Goal: Task Accomplishment & Management: Manage account settings

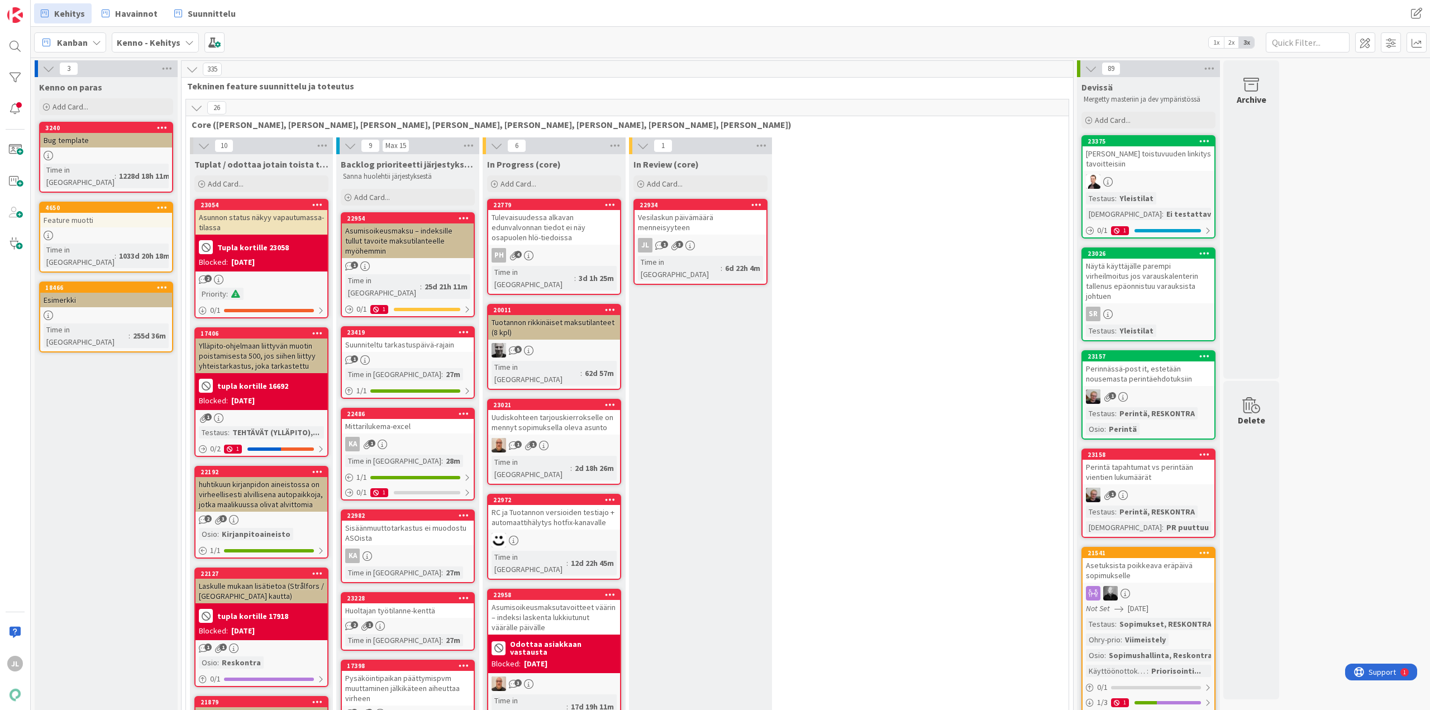
click at [433, 337] on div "Suunniteltu tarkastuspäivä-rajain" at bounding box center [408, 344] width 132 height 15
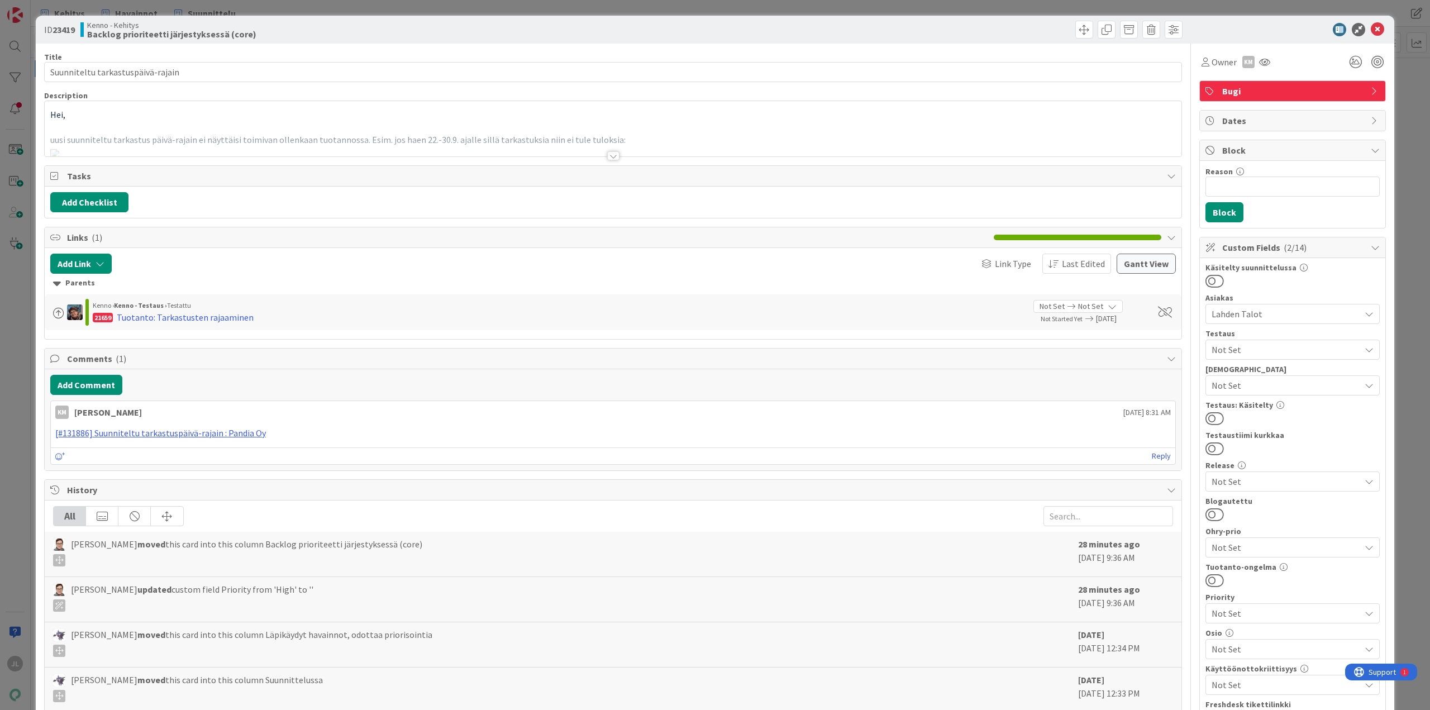
click at [371, 123] on div "Hei, uusi suunniteltu tarkastus päivä-rajain ei näyttäisi toimivan ollenkaan tu…" at bounding box center [613, 128] width 1137 height 55
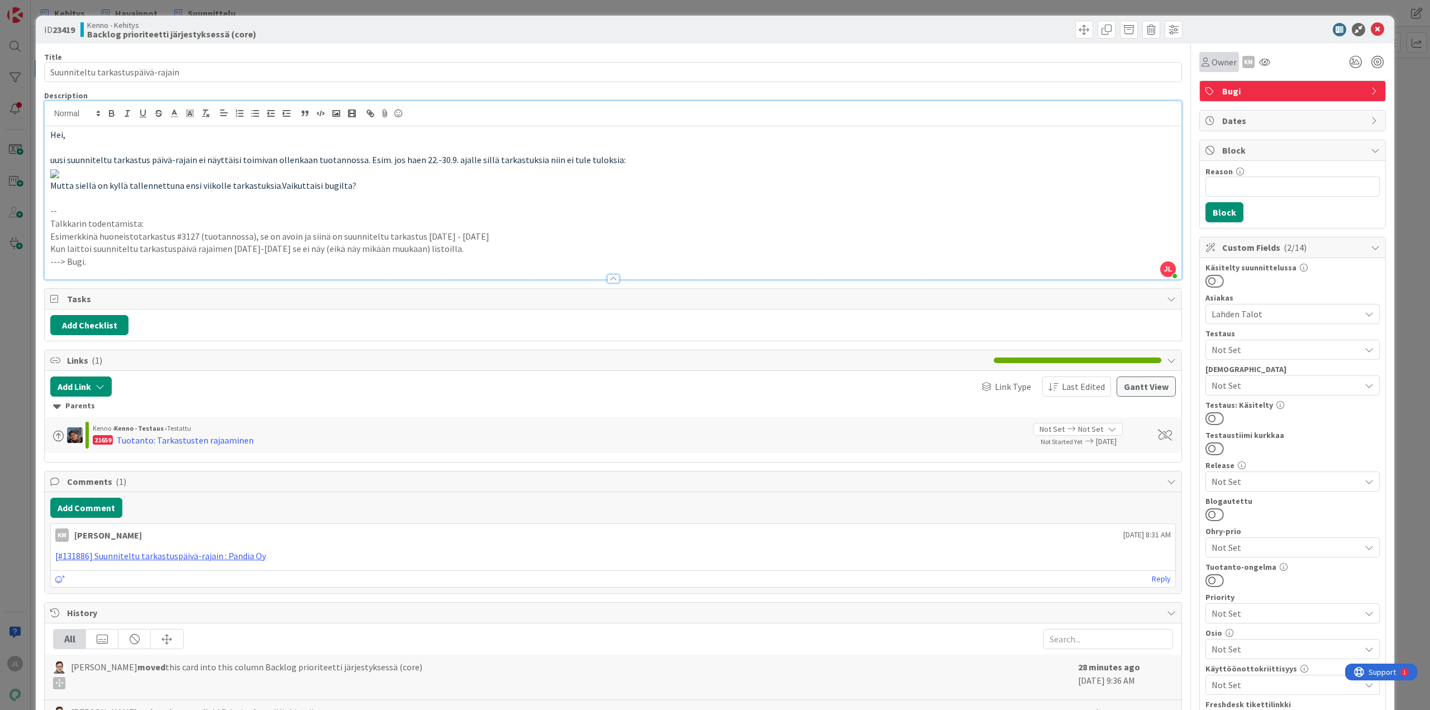
click at [1219, 58] on span "Owner" at bounding box center [1223, 61] width 25 height 13
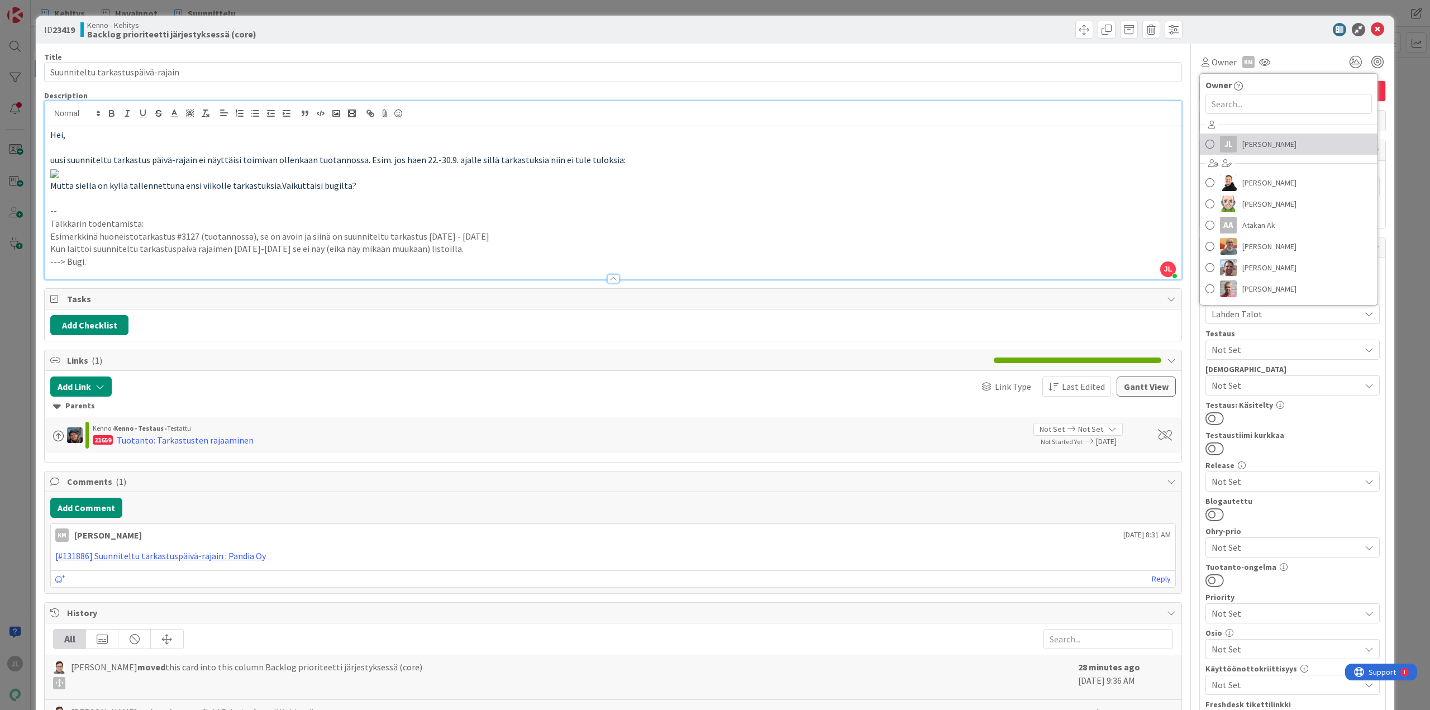
drag, startPoint x: 1259, startPoint y: 146, endPoint x: 1233, endPoint y: 118, distance: 38.7
click at [1259, 146] on span "[PERSON_NAME]" at bounding box center [1269, 144] width 54 height 17
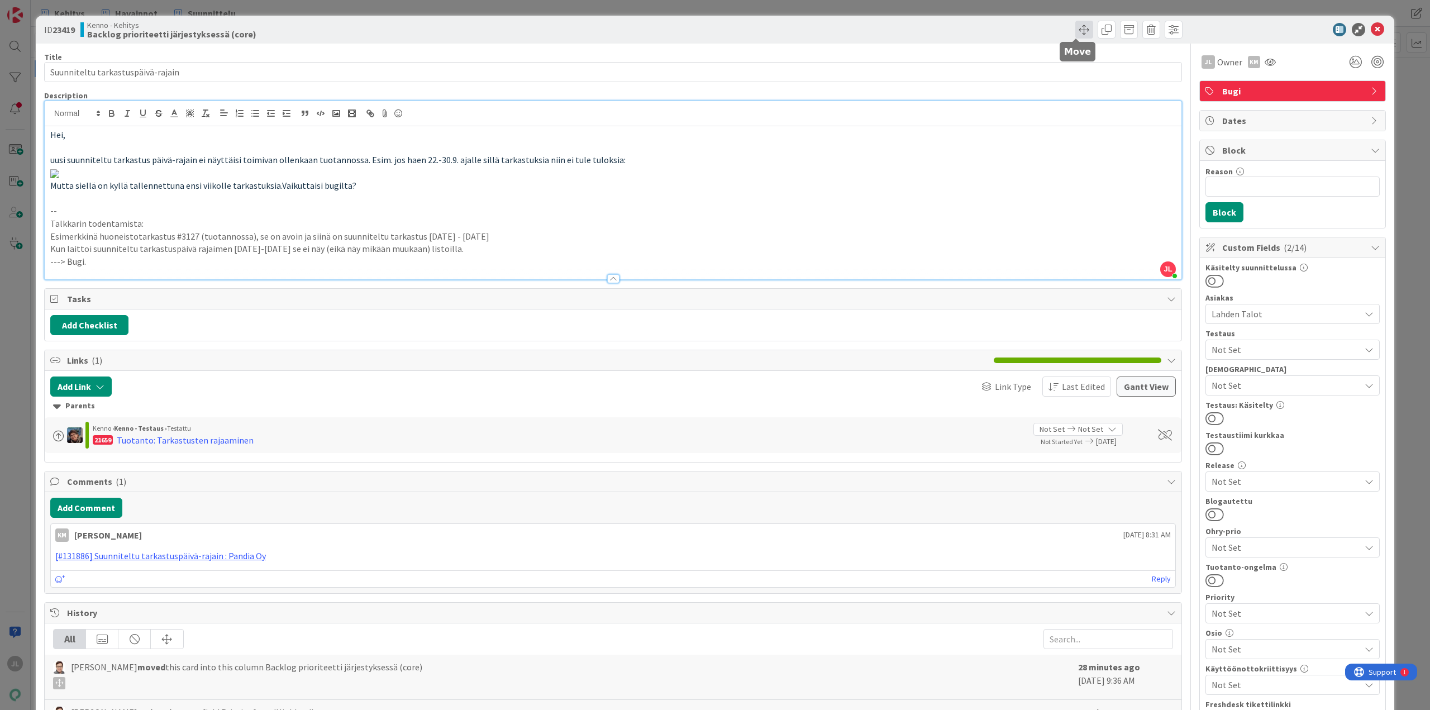
click at [1077, 32] on span at bounding box center [1084, 30] width 18 height 18
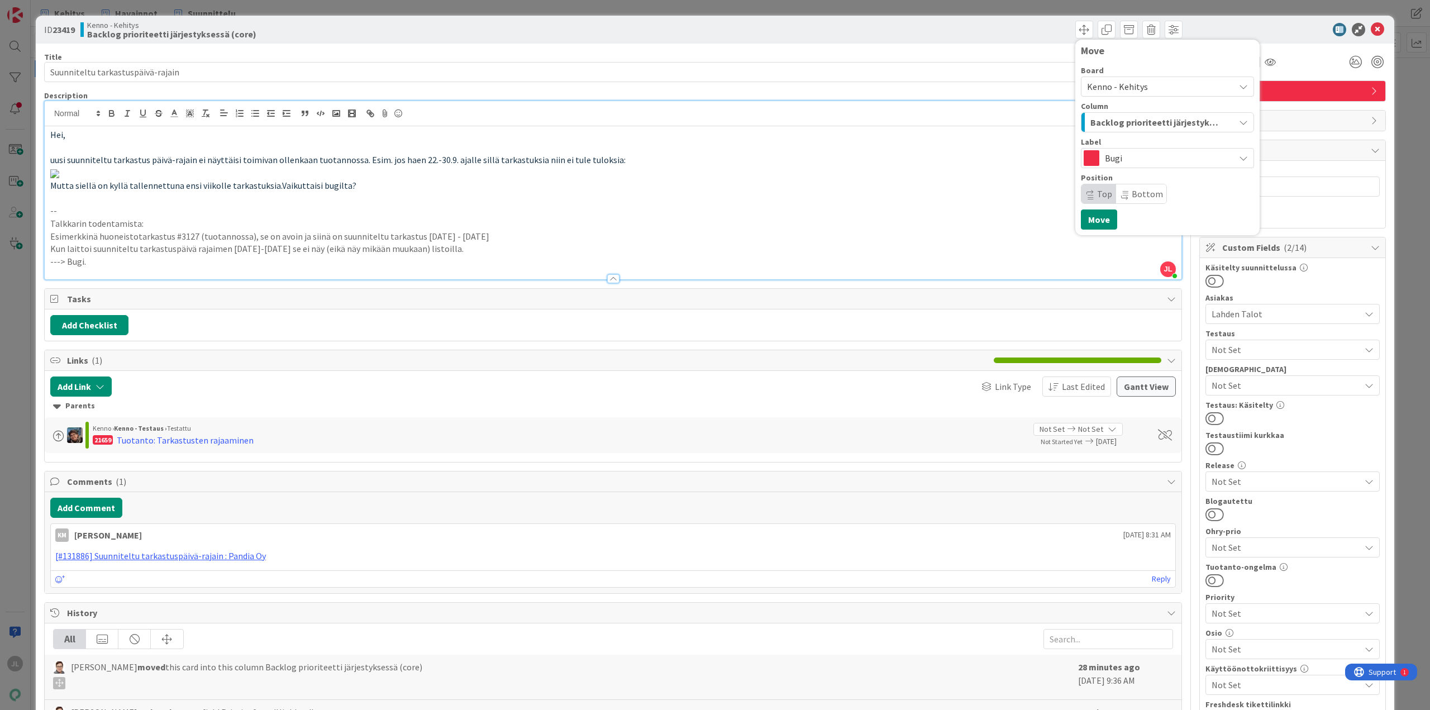
click at [1153, 120] on span "Backlog prioriteetti järjestyksessä (core)" at bounding box center [1154, 122] width 128 height 15
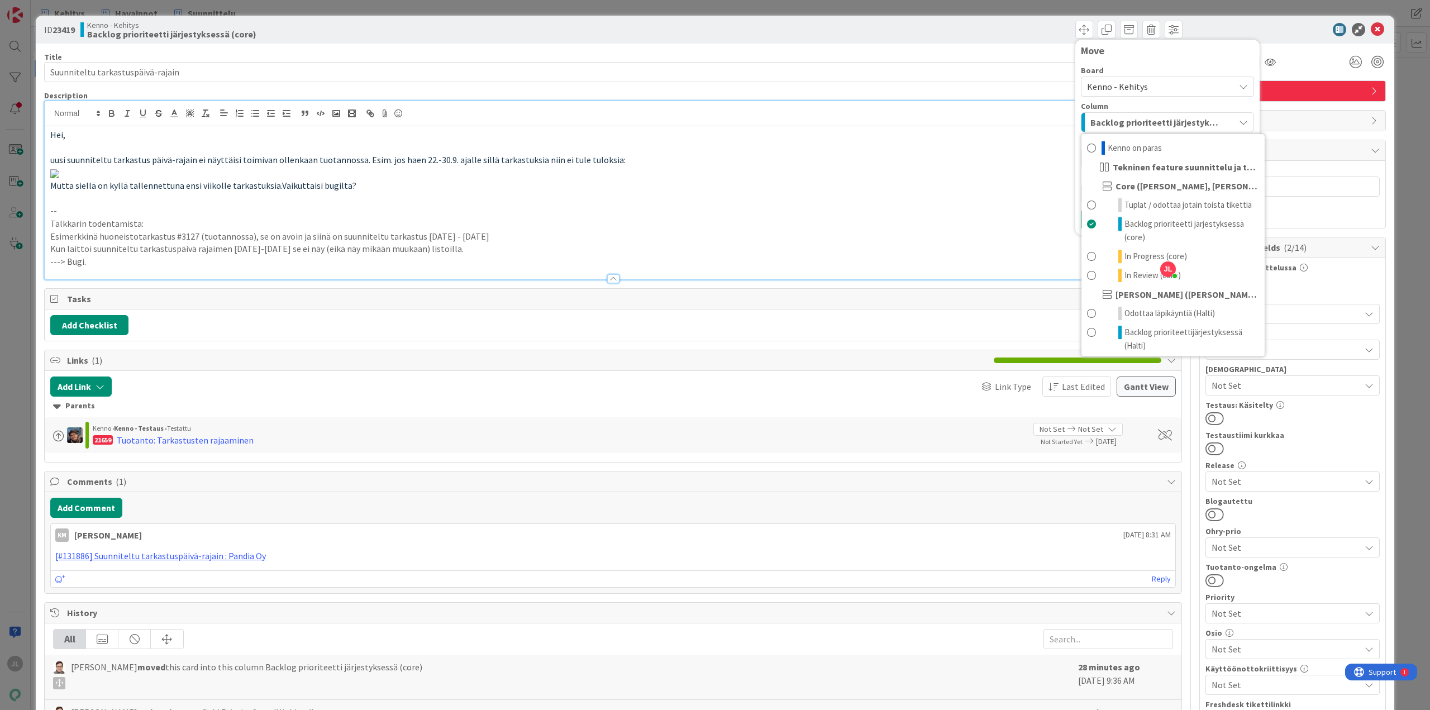
click at [996, 42] on div "ID 23419 Kenno - Kehitys Backlog prioriteetti järjestyksessä (core) Move Board …" at bounding box center [715, 30] width 1358 height 28
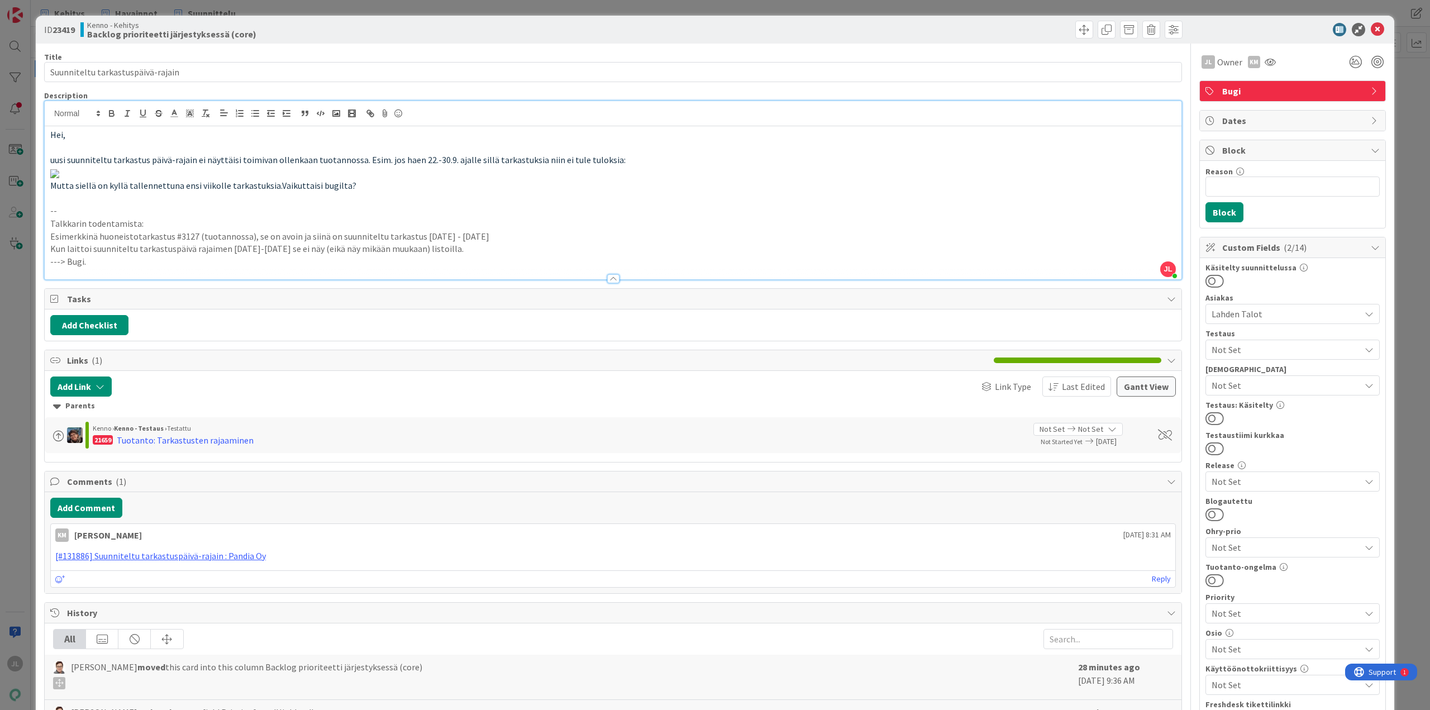
click at [1066, 32] on div "Move Move" at bounding box center [899, 30] width 566 height 18
click at [1077, 32] on span at bounding box center [1084, 30] width 18 height 18
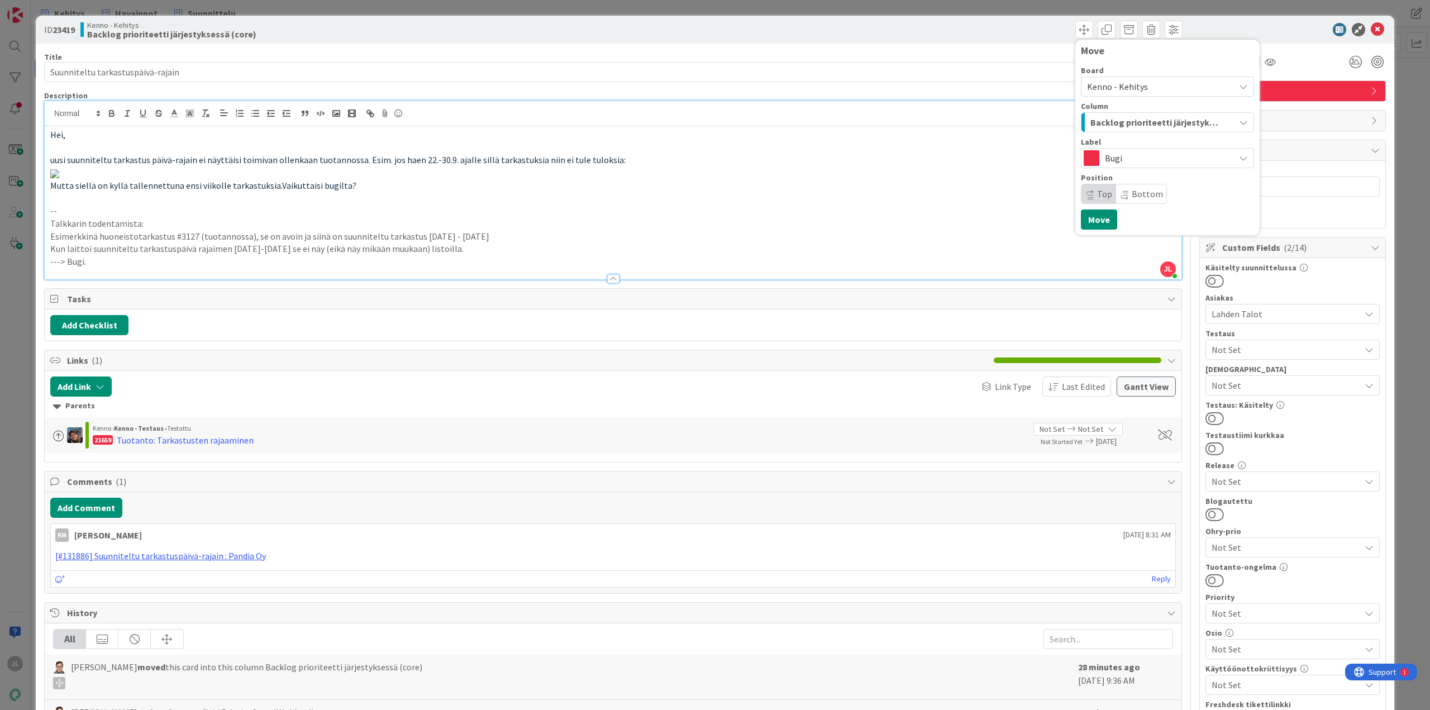
drag, startPoint x: 1033, startPoint y: 30, endPoint x: 1075, endPoint y: 32, distance: 41.9
click at [1033, 31] on div "Move Board Kenno - Kehitys Column Backlog prioriteetti järjestyksessä (core) La…" at bounding box center [899, 30] width 566 height 18
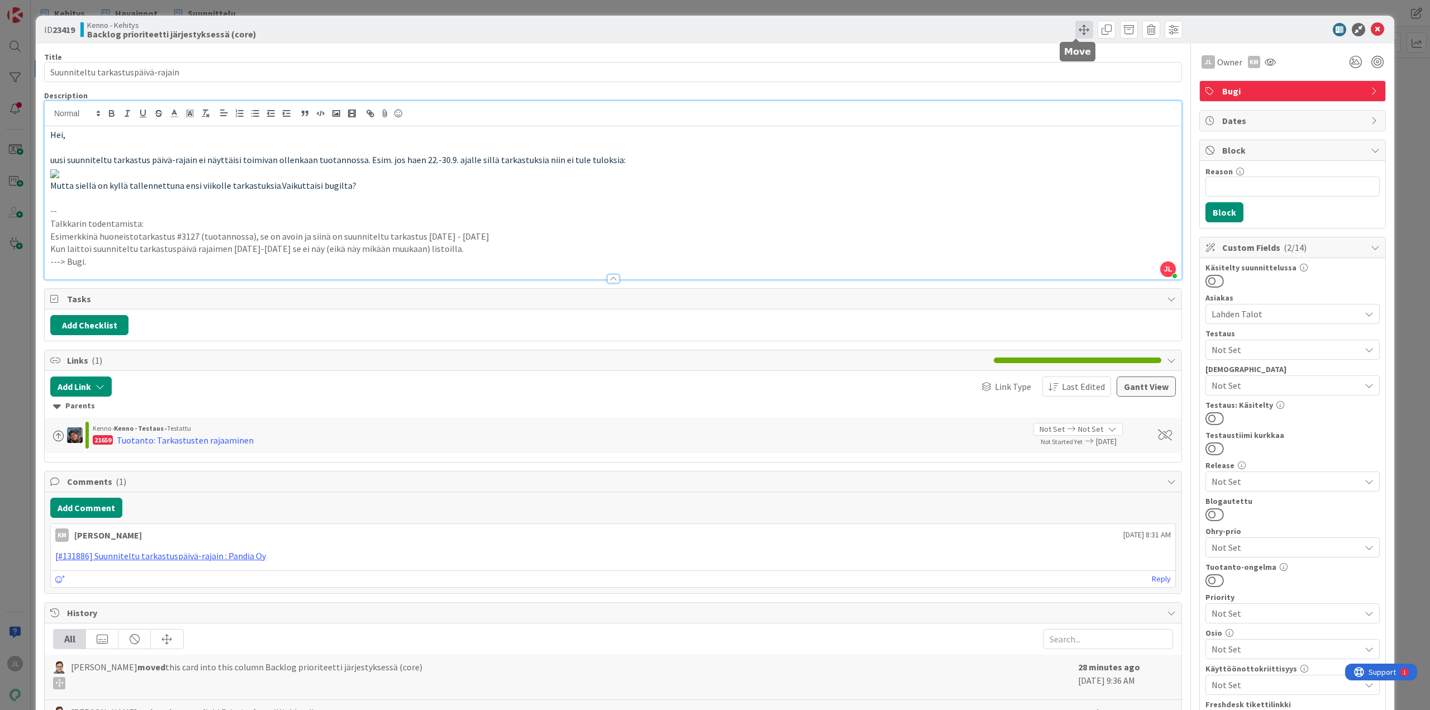
click at [1075, 32] on span at bounding box center [1084, 30] width 18 height 18
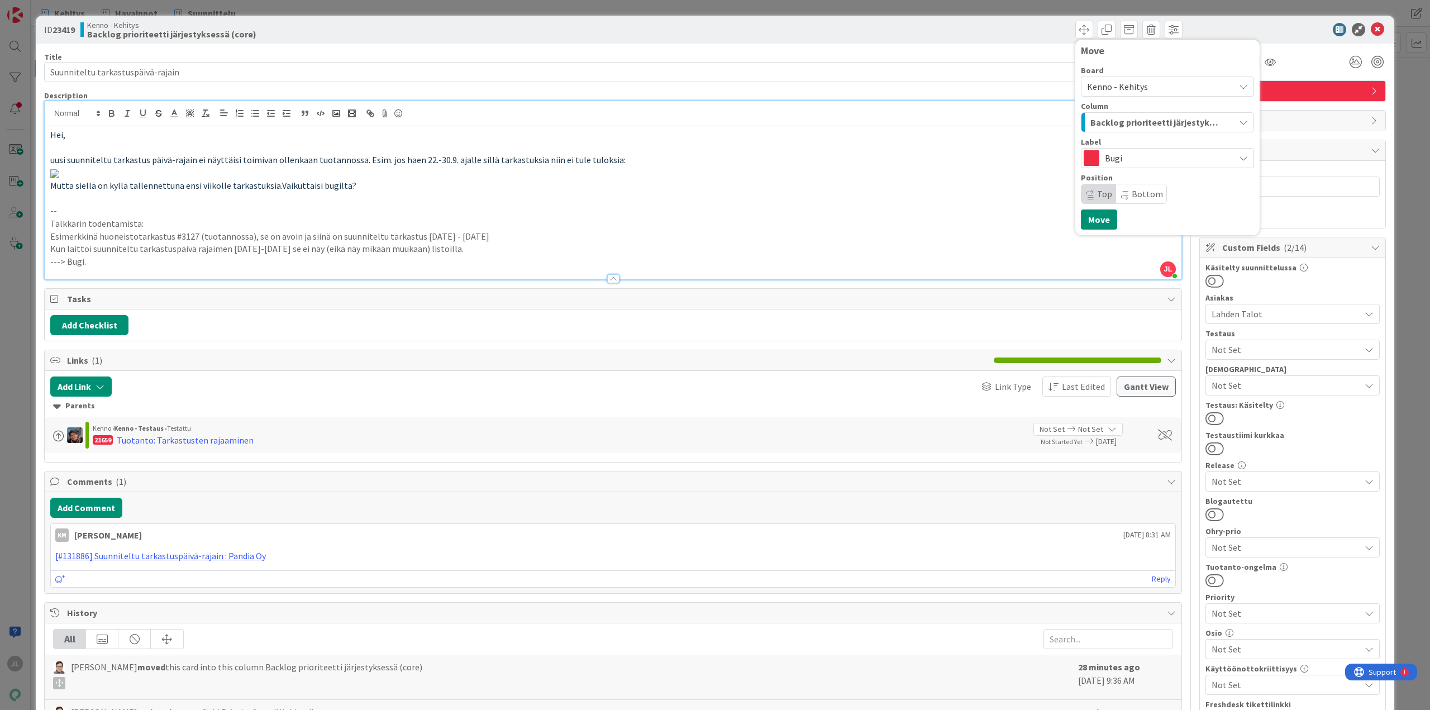
click at [1135, 123] on span "Backlog prioriteetti järjestyksessä (core)" at bounding box center [1154, 122] width 128 height 15
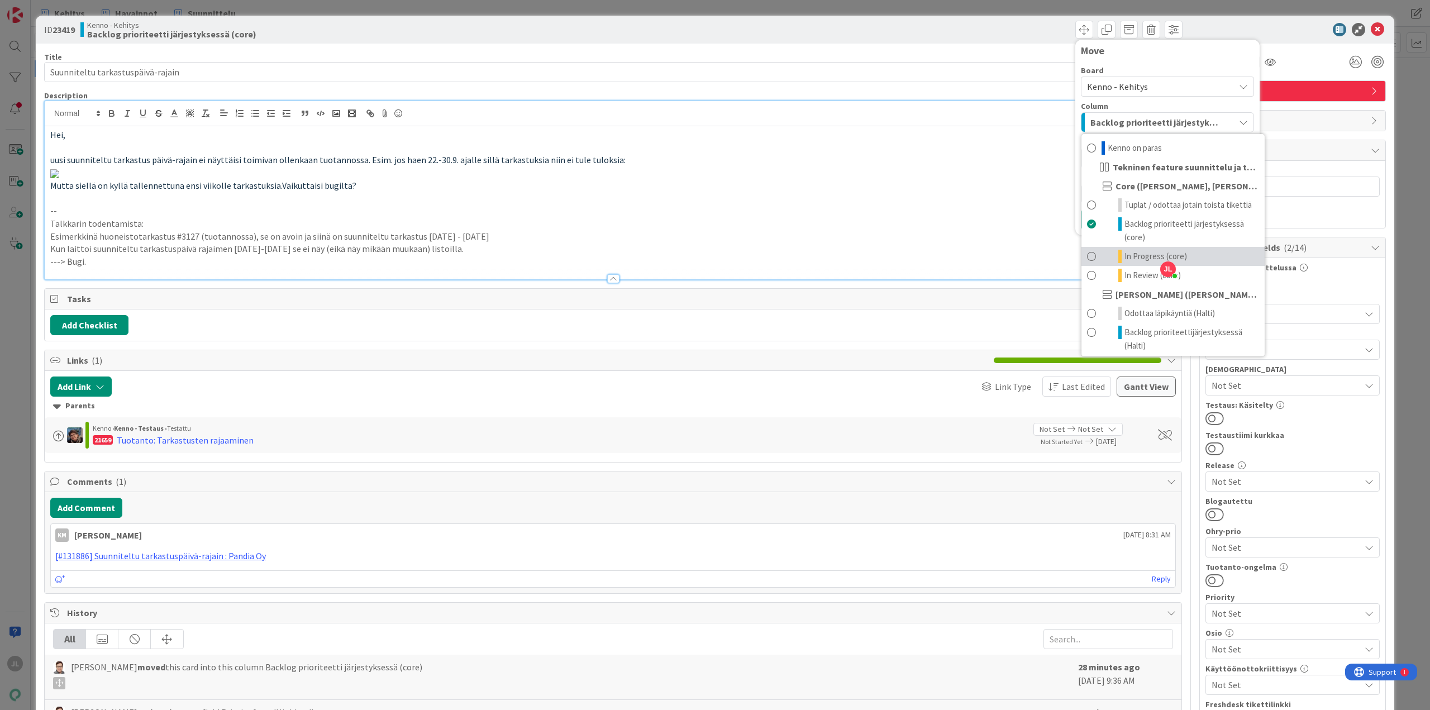
click at [1138, 254] on span "In Progress (core)" at bounding box center [1155, 256] width 63 height 13
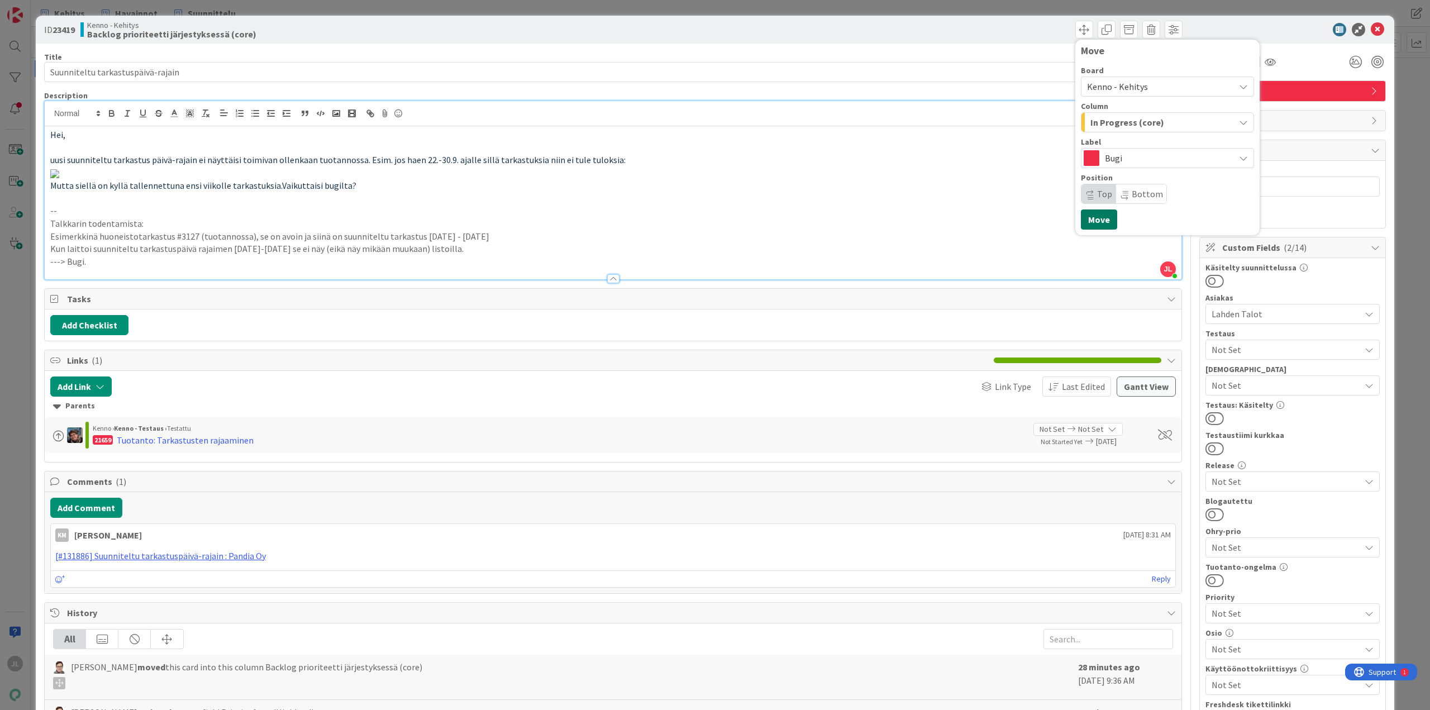
click at [1084, 225] on button "Move" at bounding box center [1099, 219] width 36 height 20
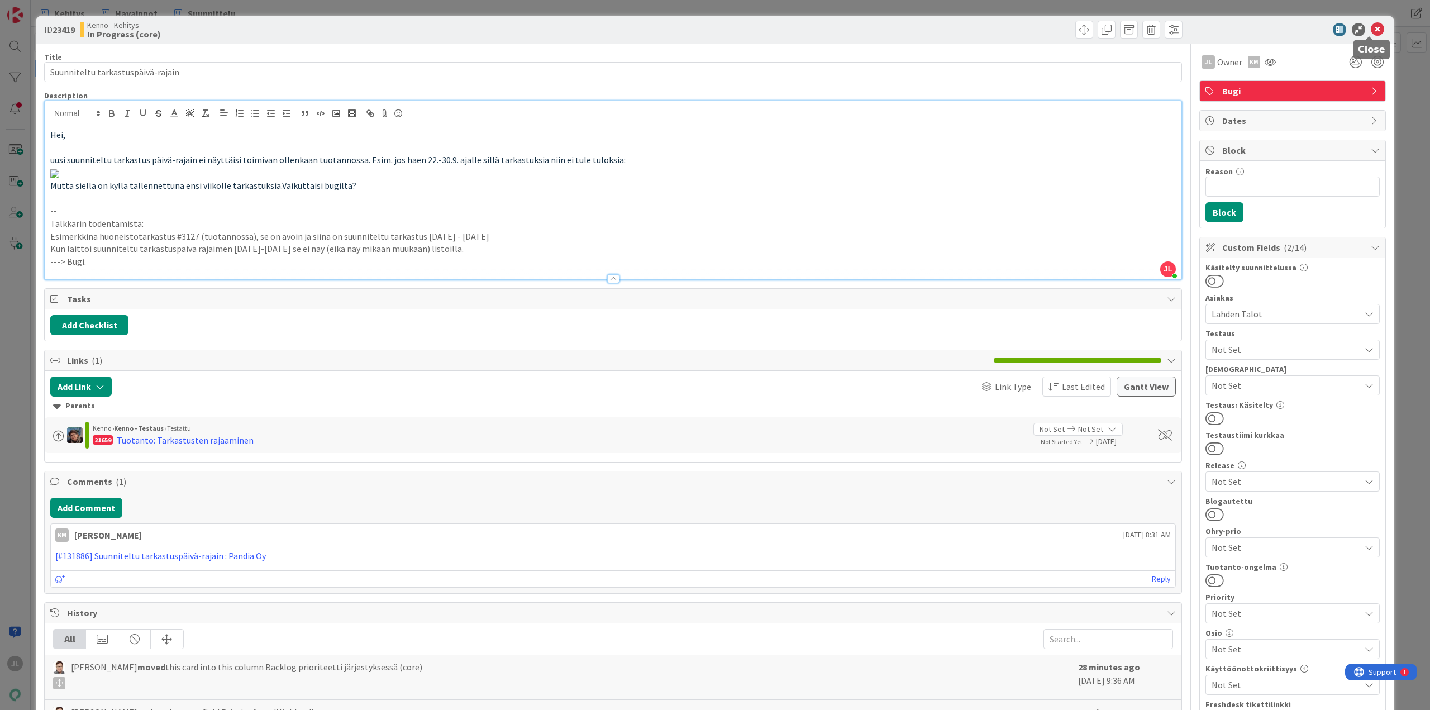
click at [1373, 26] on icon at bounding box center [1377, 29] width 13 height 13
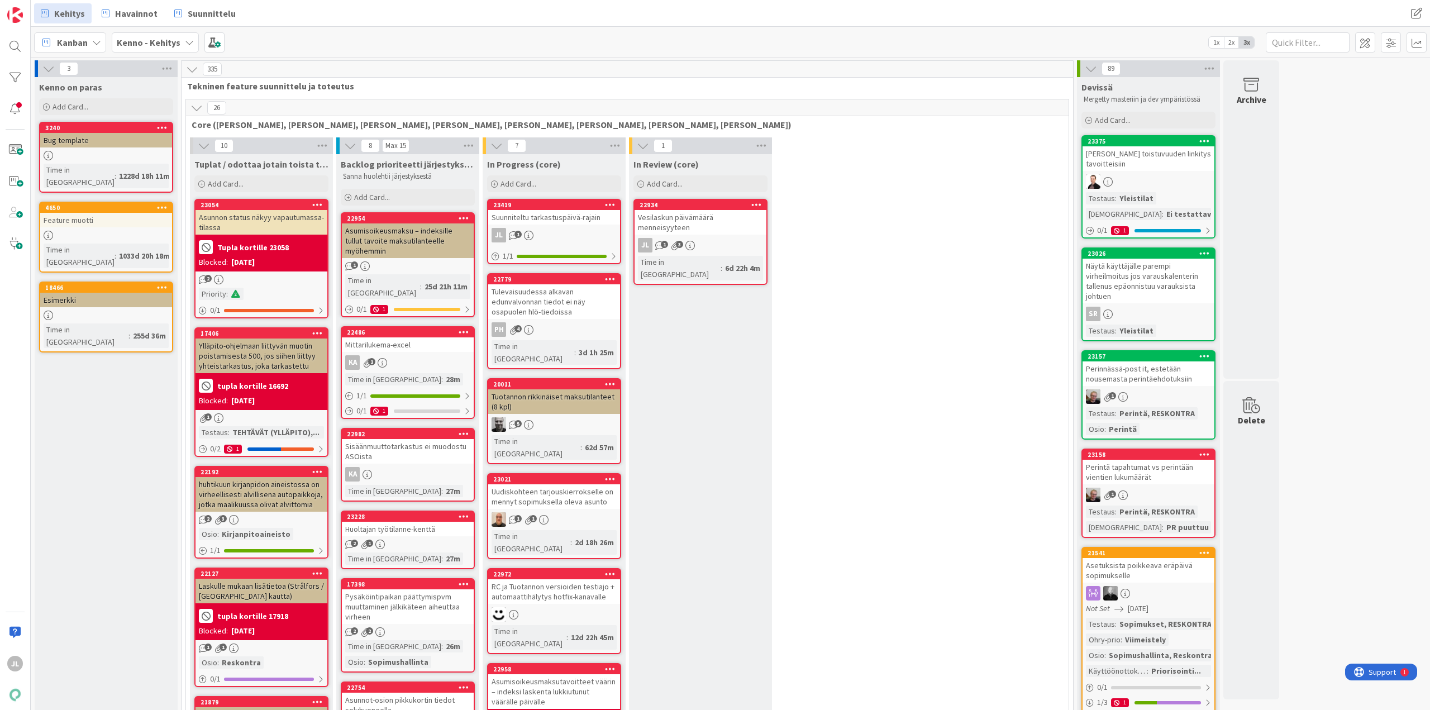
click at [576, 232] on div "JL 1" at bounding box center [554, 235] width 132 height 15
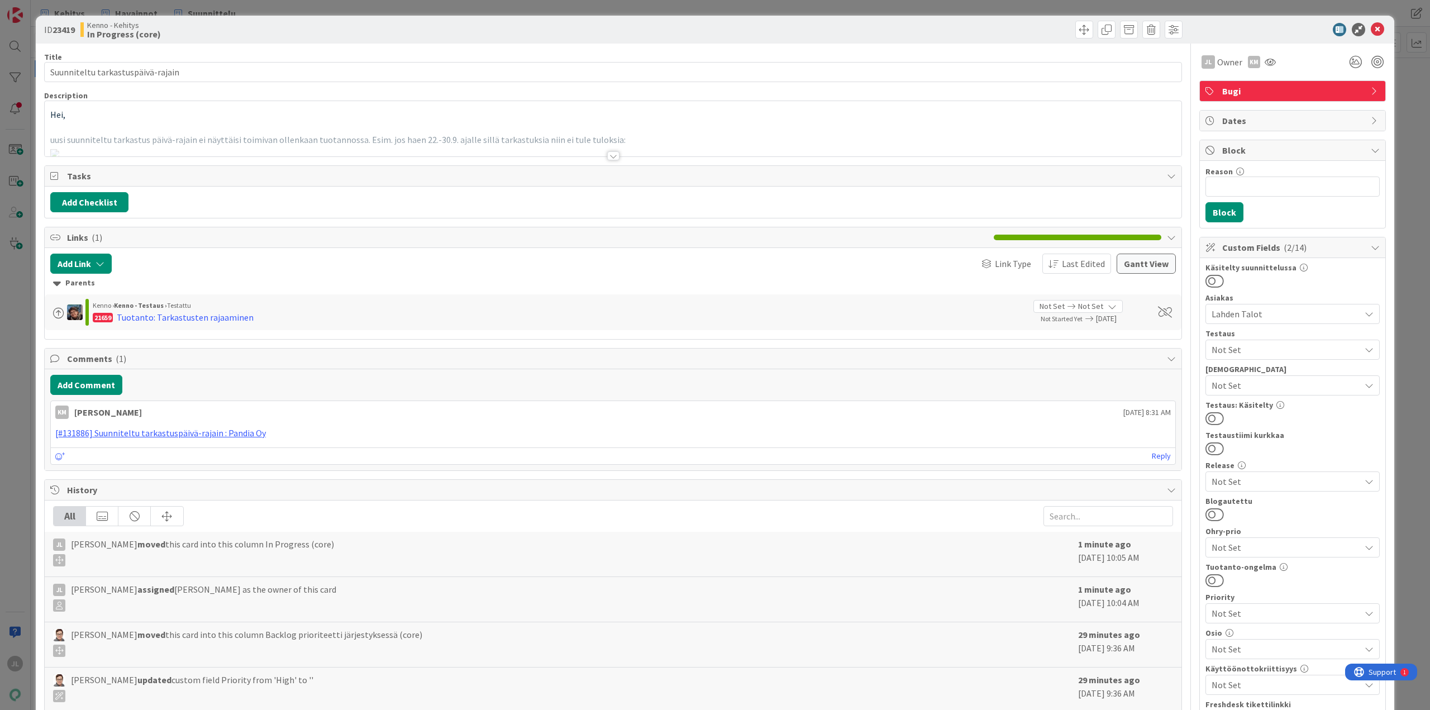
click at [325, 138] on div at bounding box center [613, 142] width 1137 height 28
click at [283, 127] on p at bounding box center [612, 127] width 1125 height 13
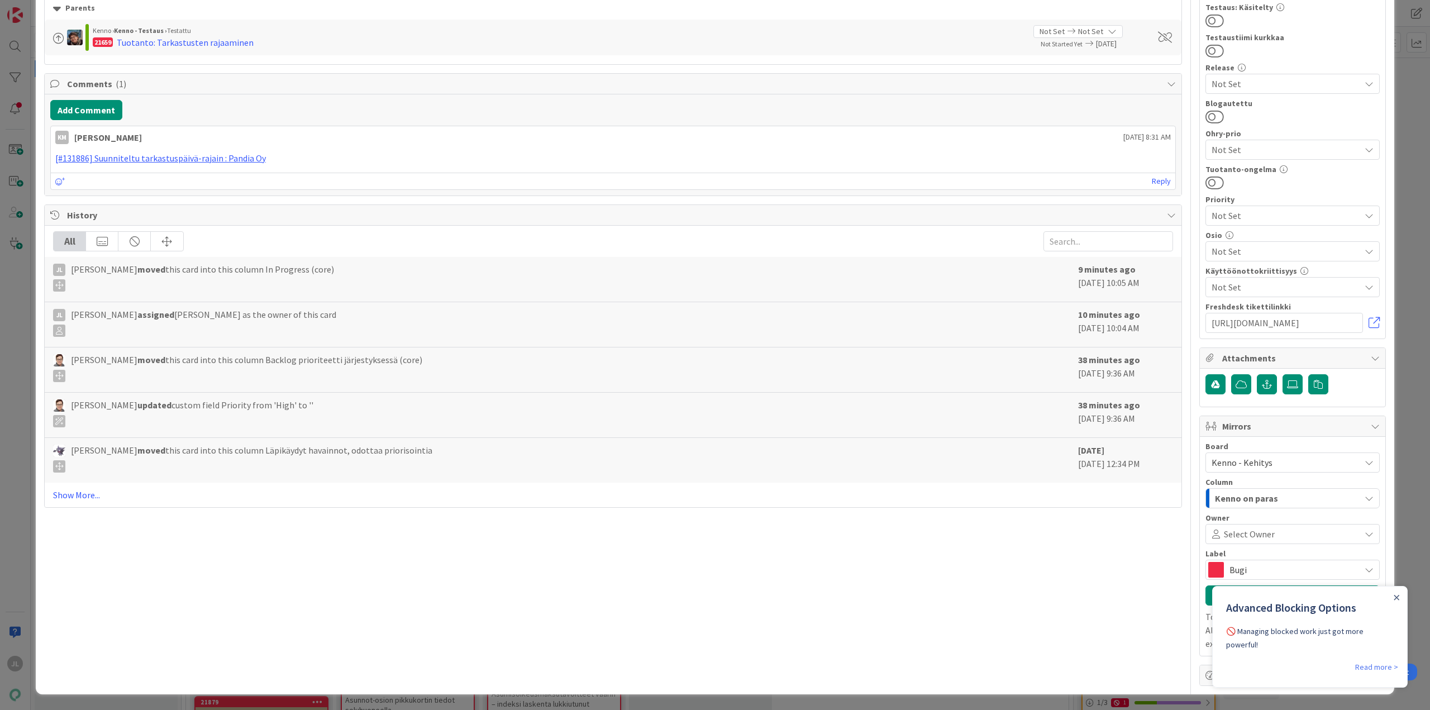
scroll to position [610, 0]
click at [69, 502] on link "Show More..." at bounding box center [613, 494] width 1120 height 13
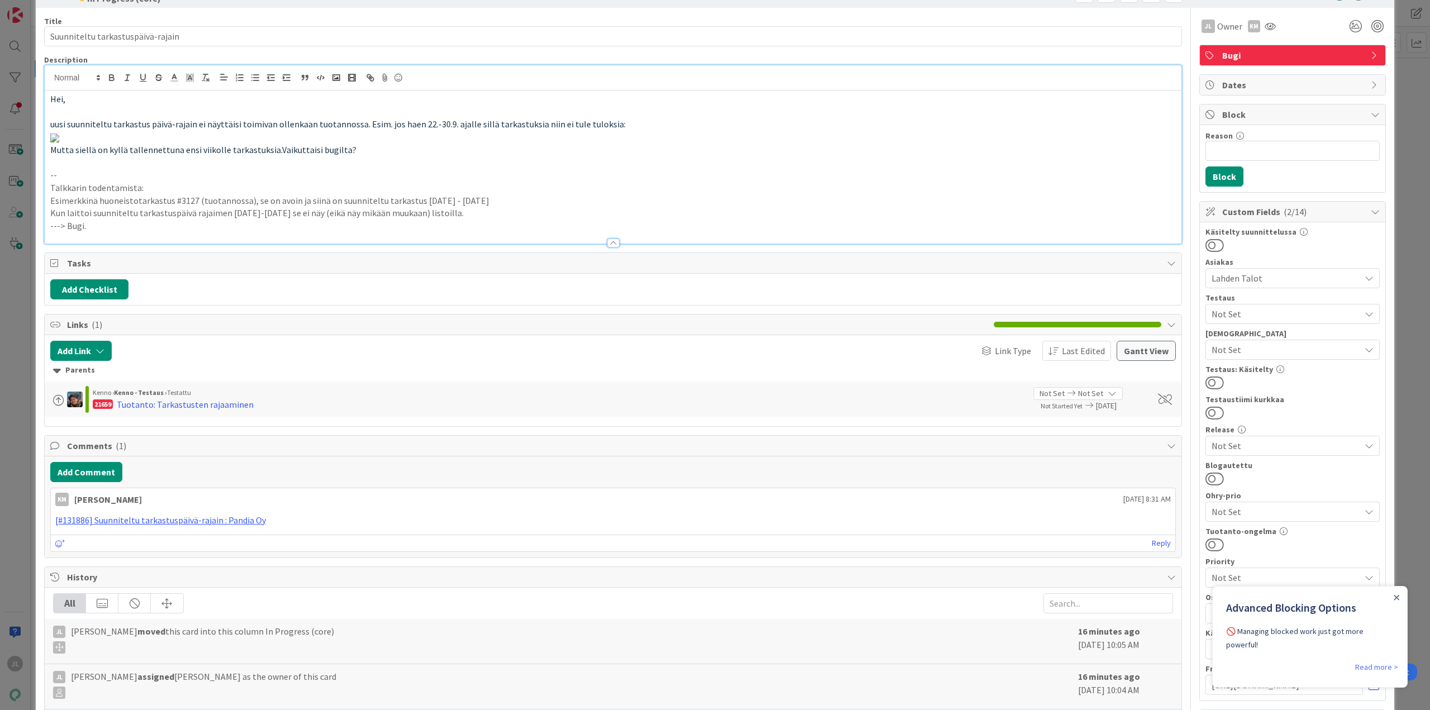
scroll to position [0, 0]
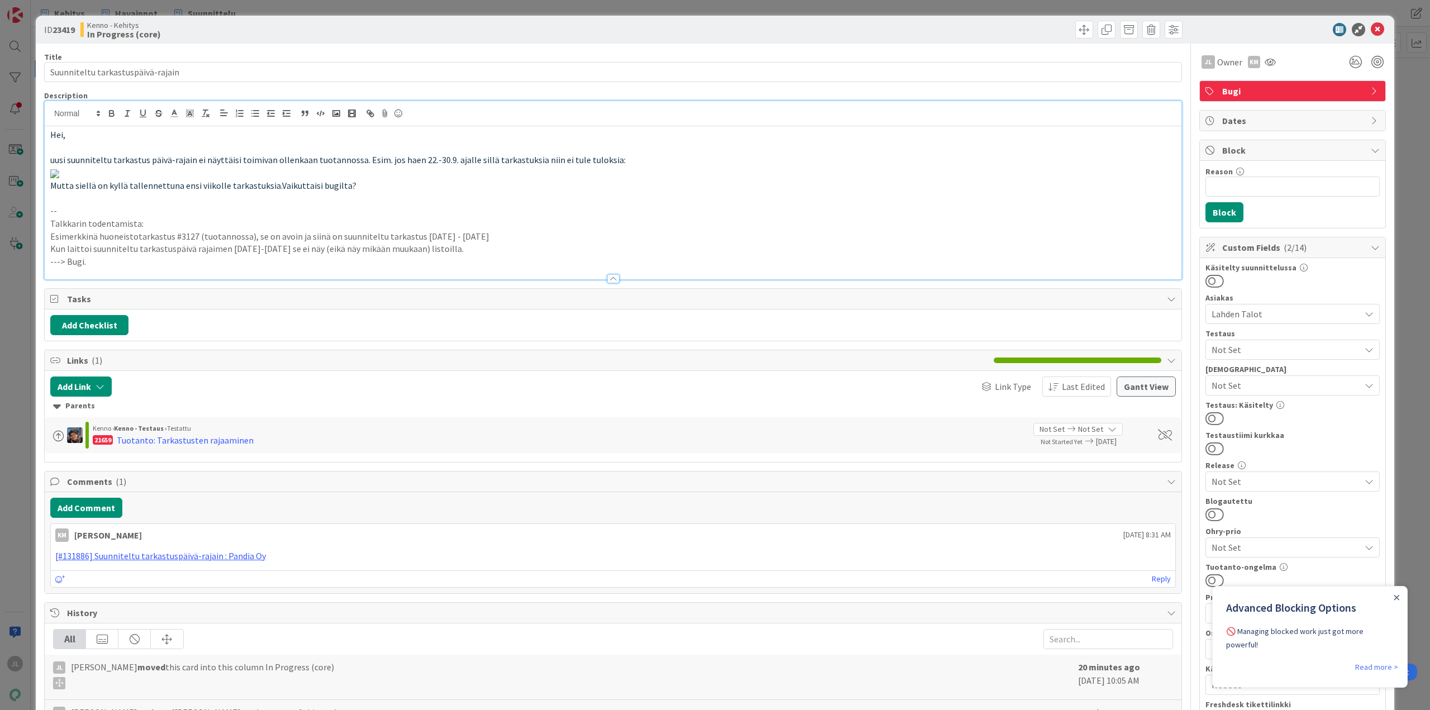
click at [185, 243] on p "Esimerkkinä huoneistotarkastus #3127 (tuotannossa), se on avoin ja siinä on suu…" at bounding box center [612, 236] width 1125 height 13
copy p "3127"
click at [496, 255] on p "Kun laittoi suunniteltu tarkastuspäivä rajaimen [DATE]-[DATE] se ei näy (eikä n…" at bounding box center [612, 248] width 1125 height 13
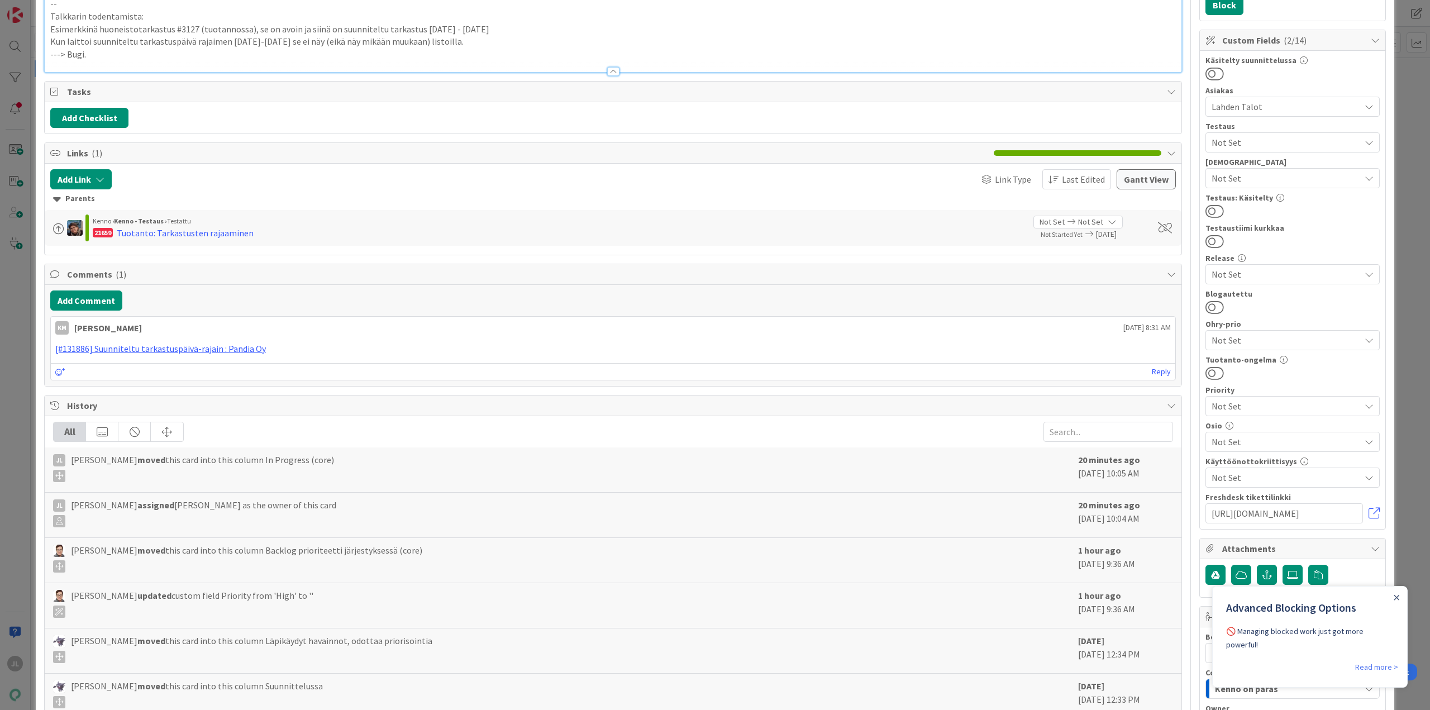
scroll to position [223, 0]
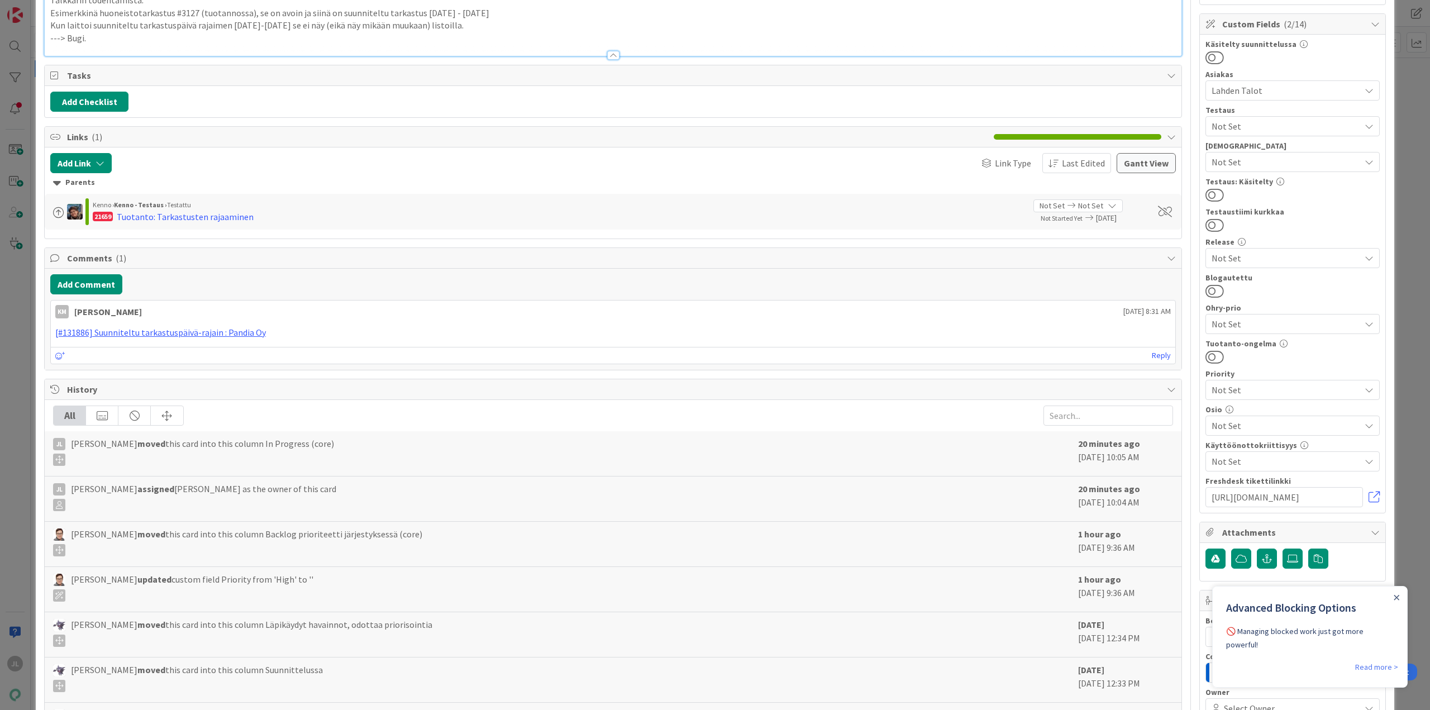
click at [505, 32] on p "Kun laittoi suunniteltu tarkastuspäivä rajaimen [DATE]-[DATE] se ei näy (eikä n…" at bounding box center [612, 25] width 1125 height 13
drag, startPoint x: 147, startPoint y: 426, endPoint x: 251, endPoint y: 428, distance: 103.9
click at [147, 45] on p "---> Bugi." at bounding box center [612, 38] width 1125 height 13
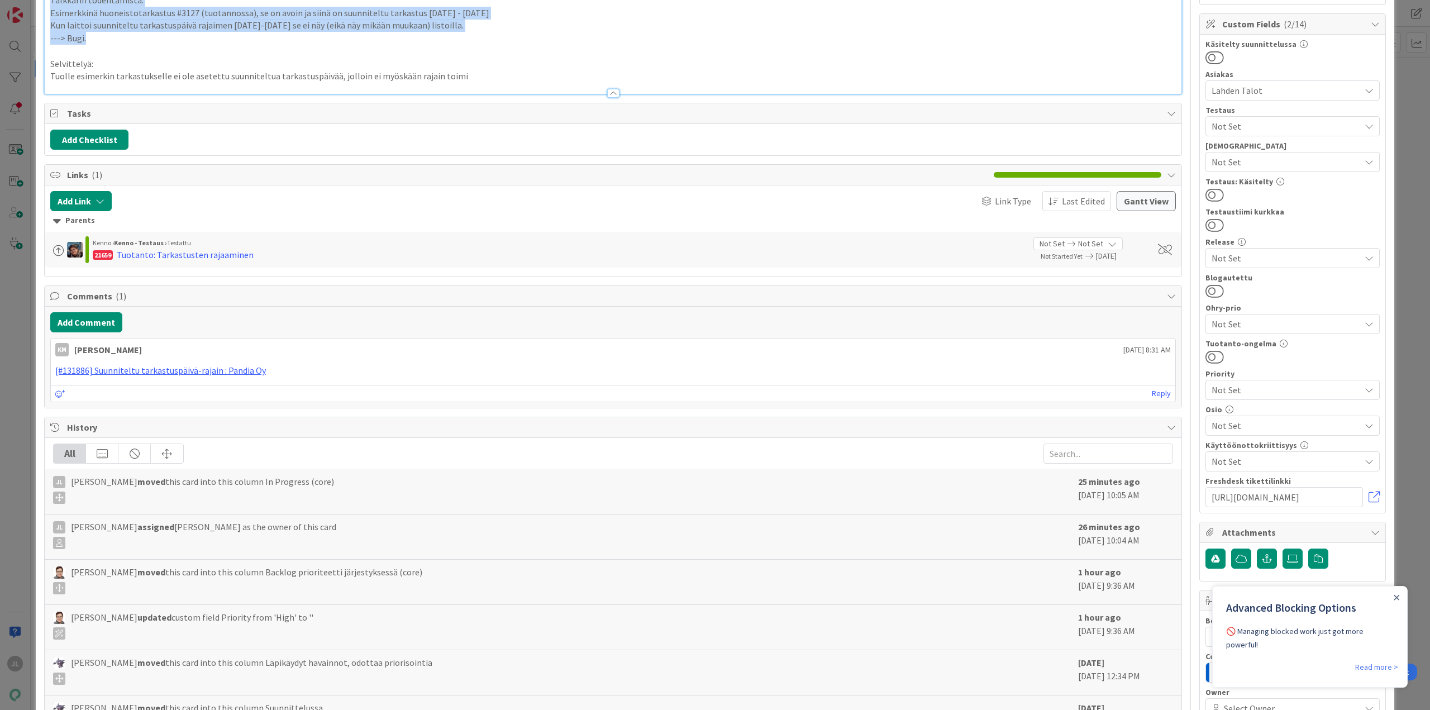
drag, startPoint x: 155, startPoint y: 430, endPoint x: 37, endPoint y: 384, distance: 126.4
click at [37, 384] on div "ID 23419 Kenno - Kehitys In Progress (core) Title 33 / 128 Suunniteltu tarkastu…" at bounding box center [715, 460] width 1358 height 1336
click at [813, 32] on p "Kun laittoi suunniteltu tarkastuspäivä rajaimen [DATE]-[DATE] se ei näy (eikä n…" at bounding box center [612, 25] width 1125 height 13
drag, startPoint x: 122, startPoint y: 428, endPoint x: 32, endPoint y: 378, distance: 103.5
click at [32, 378] on div "ID 23419 Kenno - Kehitys In Progress (core) Title 33 / 128 Suunniteltu tarkastu…" at bounding box center [715, 355] width 1430 height 710
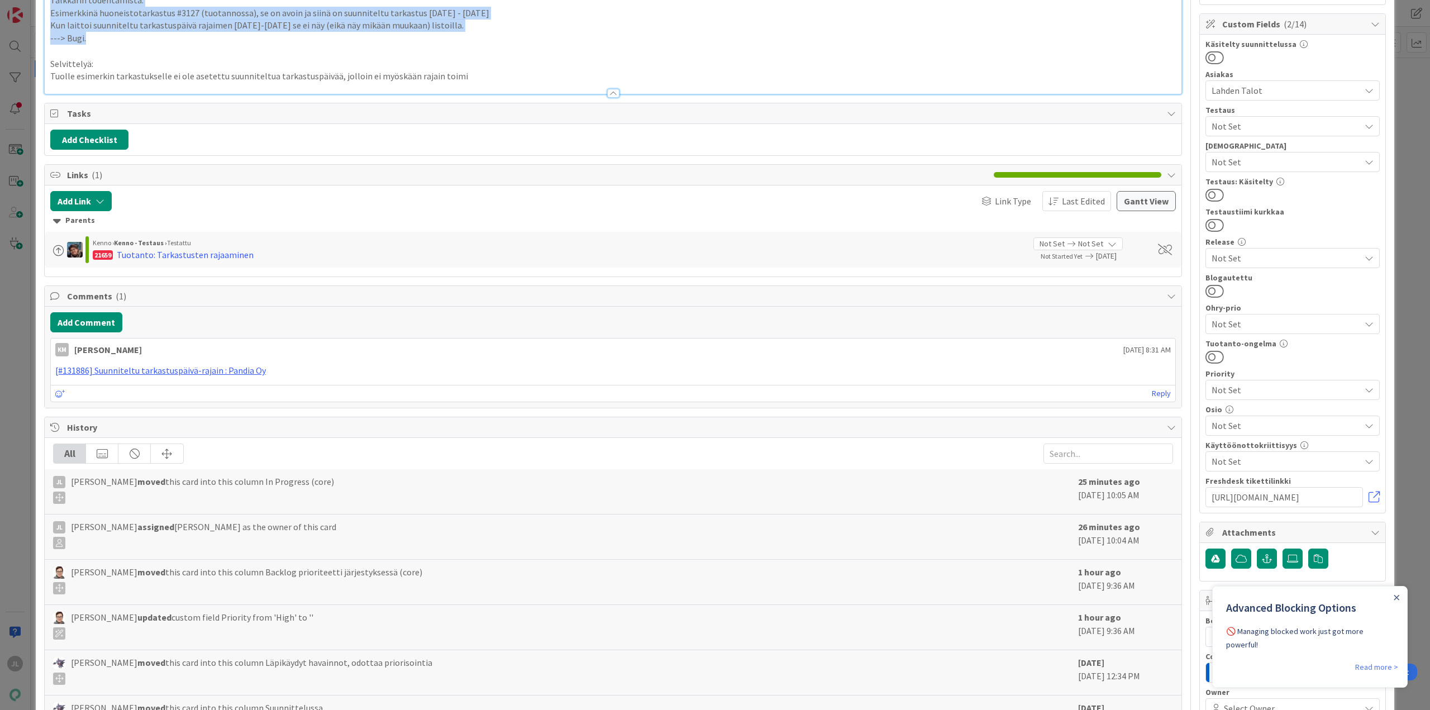
drag, startPoint x: 95, startPoint y: 390, endPoint x: 627, endPoint y: 407, distance: 532.0
click at [628, 20] on p "Esimerkkinä huoneistotarkastus #3127 (tuotannossa), se on avoin ja siinä on suu…" at bounding box center [612, 13] width 1125 height 13
drag, startPoint x: 98, startPoint y: 424, endPoint x: 1, endPoint y: 369, distance: 112.3
click at [1, 369] on div "ID 23419 Kenno - Kehitys In Progress (core) Title 33 / 128 Suunniteltu tarkastu…" at bounding box center [715, 355] width 1430 height 710
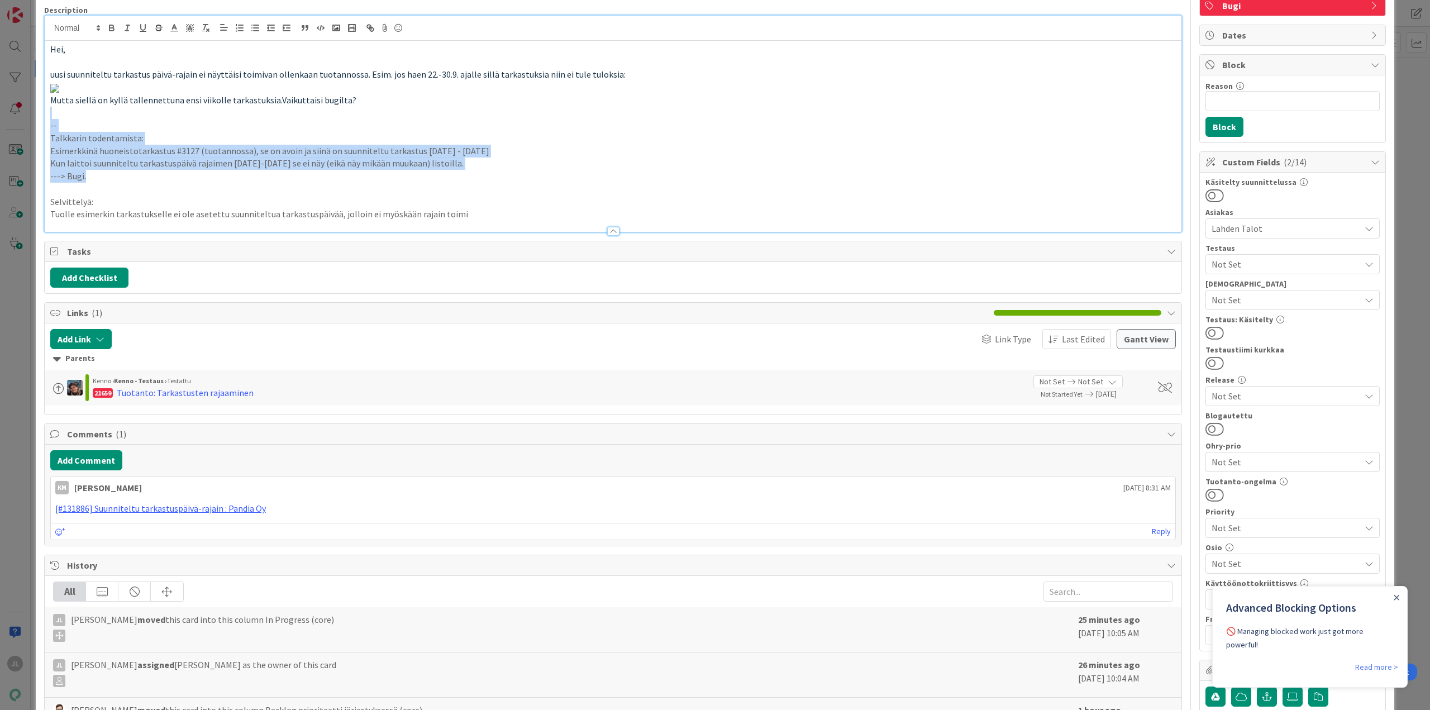
scroll to position [0, 0]
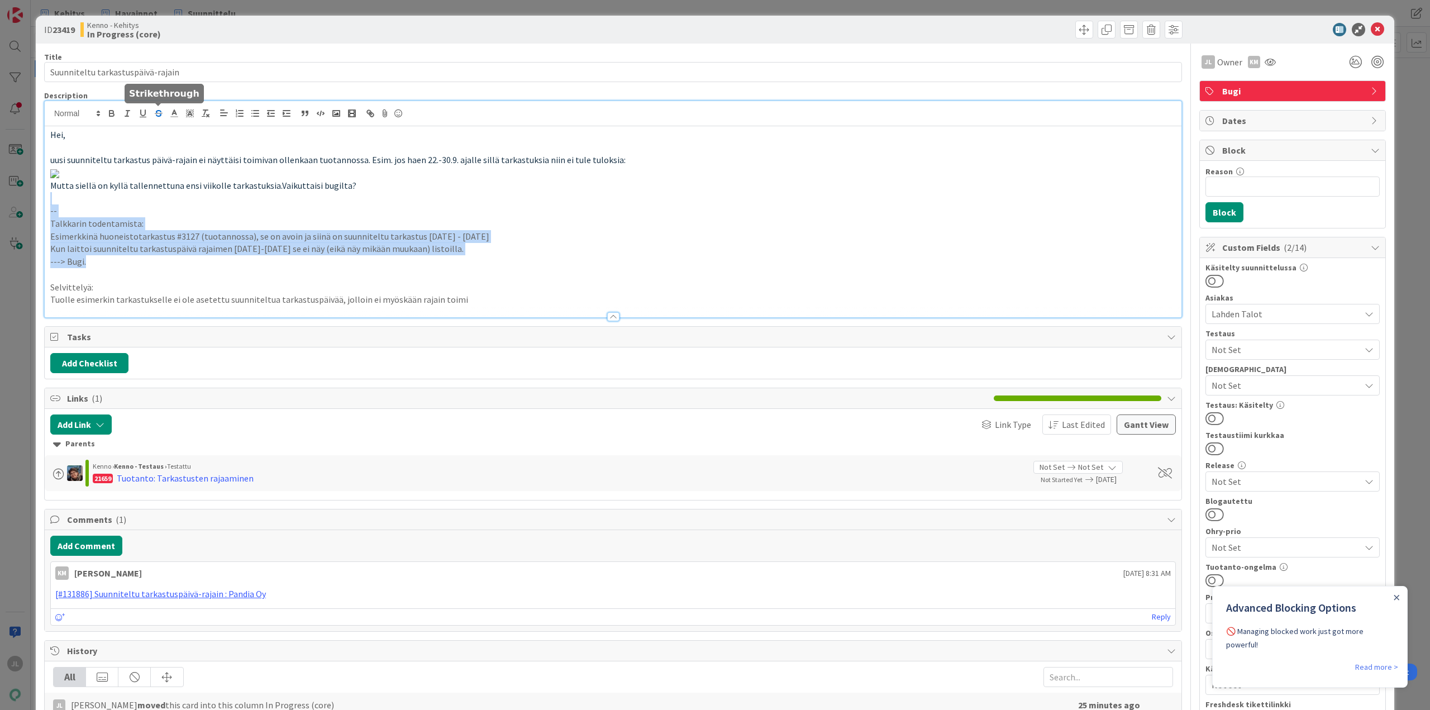
click at [158, 114] on icon "button" at bounding box center [159, 113] width 10 height 10
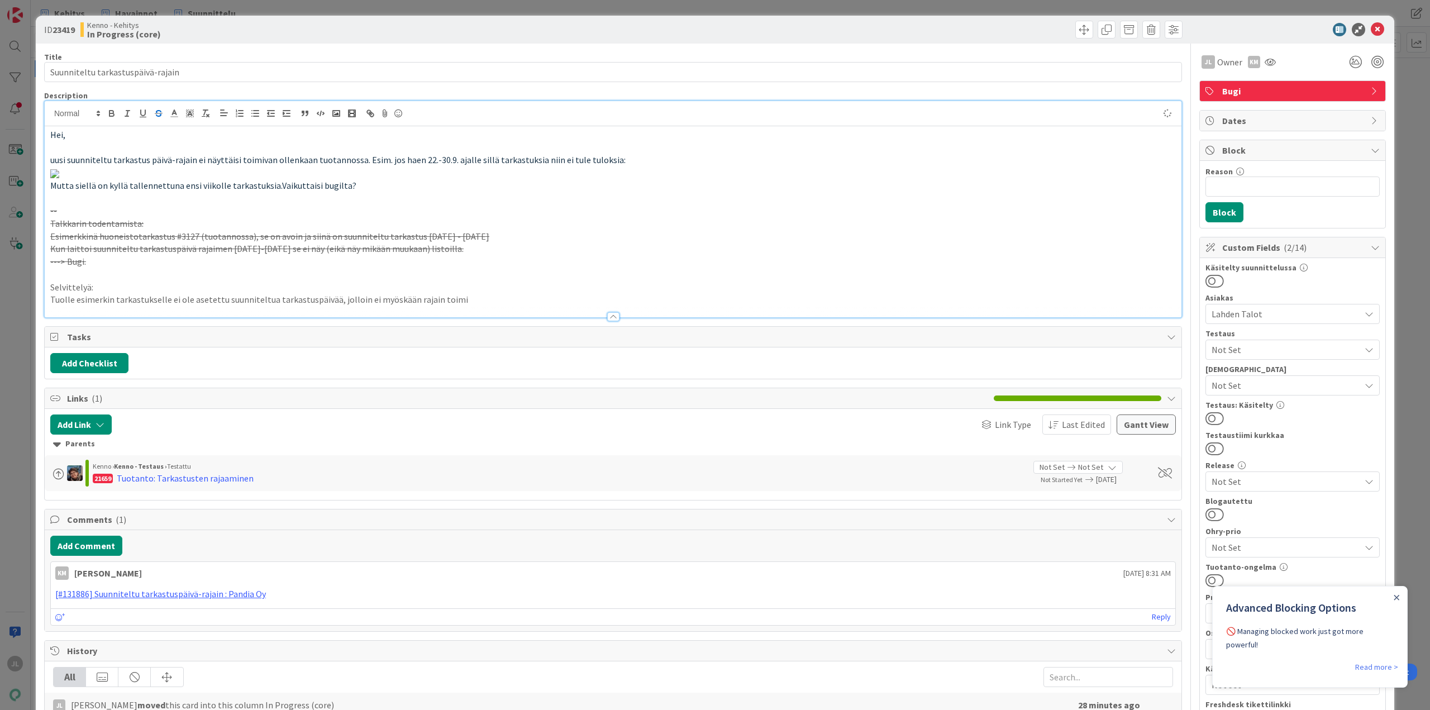
click at [886, 179] on p at bounding box center [612, 172] width 1125 height 13
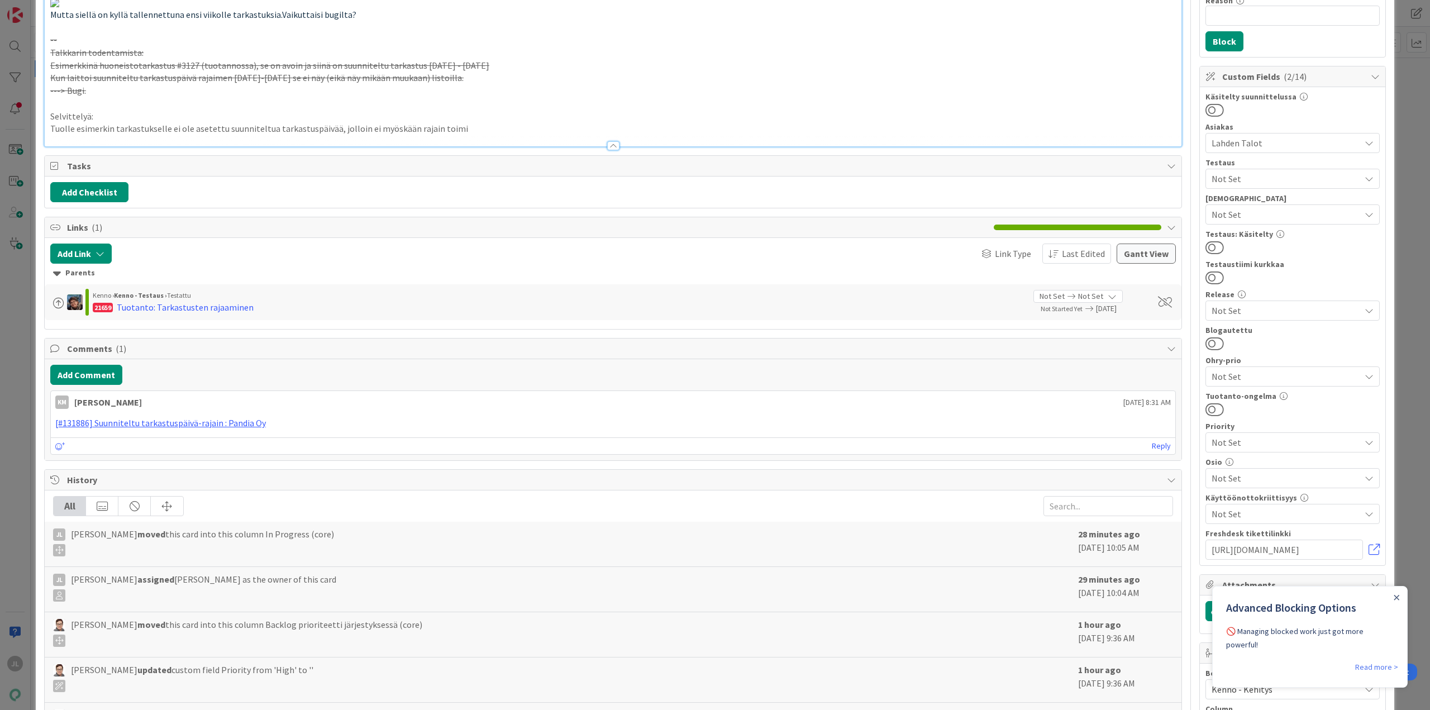
scroll to position [223, 0]
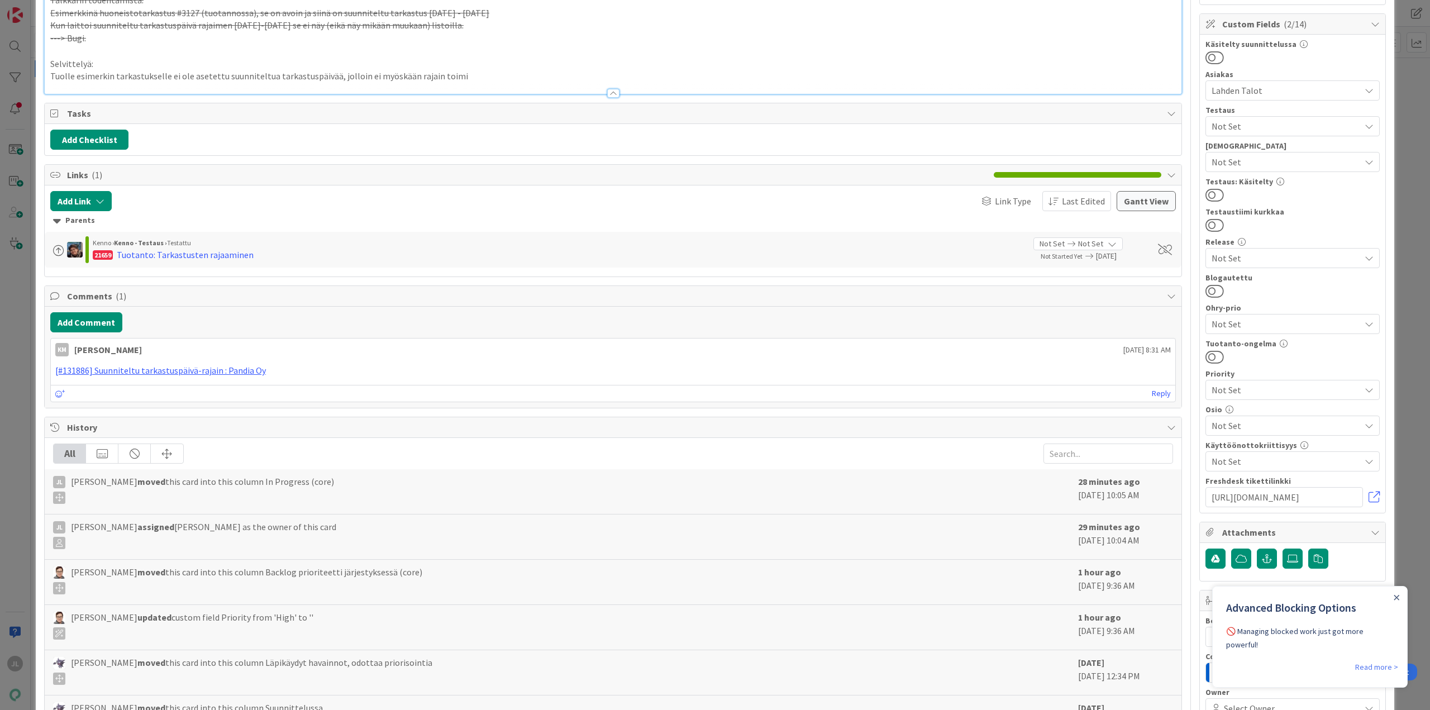
click at [188, 18] on s "Esimerkkinä huoneistotarkastus #3127 (tuotannossa), se on avoin ja siinä on suu…" at bounding box center [269, 12] width 439 height 11
copy s "3127"
click at [102, 83] on p "Tuolle esimerkin tarkastukselle ei ole asetettu suunniteltua tarkastuspäivää, j…" at bounding box center [612, 76] width 1125 height 13
click at [112, 83] on p "Tuolle esimerkin tarkastukselle ei ole asetettu suunniteltua tarkastuspäivää, j…" at bounding box center [612, 76] width 1125 height 13
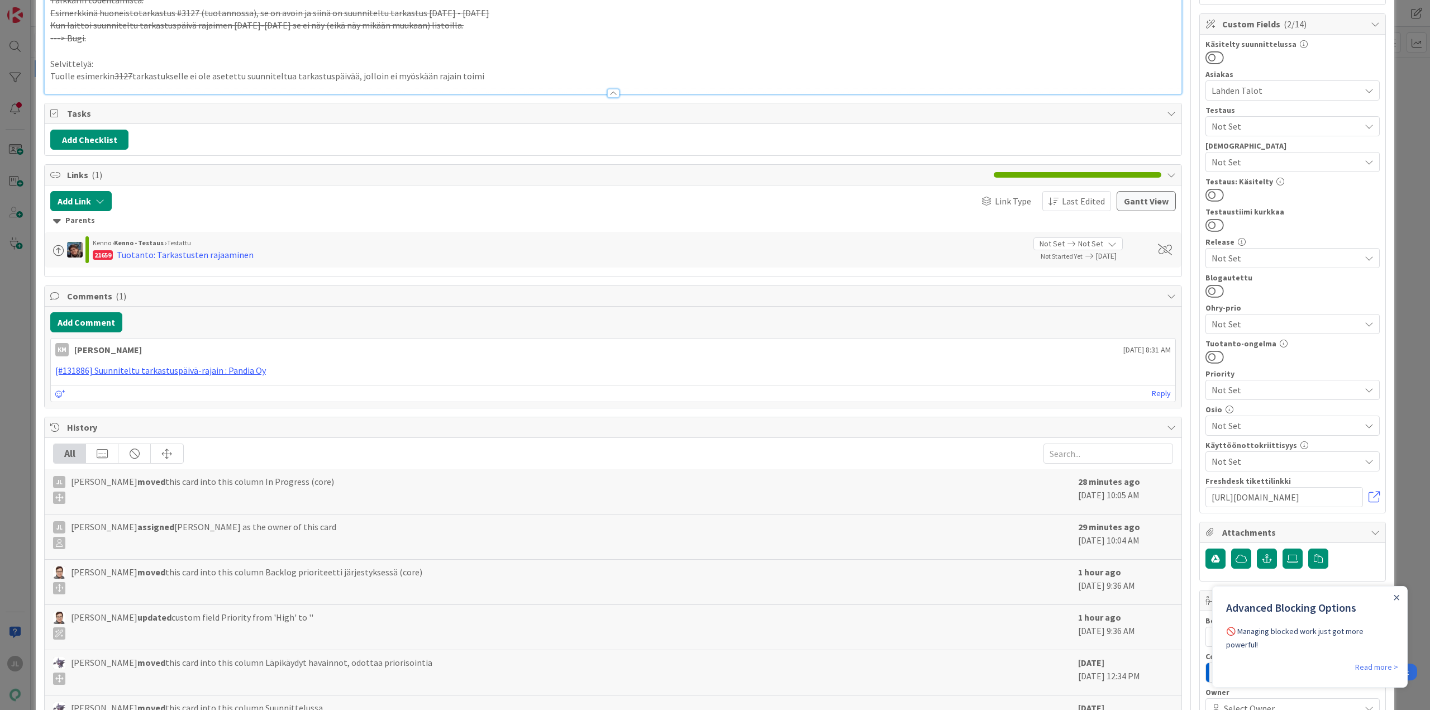
click at [123, 82] on s "3127" at bounding box center [123, 75] width 18 height 11
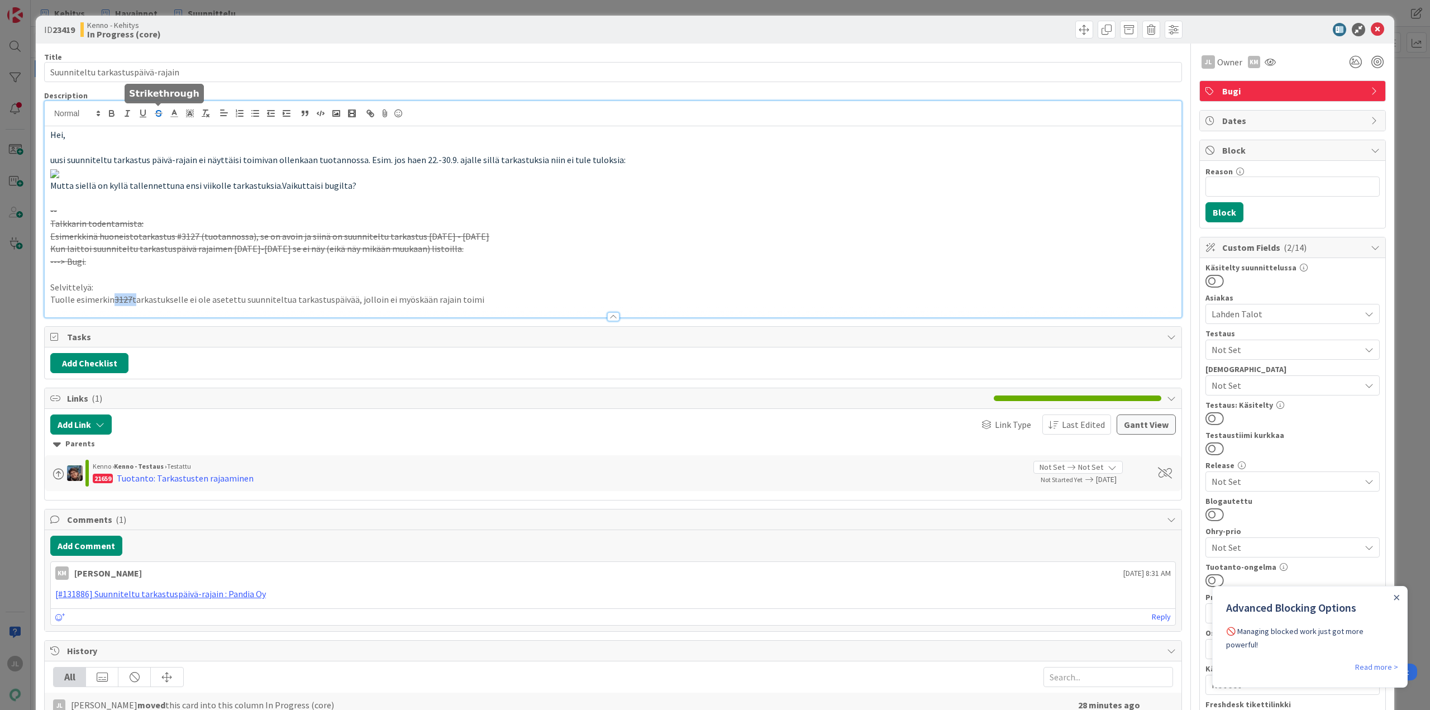
click at [162, 114] on icon "button" at bounding box center [159, 113] width 10 height 10
click at [155, 112] on icon "button" at bounding box center [159, 113] width 10 height 10
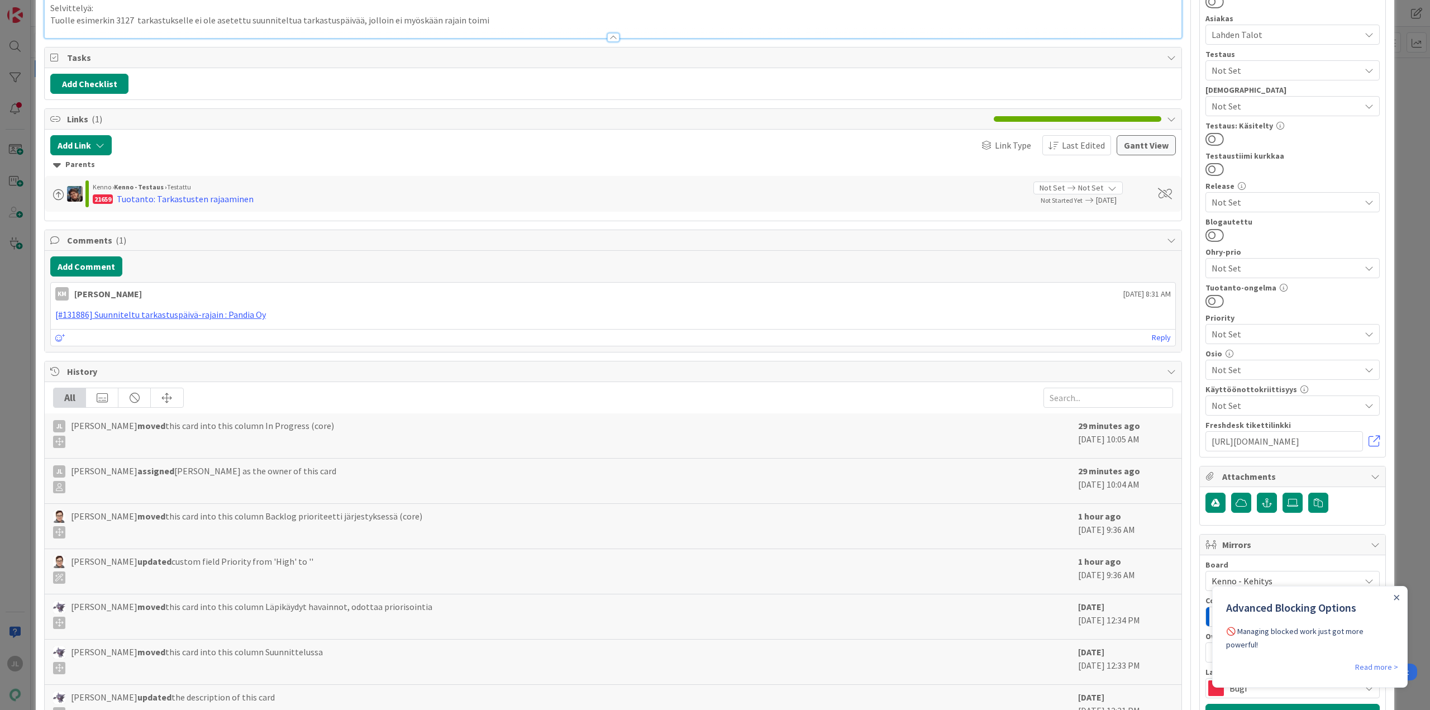
click at [156, 27] on p "Tuolle esimerkin 3127 tarkastukselle ei ole asetettu suunniteltua tarkastuspäiv…" at bounding box center [612, 20] width 1125 height 13
click at [89, 27] on p "Tuolle esimerkin 3127 tarkastukselle ei ole asetettu suunniteltua tarkastuspäiv…" at bounding box center [612, 20] width 1125 height 13
click at [464, 27] on p "Tuolle 3127 tarkastukselle ei ole asetettu suunniteltua tarkastuspäivää, jolloi…" at bounding box center [612, 20] width 1125 height 13
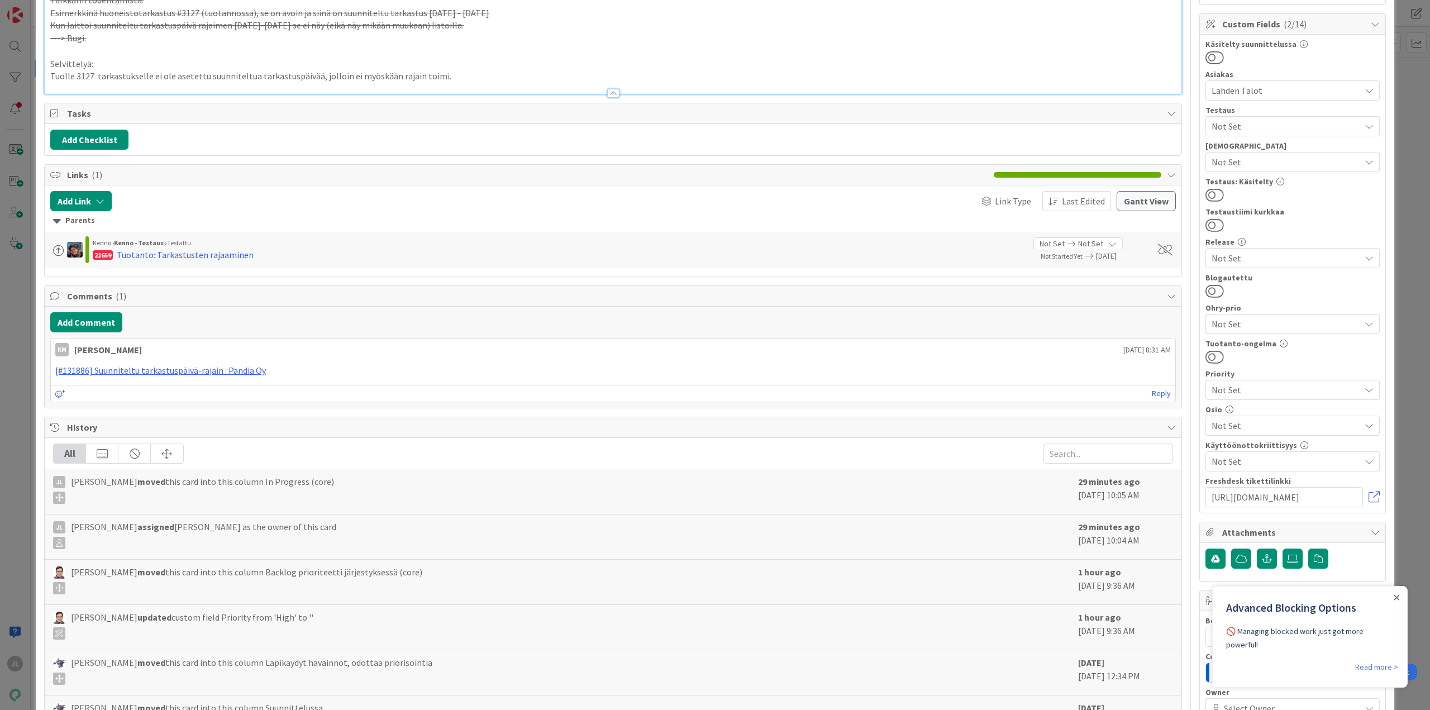
scroll to position [0, 0]
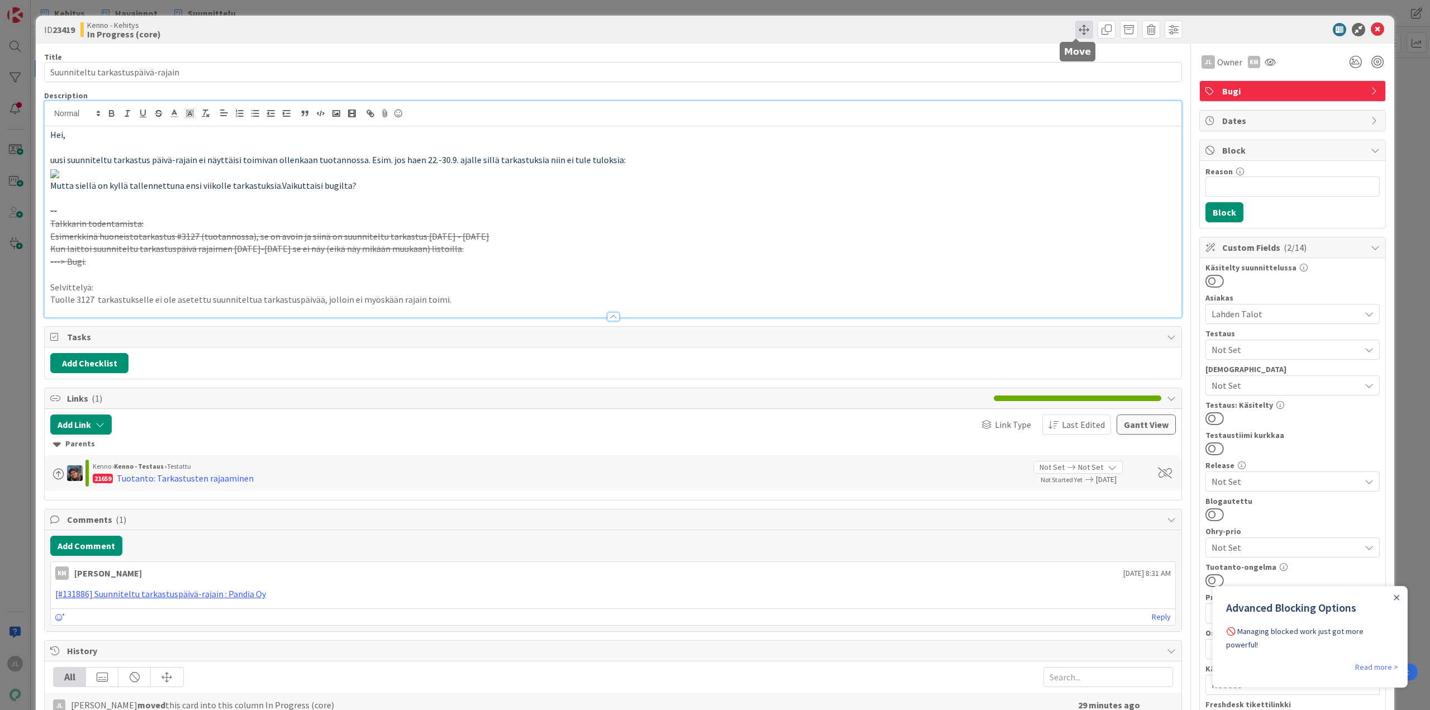
click at [1075, 31] on span at bounding box center [1084, 30] width 18 height 18
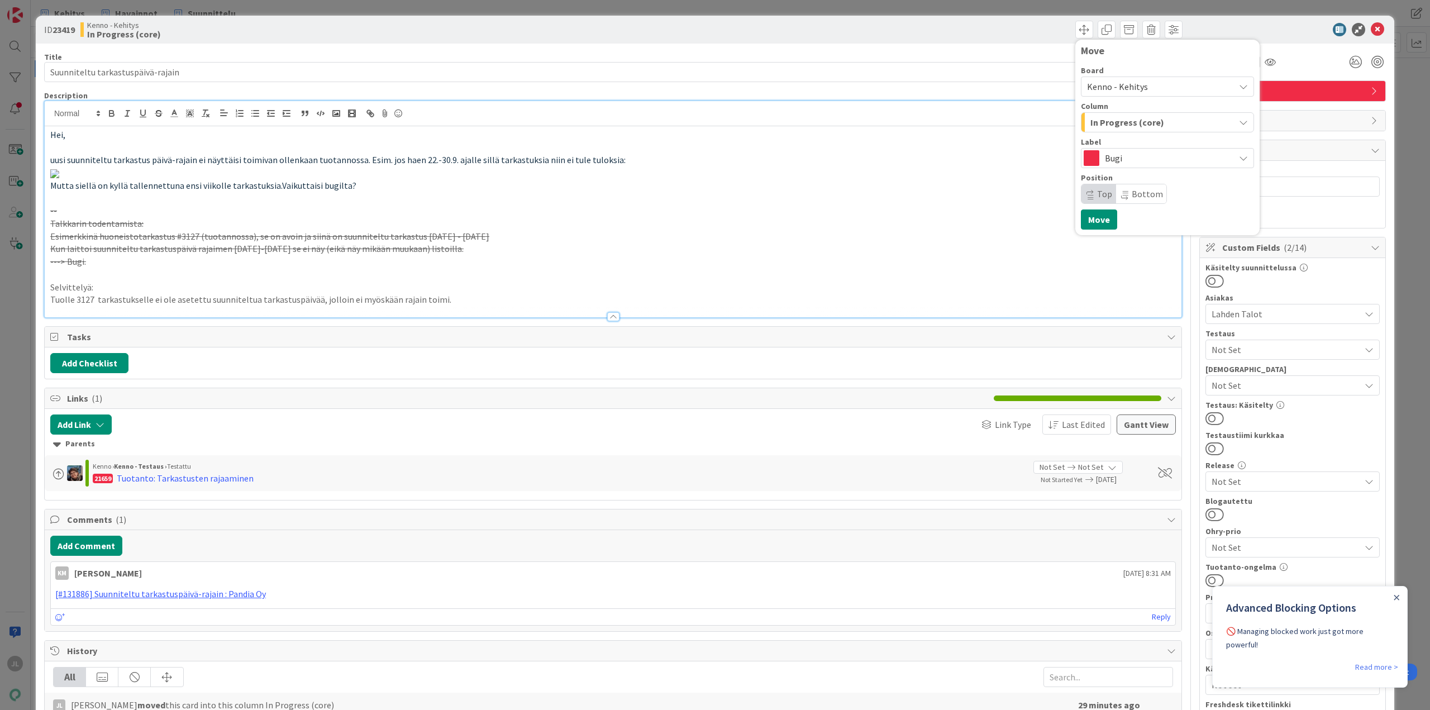
drag, startPoint x: 651, startPoint y: 39, endPoint x: 804, endPoint y: 226, distance: 241.4
click at [652, 40] on div "ID 23419 Kenno - Kehitys In Progress (core) Move Board Kenno - Kehitys Column I…" at bounding box center [715, 30] width 1358 height 28
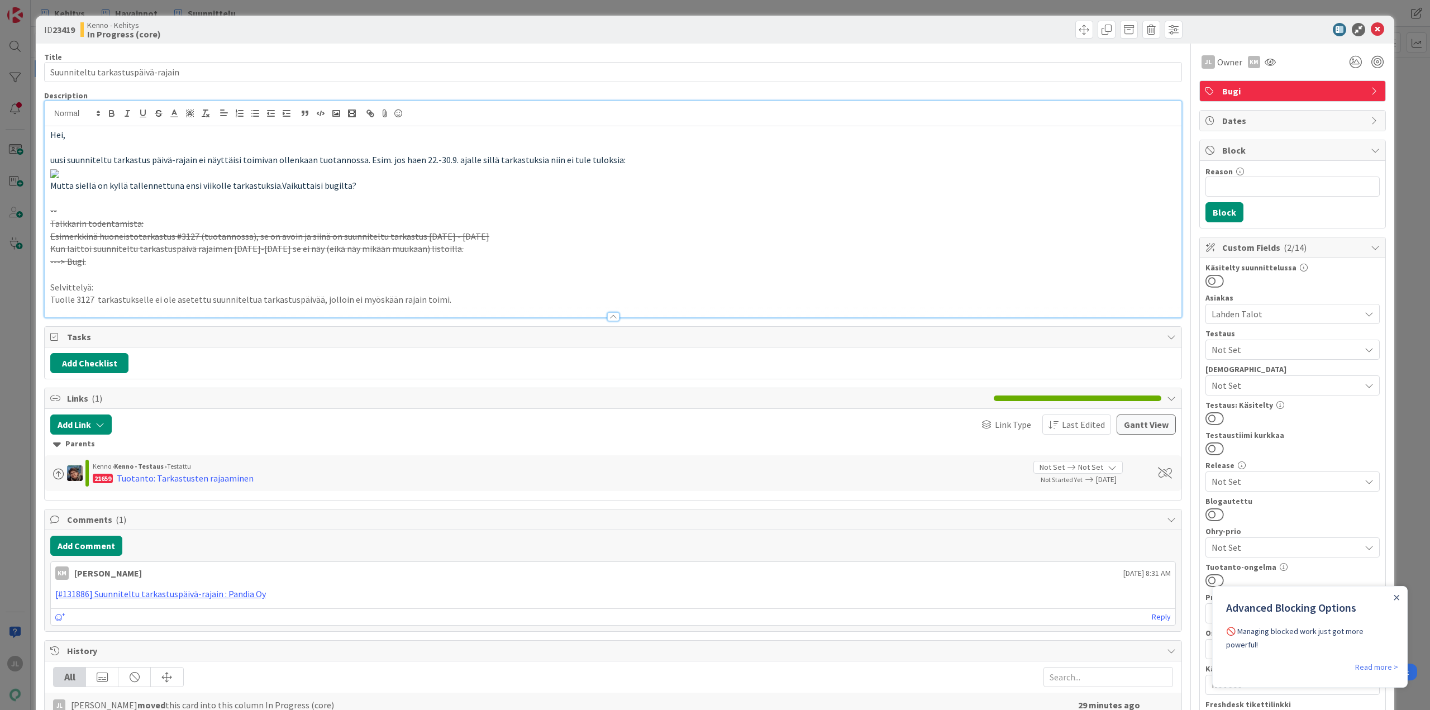
click at [957, 25] on div "Move Move" at bounding box center [899, 30] width 566 height 18
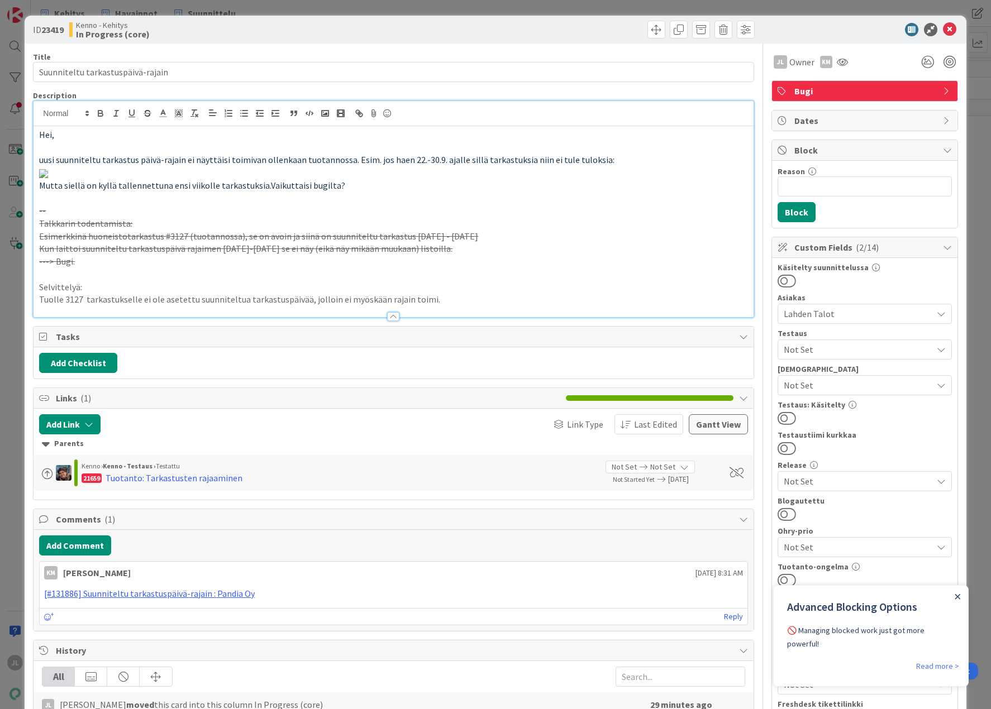
click at [956, 595] on icon "Close Announcement" at bounding box center [957, 596] width 5 height 5
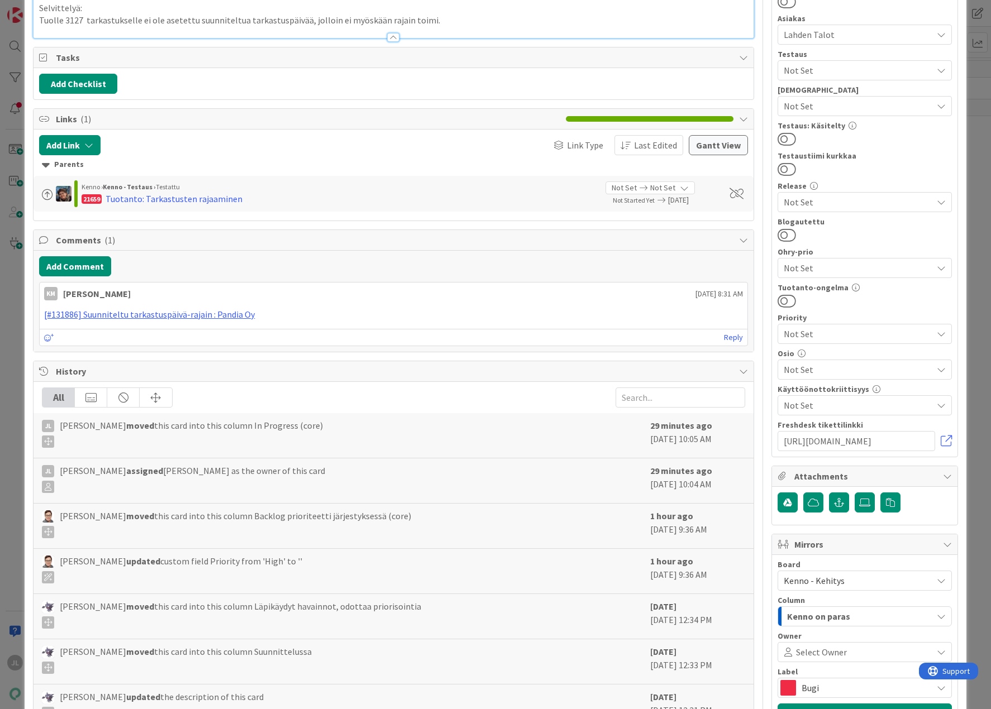
click at [444, 27] on p "Tuolle 3127 tarkastukselle ei ole asetettu suunniteltua tarkastuspäivää, jolloi…" at bounding box center [393, 20] width 708 height 13
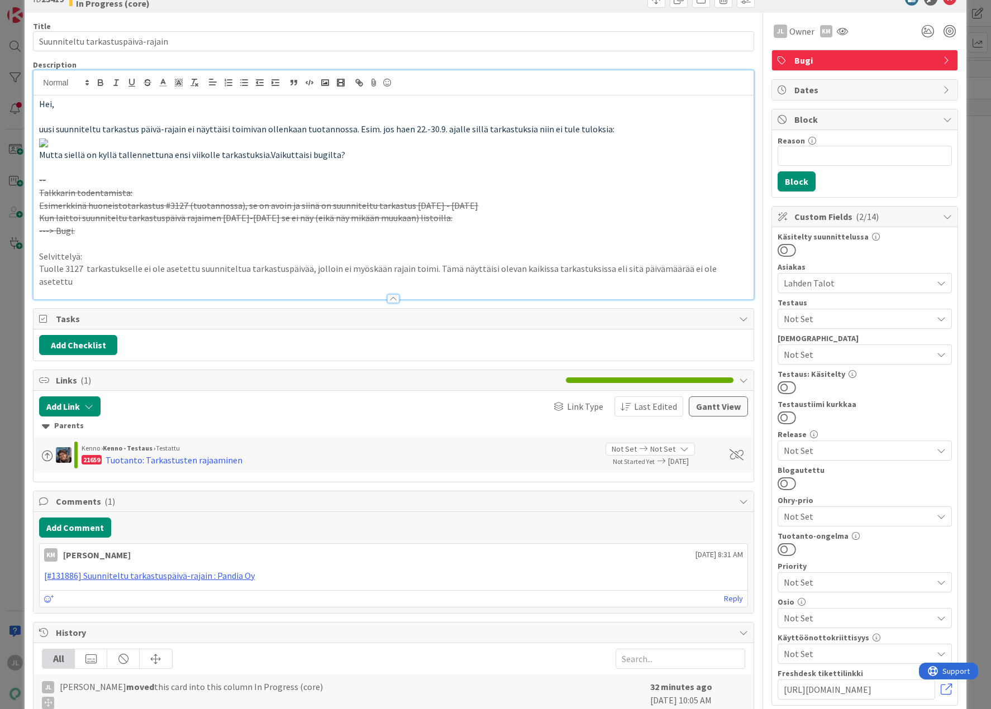
scroll to position [223, 0]
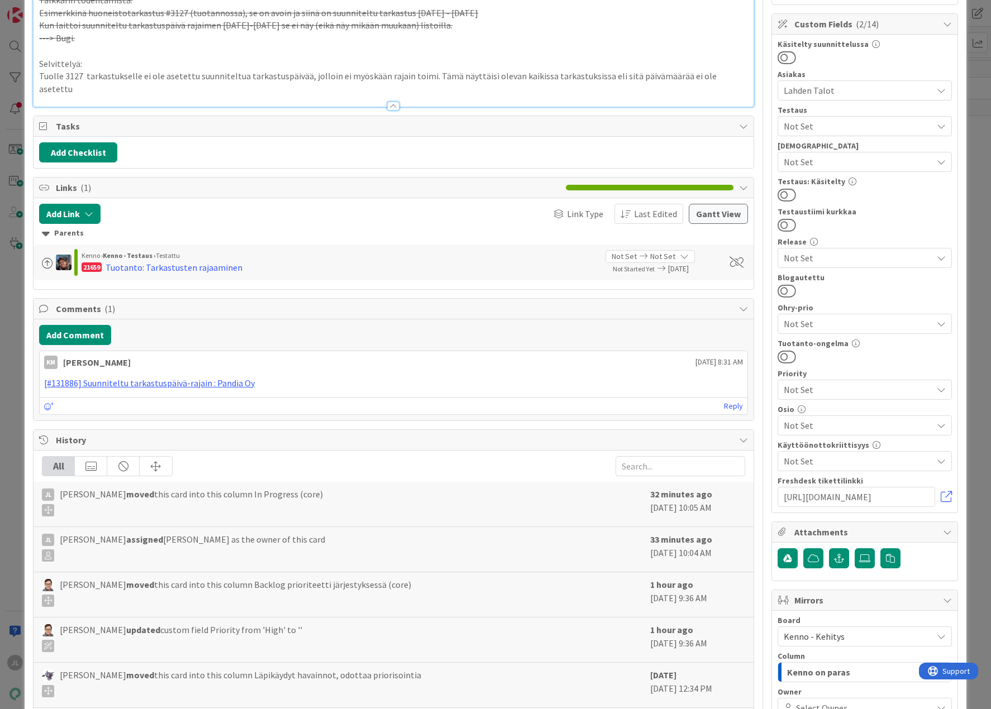
click at [696, 95] on p "Tuolle 3127 tarkastukselle ei ole asetettu suunniteltua tarkastuspäivää, jolloi…" at bounding box center [393, 82] width 708 height 25
click at [73, 95] on p "Tuolle 3127 tarkastukselle ei ole asetettu suunniteltua tarkastuspäivää, jolloi…" at bounding box center [393, 82] width 708 height 25
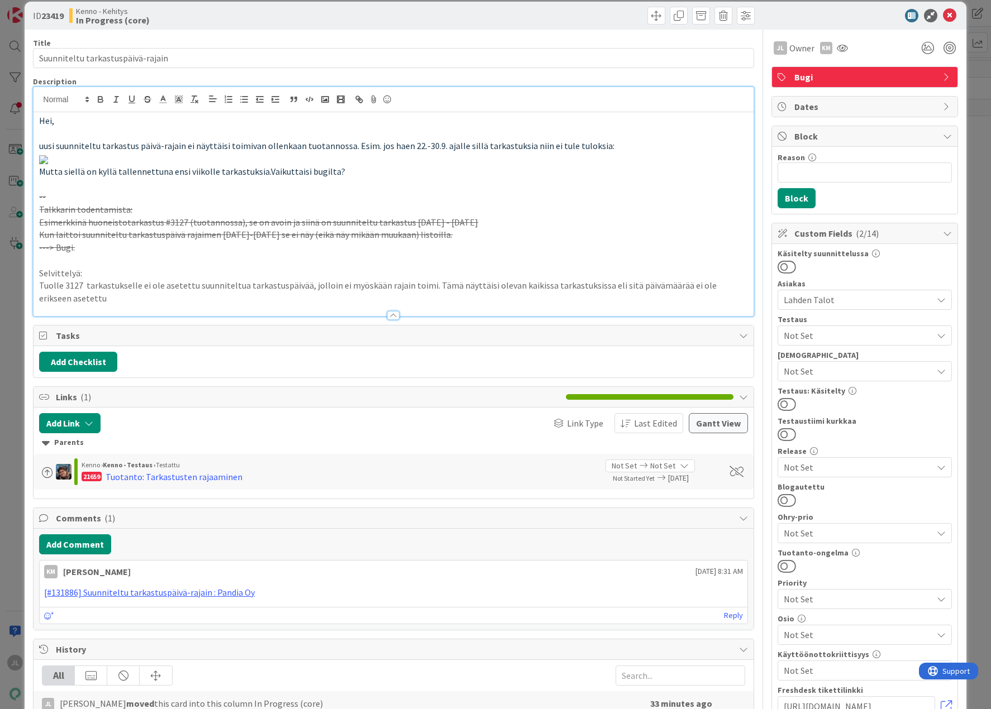
scroll to position [0, 0]
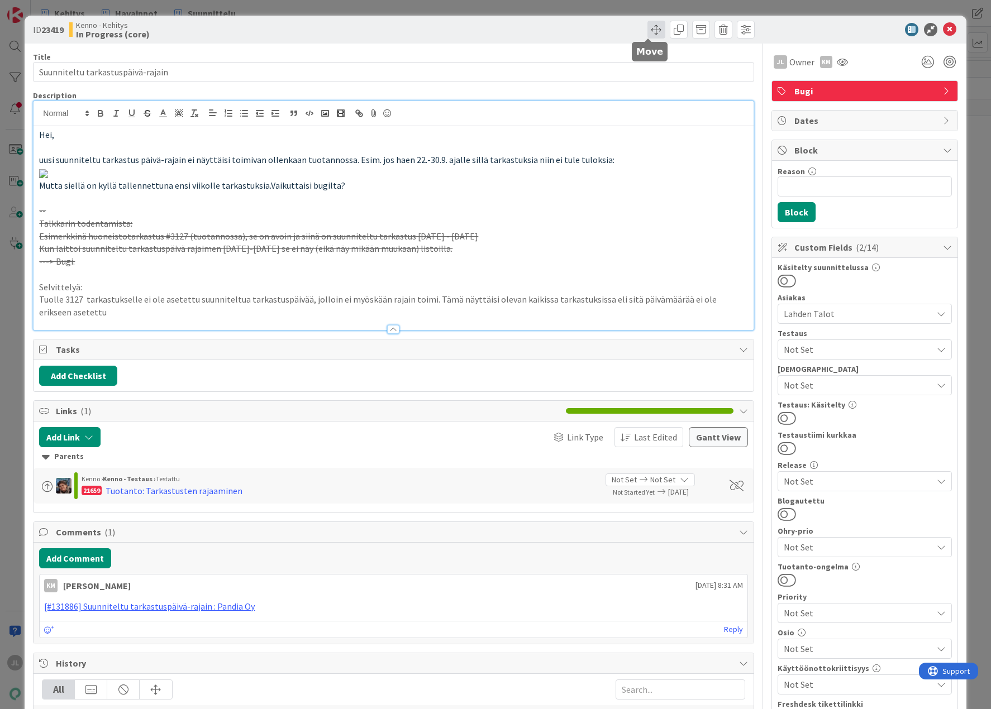
click at [647, 34] on span at bounding box center [656, 30] width 18 height 18
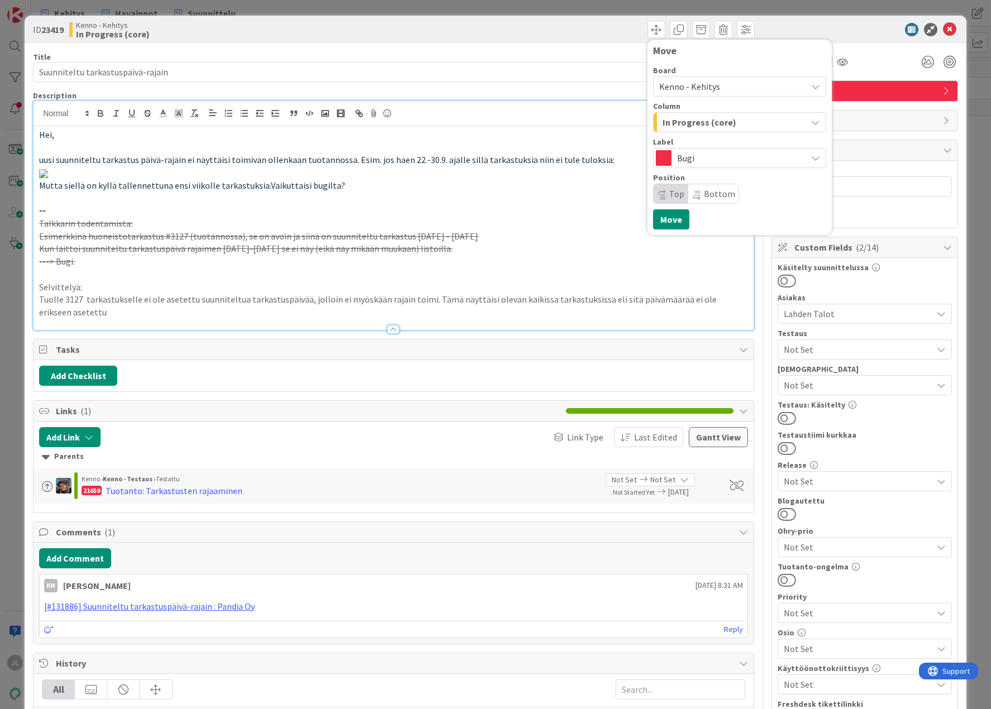
drag, startPoint x: 705, startPoint y: 83, endPoint x: 715, endPoint y: 84, distance: 10.1
click at [706, 83] on span "Kenno - Kehitys" at bounding box center [689, 86] width 61 height 11
drag, startPoint x: 709, startPoint y: 42, endPoint x: 724, endPoint y: 66, distance: 29.1
click at [710, 42] on div "Move Board Kenno - Kehitys Kenno - Kehitys Kenno - Havainnot Kenno - Roadmap Ke…" at bounding box center [739, 137] width 184 height 195
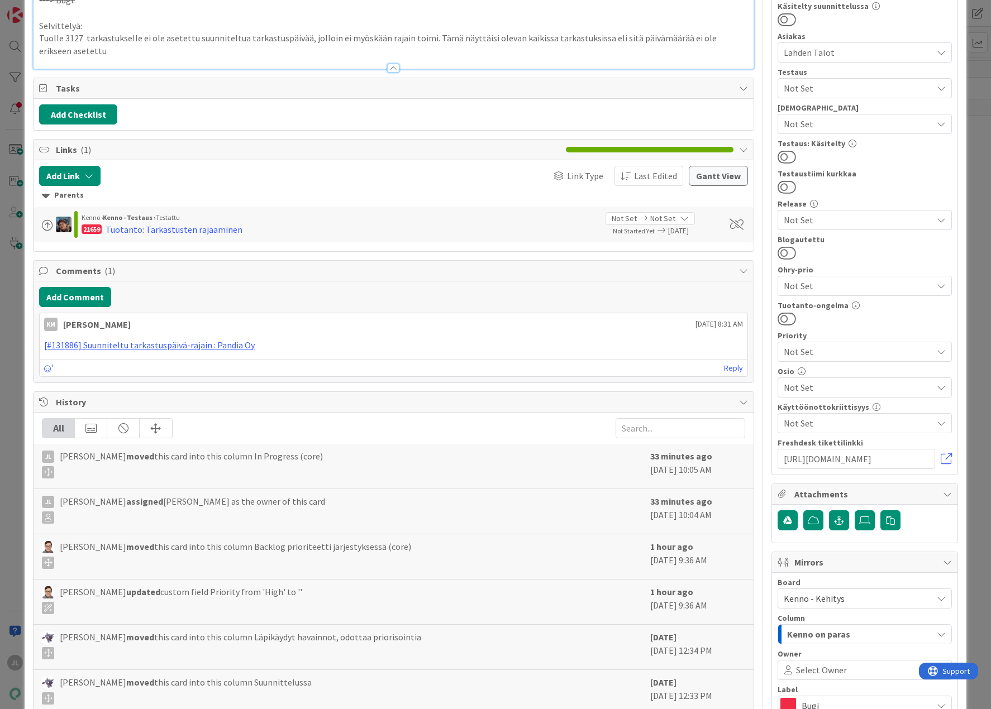
scroll to position [661, 0]
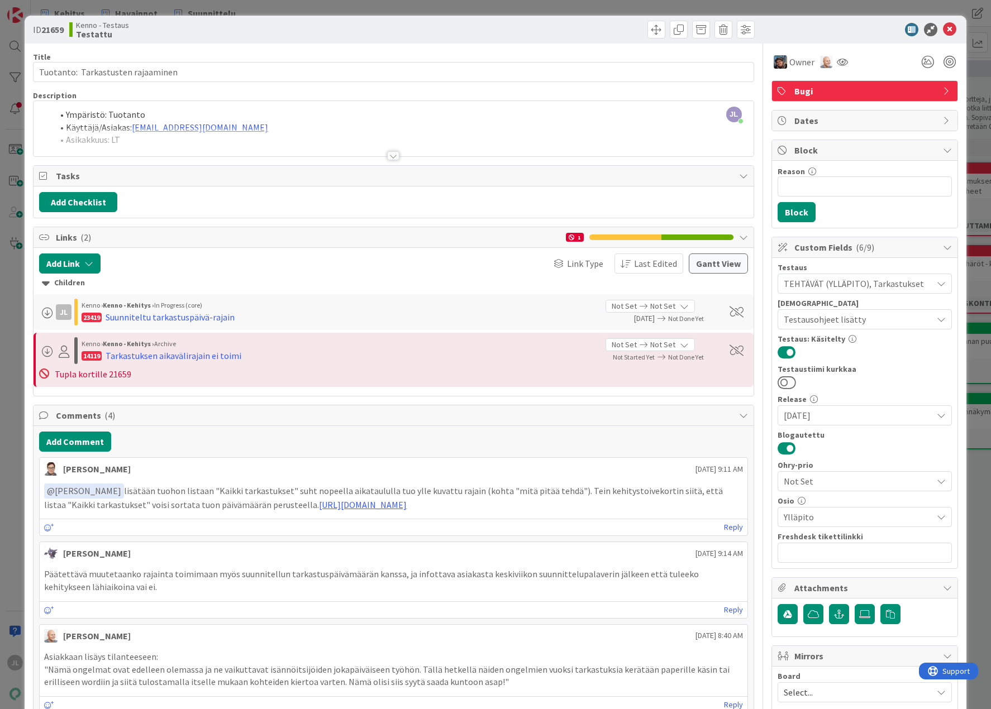
click at [258, 142] on div at bounding box center [393, 142] width 719 height 28
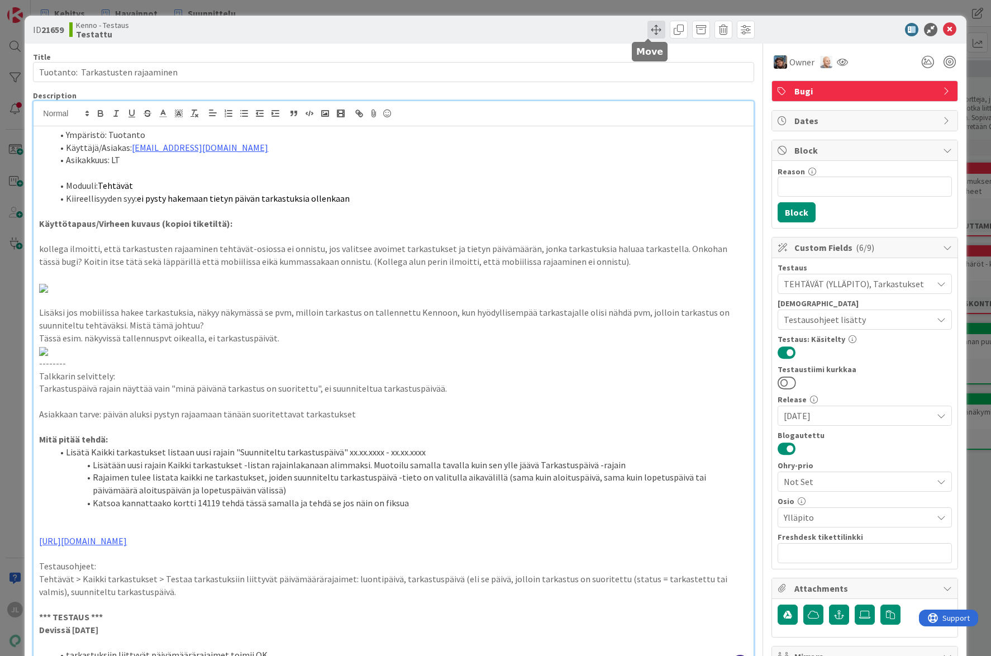
click at [647, 27] on span at bounding box center [656, 30] width 18 height 18
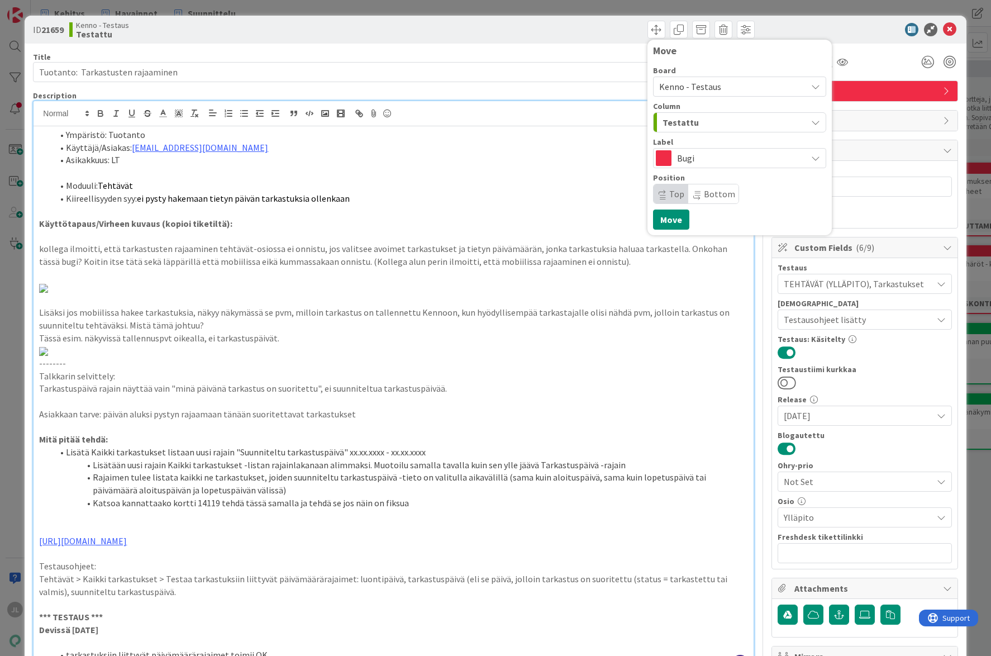
click at [181, 35] on div "Kenno - Testaus Testattu" at bounding box center [230, 30] width 322 height 18
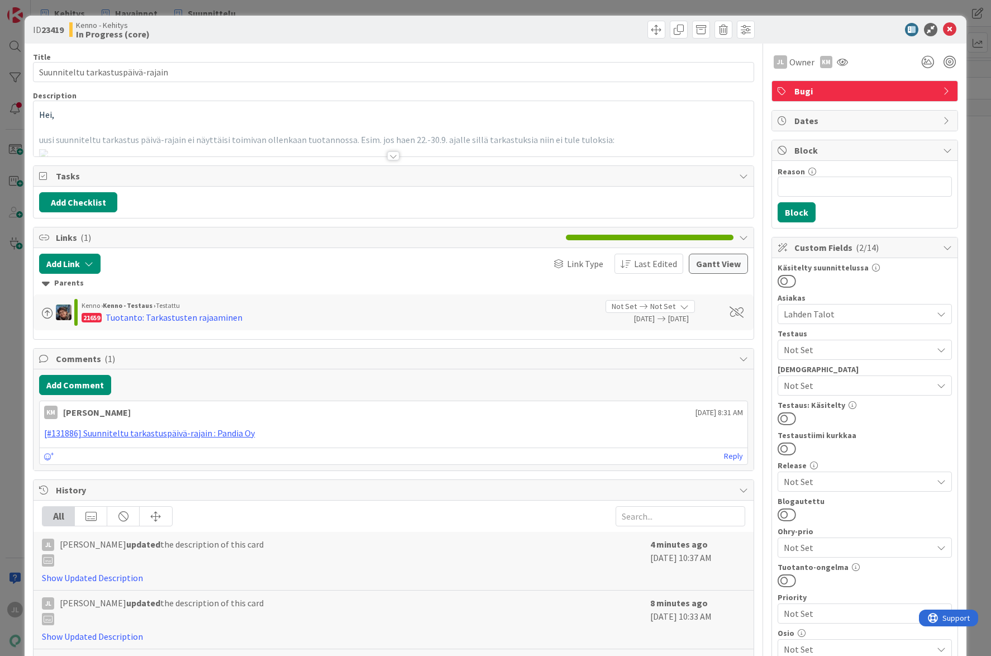
click at [274, 120] on div "Hei, uusi suunniteltu tarkastus päivä-rajain ei näyttäisi toimivan ollenkaan tu…" at bounding box center [393, 128] width 719 height 55
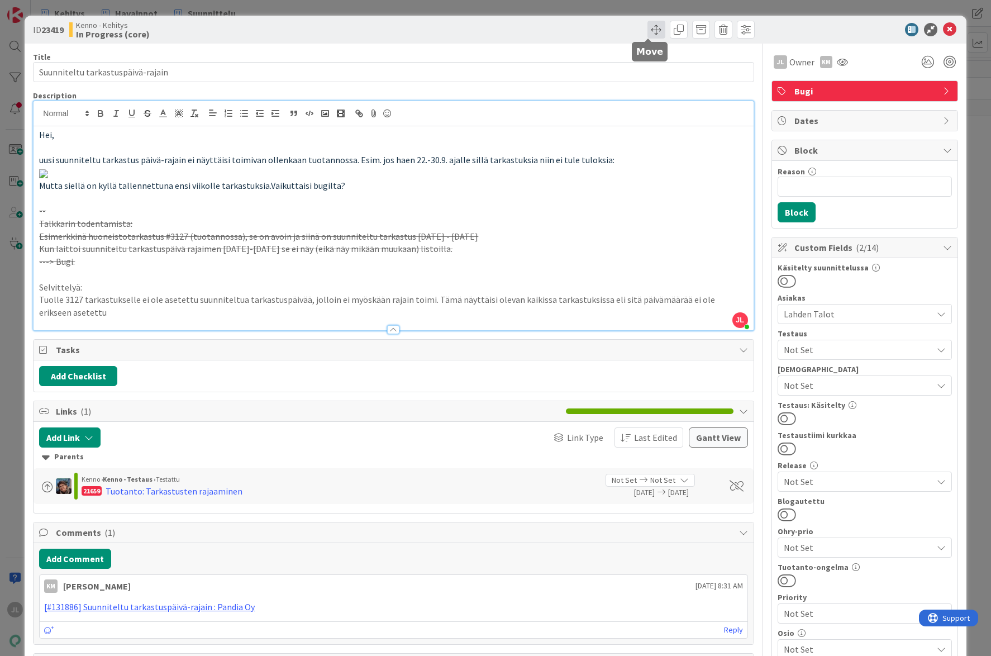
click at [647, 31] on span at bounding box center [656, 30] width 18 height 18
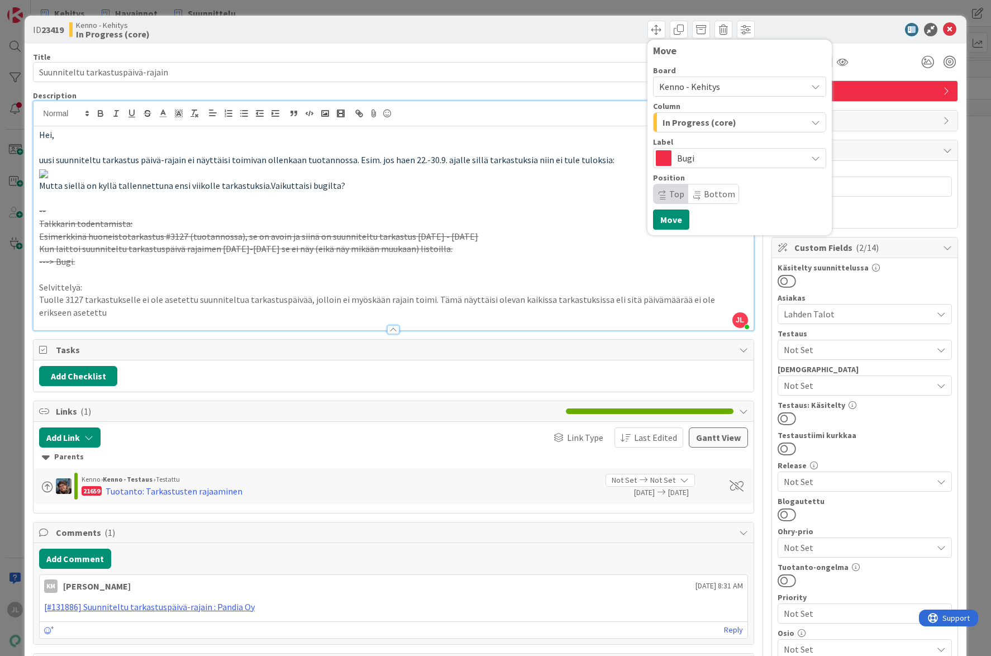
click at [751, 84] on span "Kenno - Kehitys" at bounding box center [730, 87] width 142 height 16
click at [704, 54] on div "Move" at bounding box center [739, 50] width 173 height 11
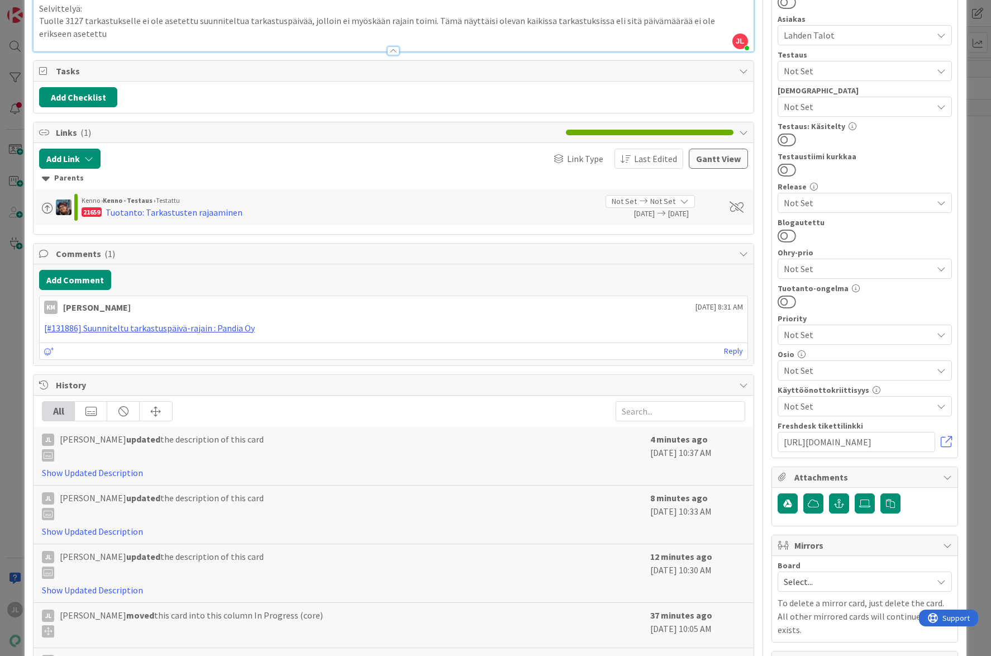
scroll to position [279, 0]
click at [109, 39] on p "Tuolle 3127 tarkastukselle ei ole asetettu suunniteltua tarkastuspäivää, jolloi…" at bounding box center [393, 26] width 708 height 25
click at [213, 39] on p "Tuolle 3127 tarkastukselle ei ole asetettu suunniteltua tarkastuspäivää, jolloi…" at bounding box center [393, 26] width 708 height 25
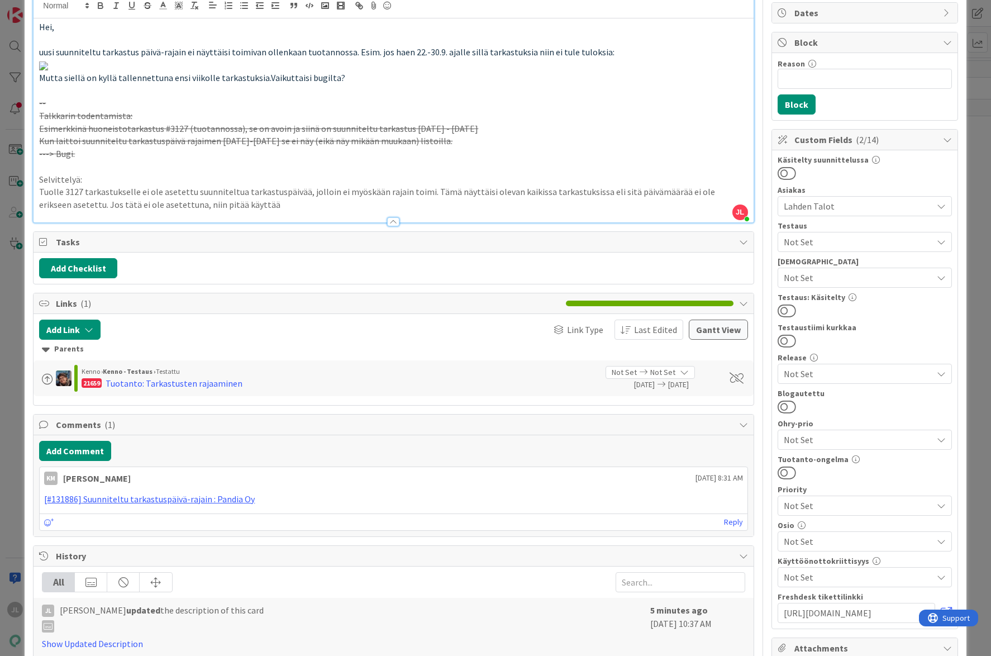
scroll to position [168, 0]
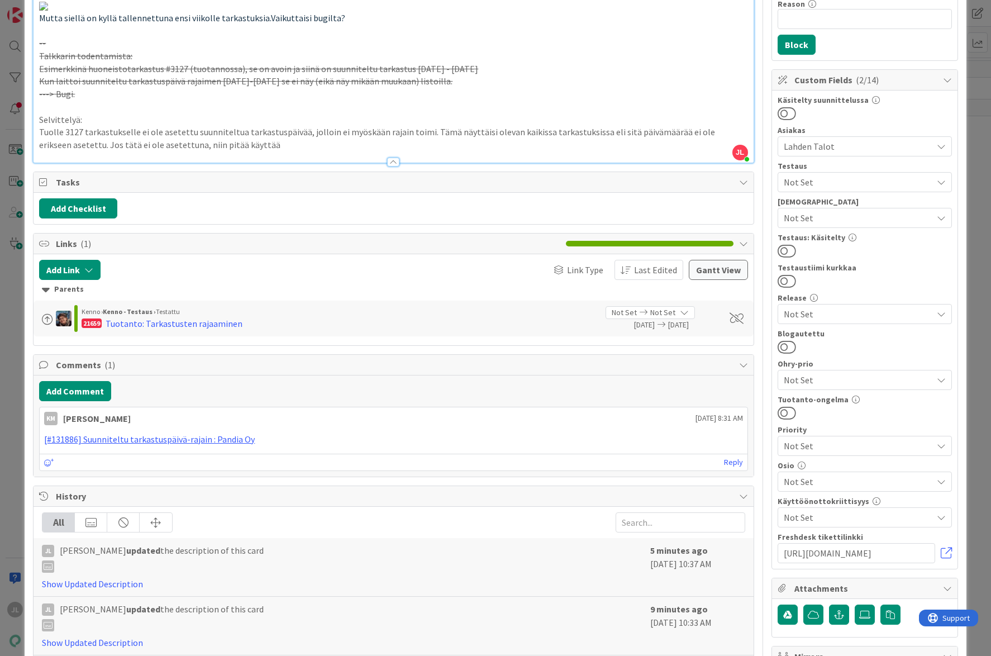
click at [178, 74] on s "Esimerkkinä huoneistotarkastus #3127 (tuotannossa), se on avoin ja siinä on suu…" at bounding box center [258, 68] width 439 height 11
copy s "3127"
click at [341, 151] on p "Tuolle 3127 tarkastukselle ei ole asetettu suunniteltua tarkastuspäivää, jolloi…" at bounding box center [393, 138] width 708 height 25
click at [425, 151] on p "Tuolle 3127 tarkastukselle ei ole asetettu suunniteltua tarkastuspäivää, jolloi…" at bounding box center [393, 138] width 708 height 25
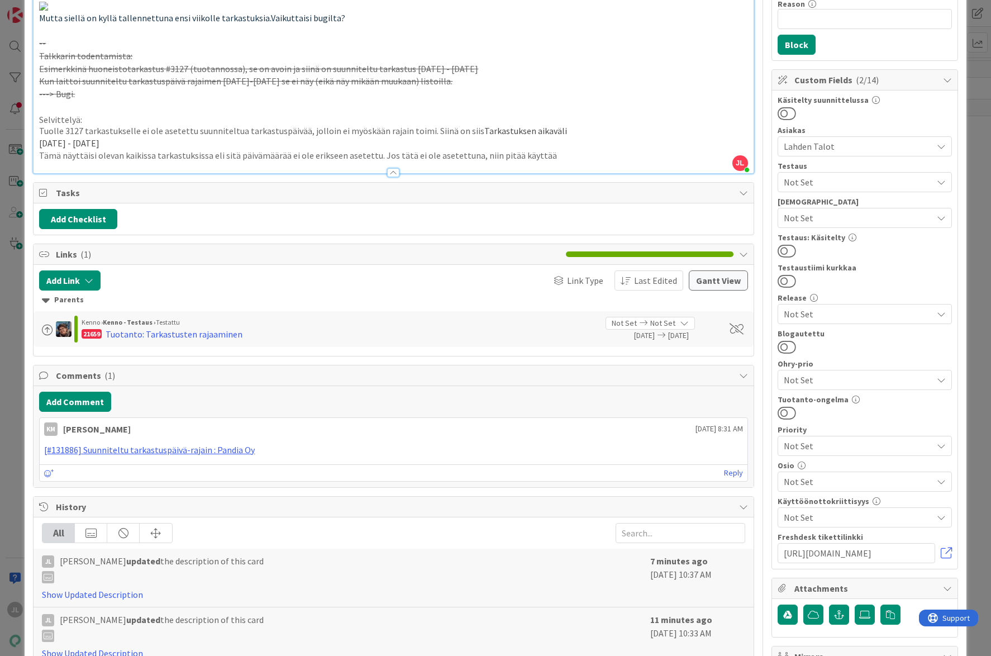
click at [484, 136] on span "Tarkastuksen aikaväli" at bounding box center [525, 130] width 83 height 11
click at [97, 150] on p "22.9. - 23.9." at bounding box center [393, 143] width 708 height 13
click at [39, 162] on p "Tämä näyttäisi olevan kaikissa tarkastuksissa eli sitä päivämäärää ei ole eriks…" at bounding box center [393, 155] width 708 height 13
click at [298, 136] on h4 "Tuolle 3127 tarkastukselle ei ole asetettu suunniteltua tarkastuspäivää, jolloi…" at bounding box center [393, 131] width 708 height 11
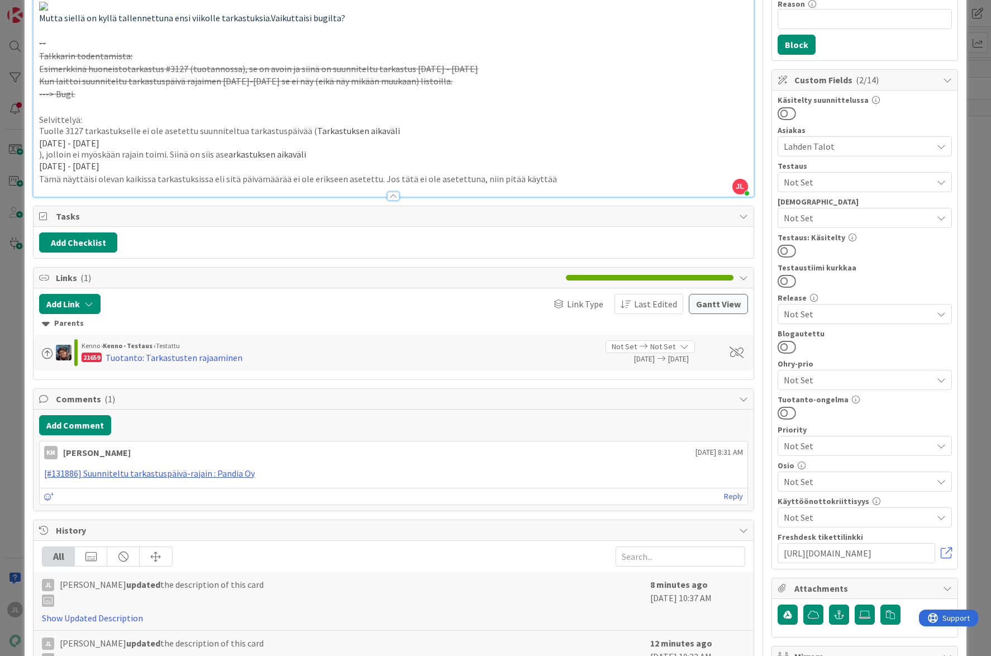
click at [38, 197] on div "Hei, uusi suunniteltu tarkastus päivä-rajain ei näyttäisi toimivan ollenkaan tu…" at bounding box center [393, 78] width 719 height 238
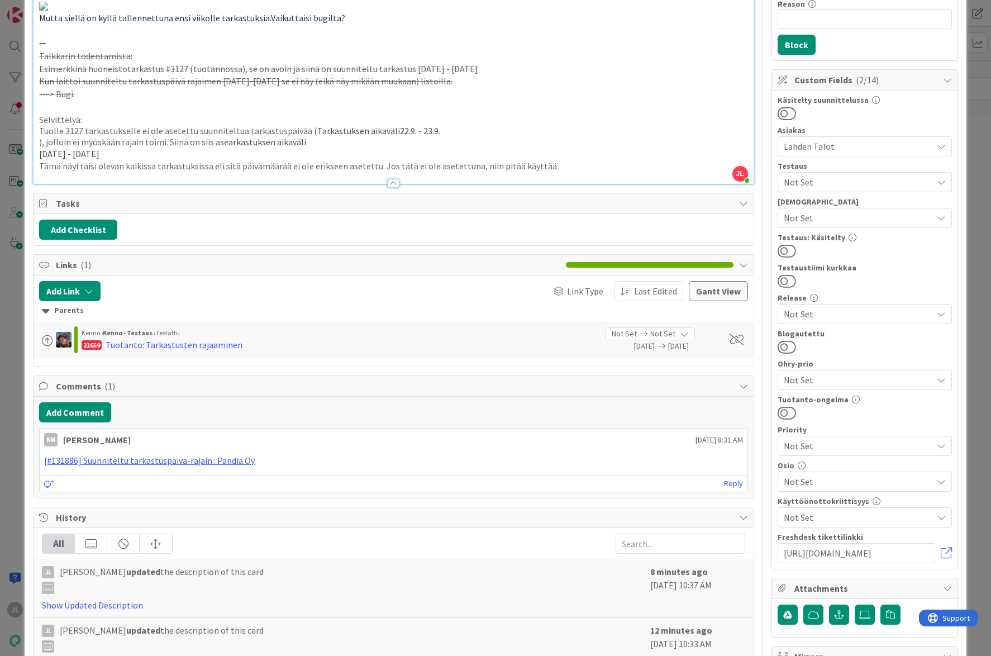
click at [38, 184] on div "Hei, uusi suunniteltu tarkastus päivä-rajain ei näyttäisi toimivan ollenkaan tu…" at bounding box center [393, 71] width 719 height 225
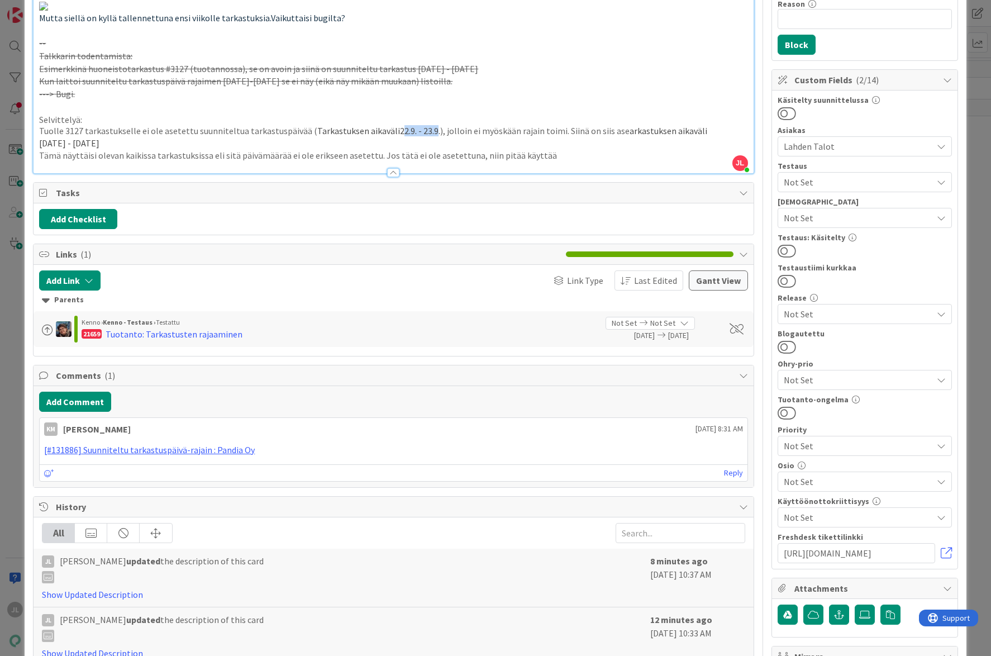
drag, startPoint x: 422, startPoint y: 522, endPoint x: 390, endPoint y: 522, distance: 32.4
click at [390, 136] on span "Tarkastuksen aikaväli22.9. - 23.9." at bounding box center [378, 130] width 123 height 11
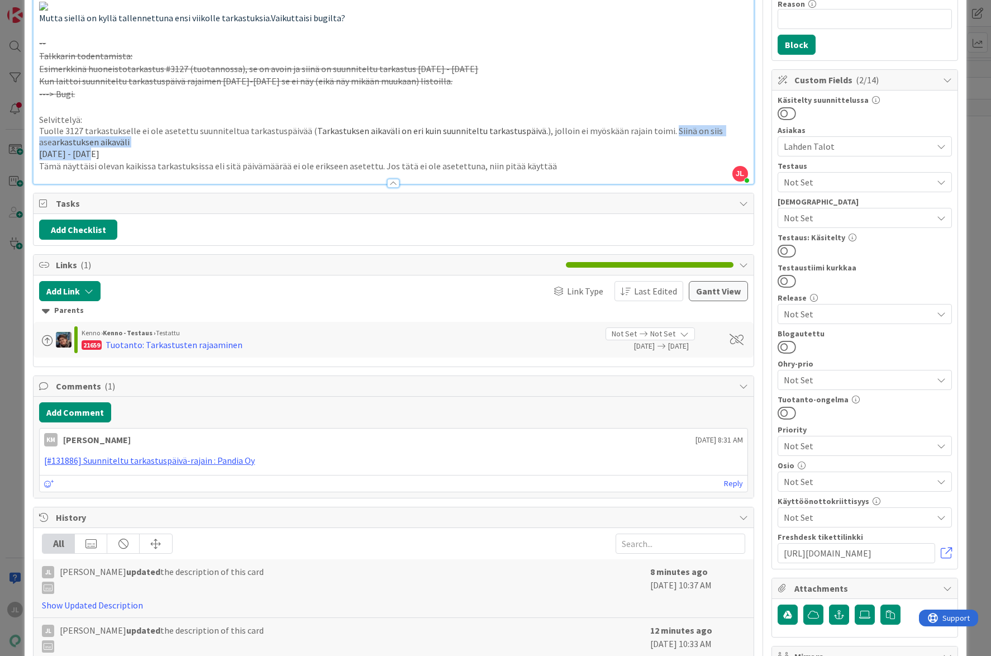
drag, startPoint x: 108, startPoint y: 545, endPoint x: 656, endPoint y: 519, distance: 549.1
click at [656, 184] on div "Hei, uusi suunniteltu tarkastus päivä-rajain ei näyttäisi toimivan ollenkaan tu…" at bounding box center [393, 71] width 719 height 225
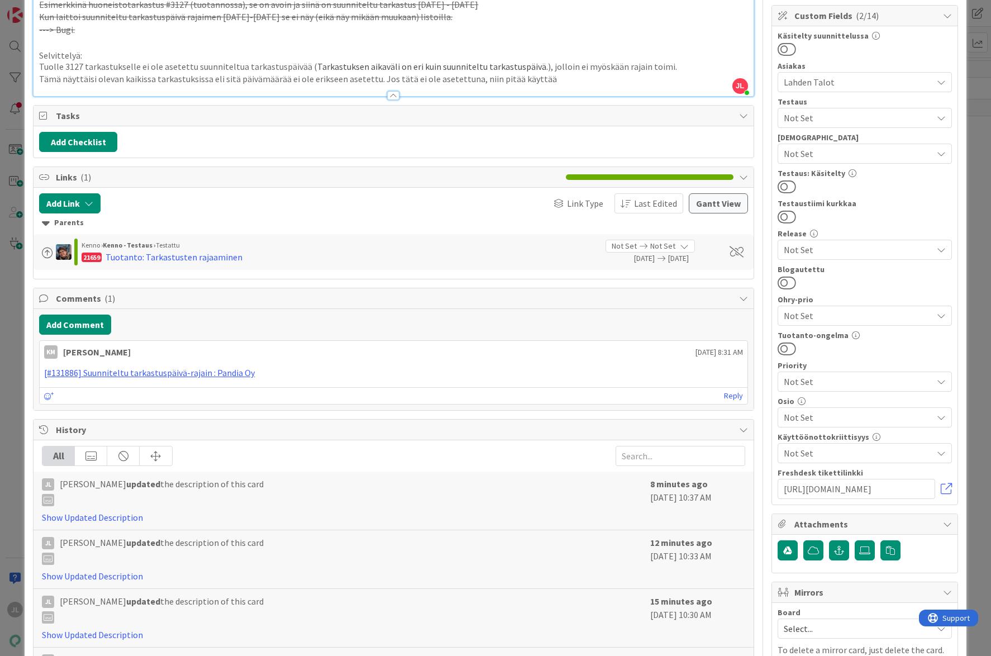
scroll to position [279, 0]
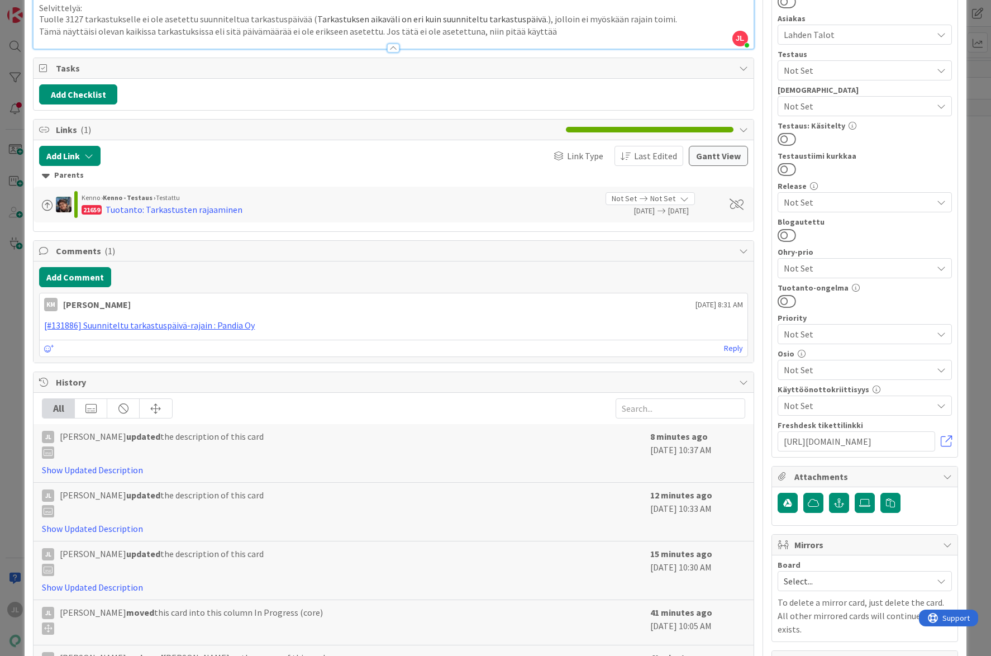
drag, startPoint x: 560, startPoint y: 423, endPoint x: 441, endPoint y: 423, distance: 119.0
click at [441, 38] on p "Tämä näyttäisi olevan kaikissa tarkastuksissa eli sitä päivämäärää ei ole eriks…" at bounding box center [393, 31] width 708 height 13
click at [553, 38] on p "Tämä näyttäisi olevan kaikissa tarkastuksissa eli sitä päivämäärää ei ole eriks…" at bounding box center [393, 31] width 708 height 13
drag, startPoint x: 559, startPoint y: 423, endPoint x: 543, endPoint y: 421, distance: 15.7
click at [543, 38] on p "Tämä näyttäisi olevan kaikissa tarkastuksissa eli sitä päivämäärää ei ole eriks…" at bounding box center [393, 31] width 708 height 13
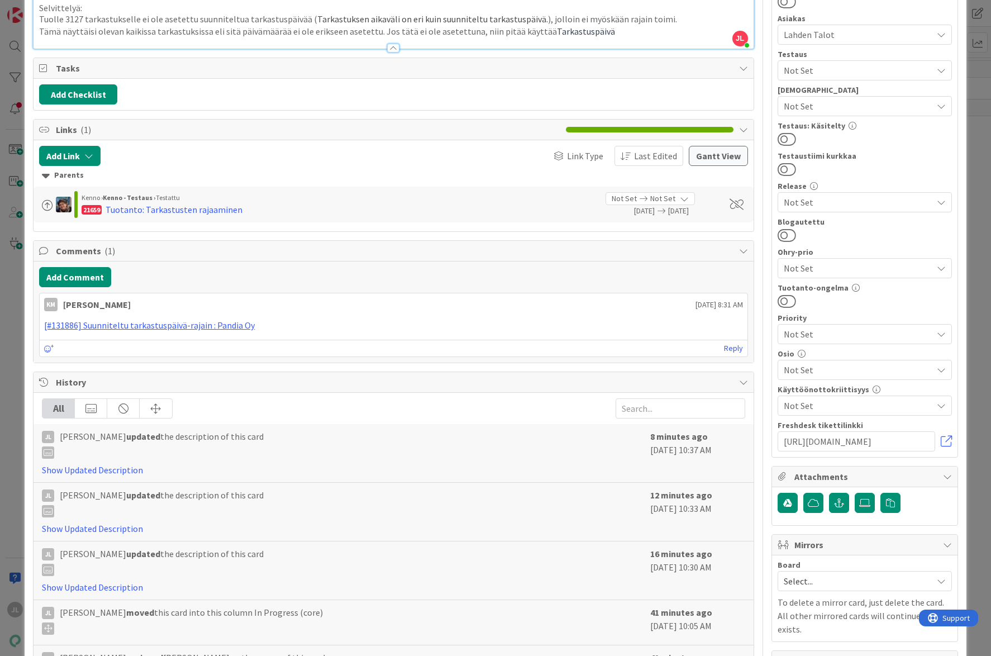
click at [557, 37] on span "Tarkastuspäivä" at bounding box center [586, 31] width 58 height 11
click at [603, 38] on p "Tämä näyttäisi olevan kaikissa tarkastuksissa eli sitä päivämäärää ei ole eriks…" at bounding box center [393, 31] width 708 height 13
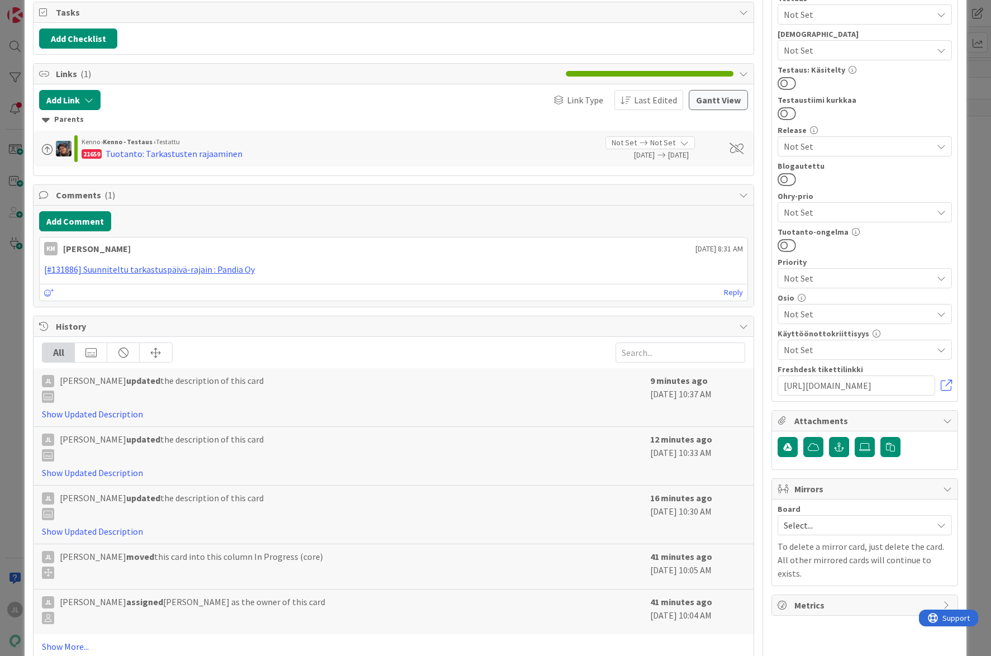
drag, startPoint x: 638, startPoint y: 368, endPoint x: 26, endPoint y: 351, distance: 612.4
click at [26, 351] on div "ID 23419 Kenno - Kehitys In Progress (core) Move Move Title 33 / 128 Suunnitelt…" at bounding box center [495, 174] width 941 height 987
copy div "Tuolle 3127 tarkastukselle ei ole asetettu suunniteltua tarkastuspäivää ( Tarka…"
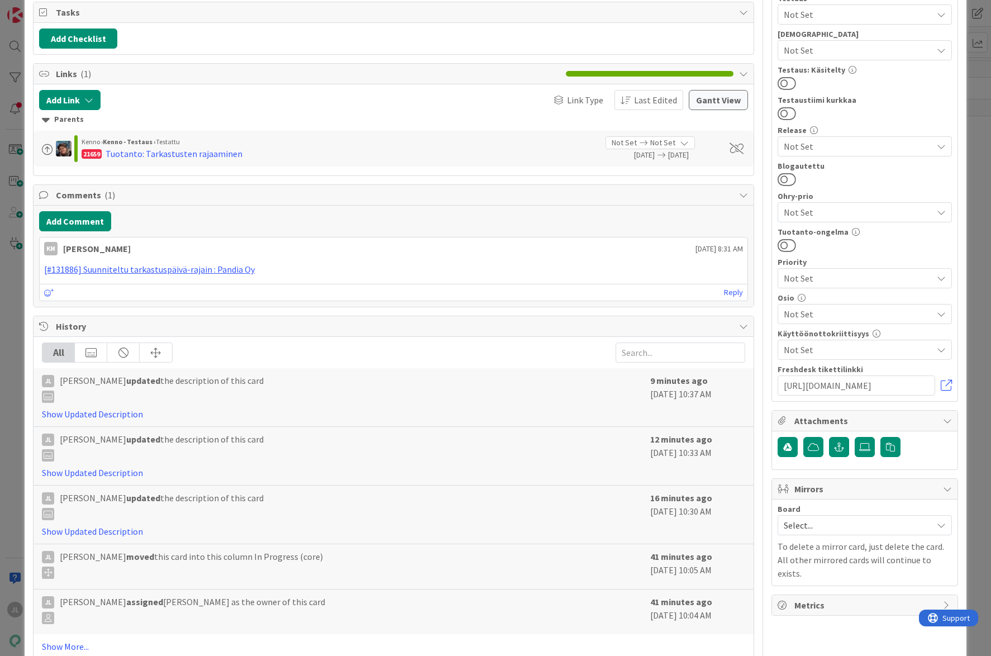
drag, startPoint x: 557, startPoint y: 367, endPoint x: 9, endPoint y: 346, distance: 547.8
click at [9, 346] on div "ID 23419 Kenno - Kehitys In Progress (core) Move Move Title 33 / 128 Suunnitelt…" at bounding box center [495, 328] width 991 height 656
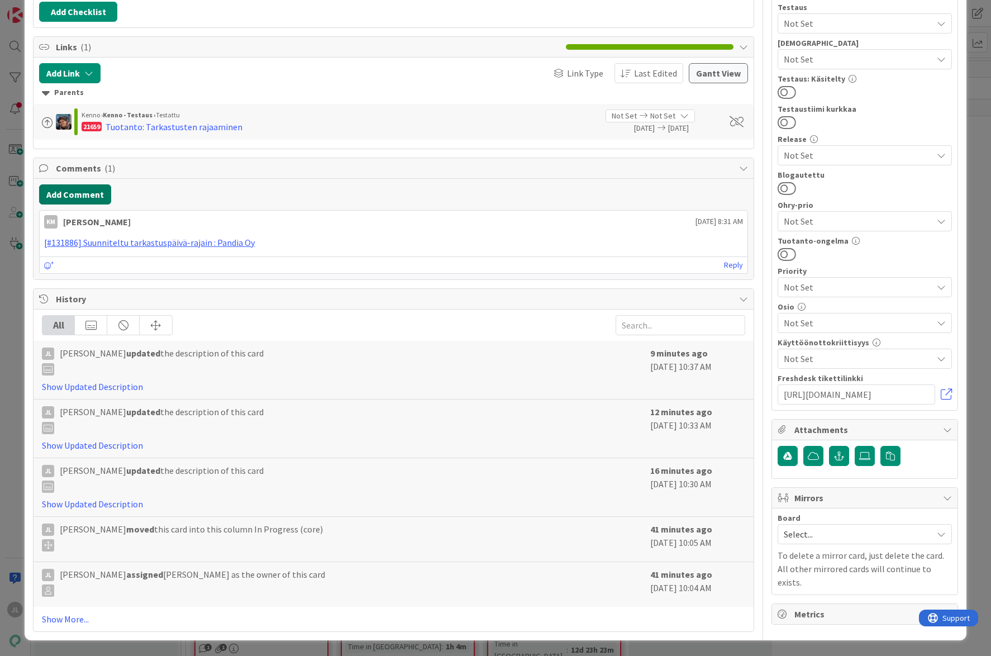
click at [66, 204] on button "Add Comment" at bounding box center [75, 194] width 72 height 20
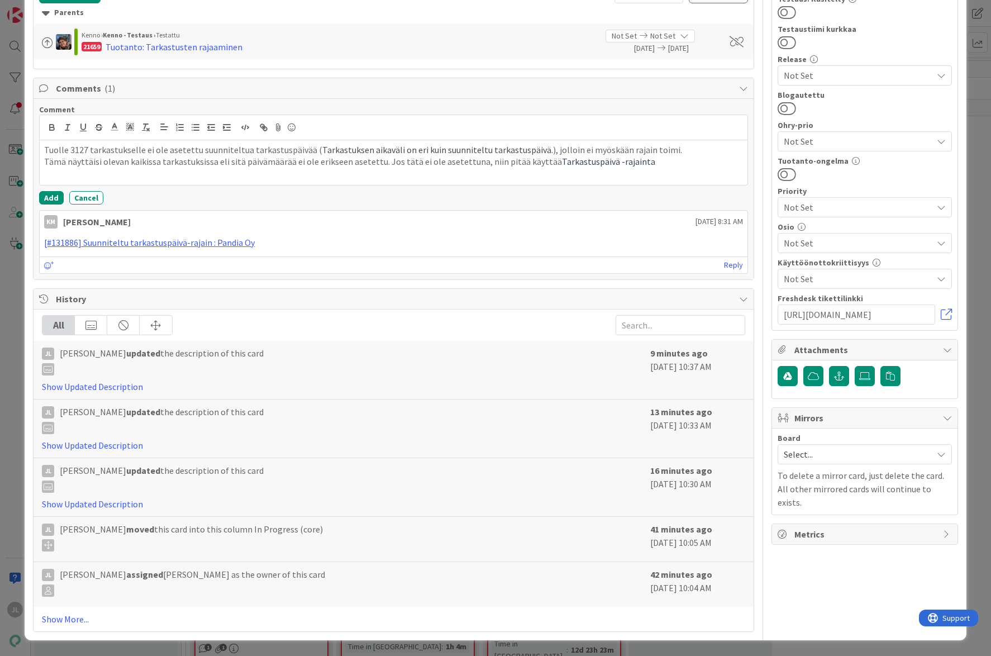
scroll to position [503, 0]
click at [532, 155] on span "Tarkastuksen aikaväli on eri kuin suunniteltu tarkastuspäivä." at bounding box center [437, 149] width 231 height 11
click at [397, 168] on p "Tämä näyttäisi olevan kaikissa tarkastuksissa eli sitä päivämäärää ei ole eriks…" at bounding box center [393, 161] width 698 height 13
click at [54, 204] on button "Add" at bounding box center [51, 197] width 25 height 13
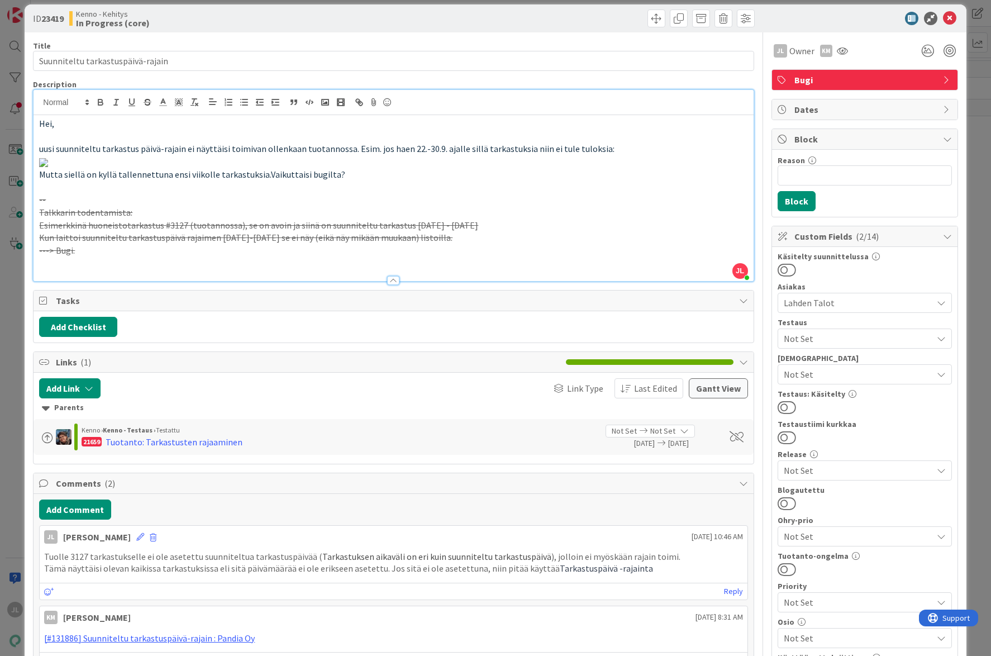
scroll to position [0, 0]
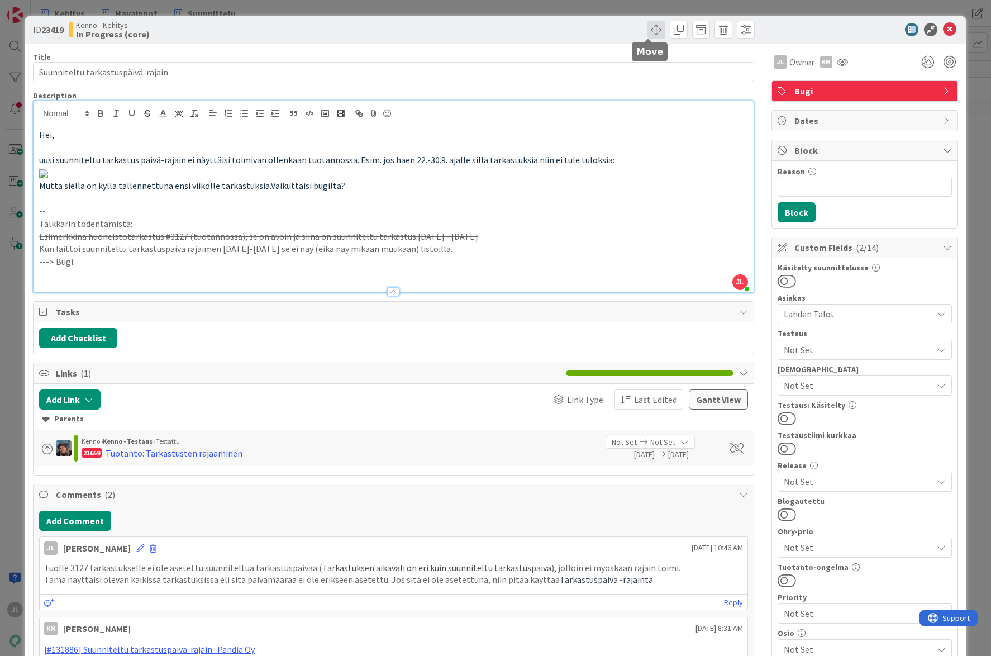
click at [647, 25] on span at bounding box center [656, 30] width 18 height 18
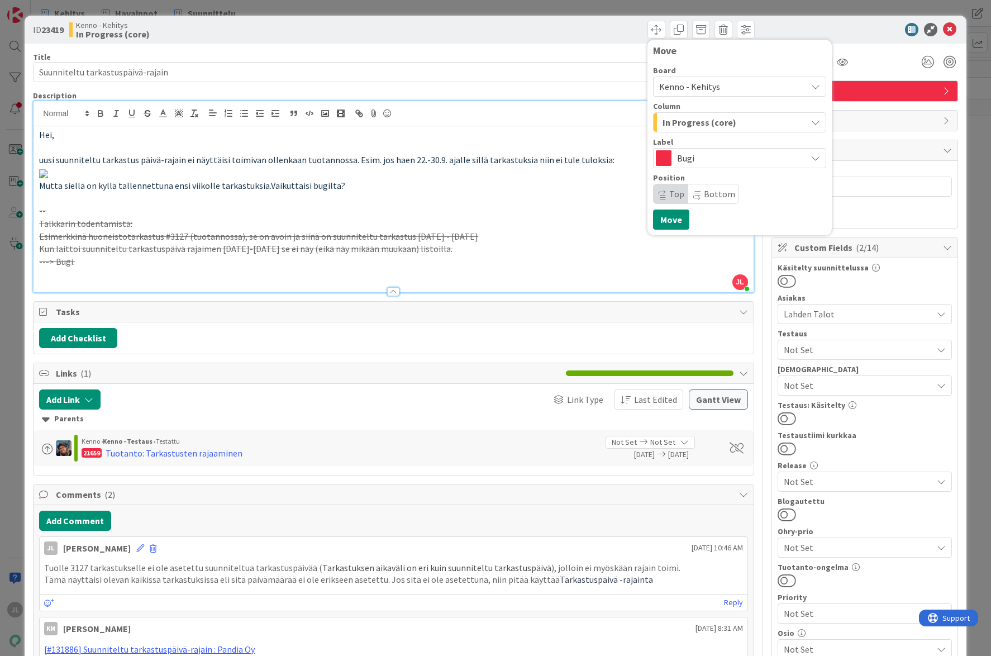
click at [701, 89] on span "Kenno - Kehitys" at bounding box center [689, 86] width 61 height 11
click at [703, 53] on div "Move" at bounding box center [739, 50] width 173 height 11
click at [712, 125] on span "In Progress (core)" at bounding box center [699, 122] width 74 height 15
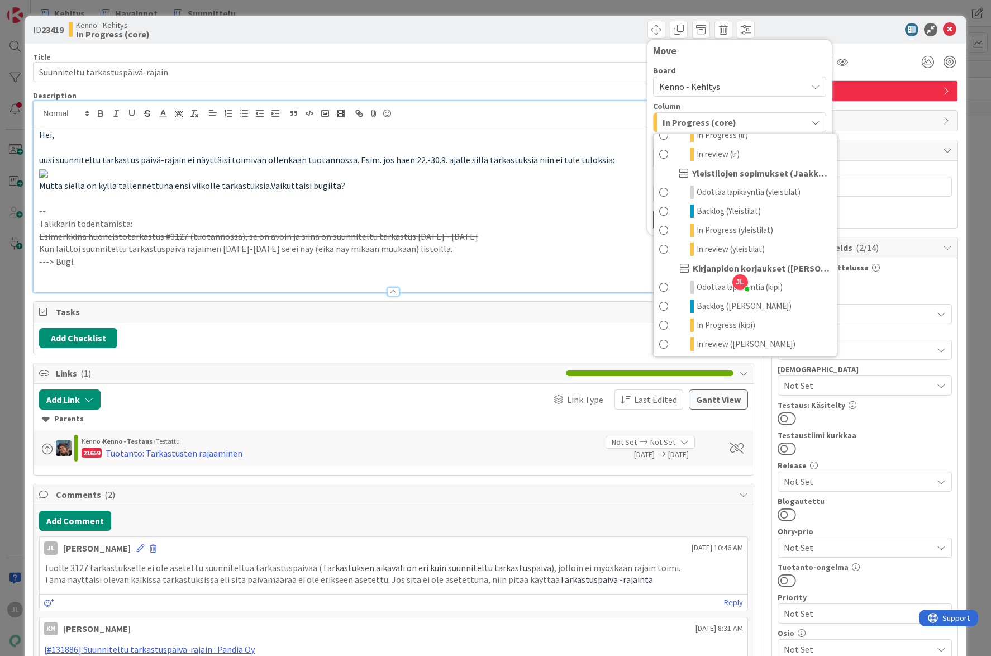
scroll to position [503, 0]
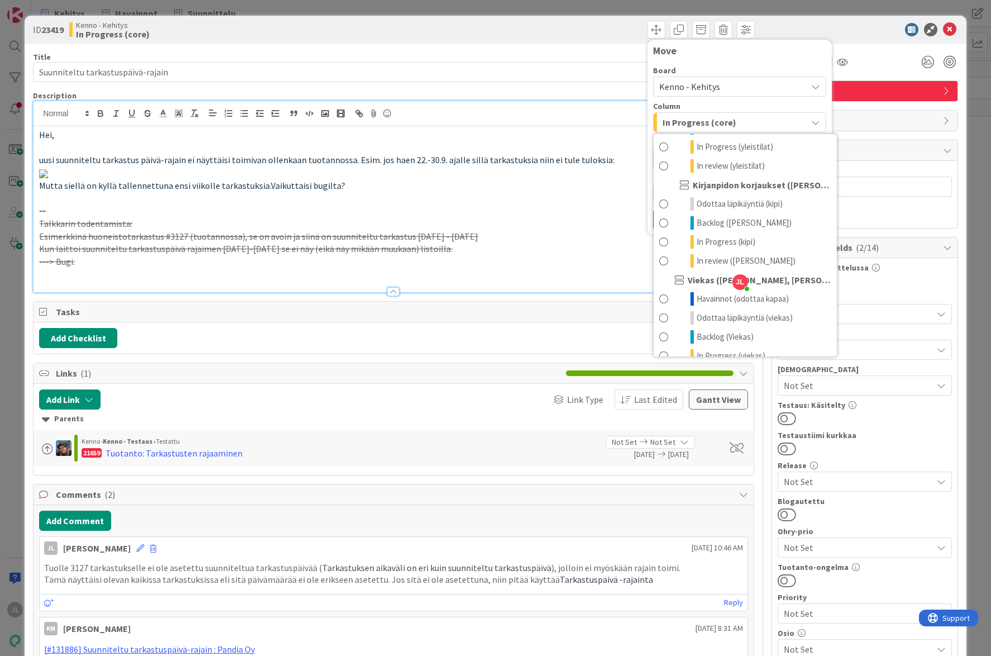
click at [710, 78] on div "Kenno - Kehitys" at bounding box center [739, 87] width 173 height 20
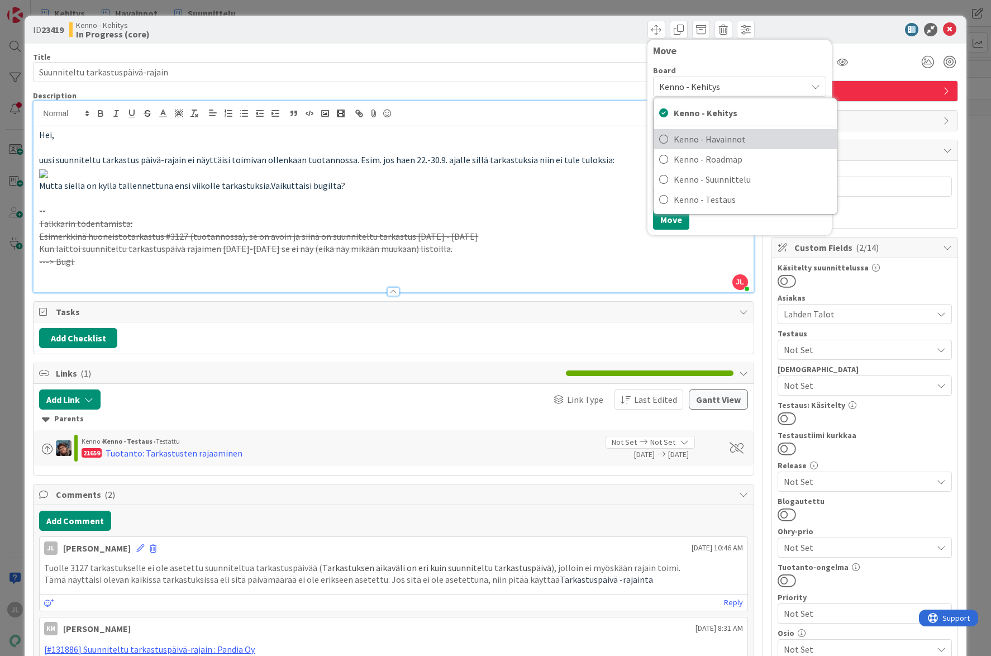
click at [702, 139] on span "Kenno - Havainnot" at bounding box center [753, 139] width 158 height 17
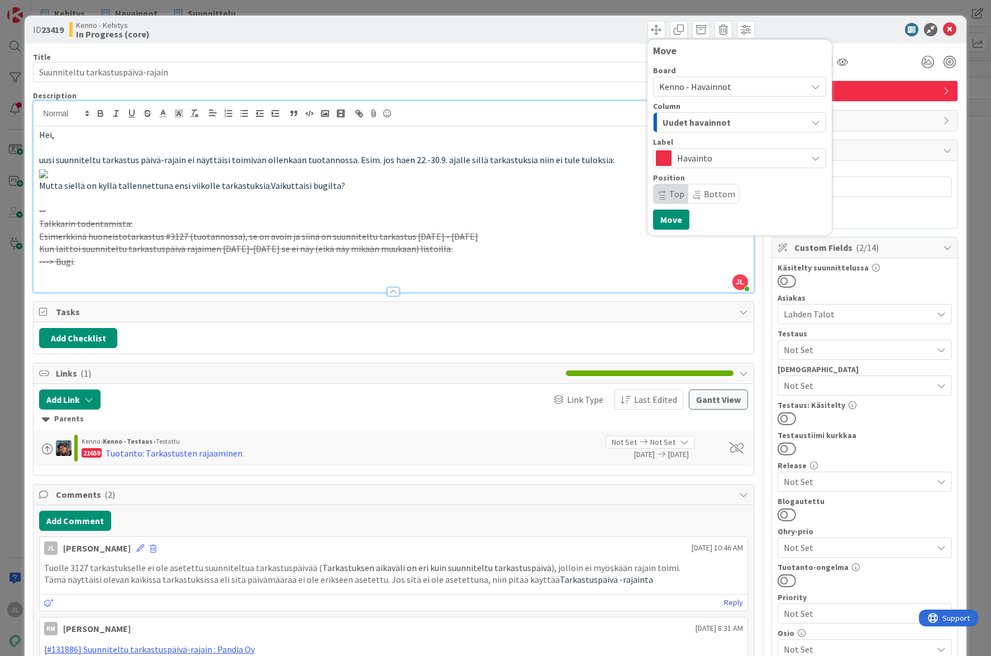
click at [706, 126] on span "Uudet havainnot" at bounding box center [696, 122] width 68 height 15
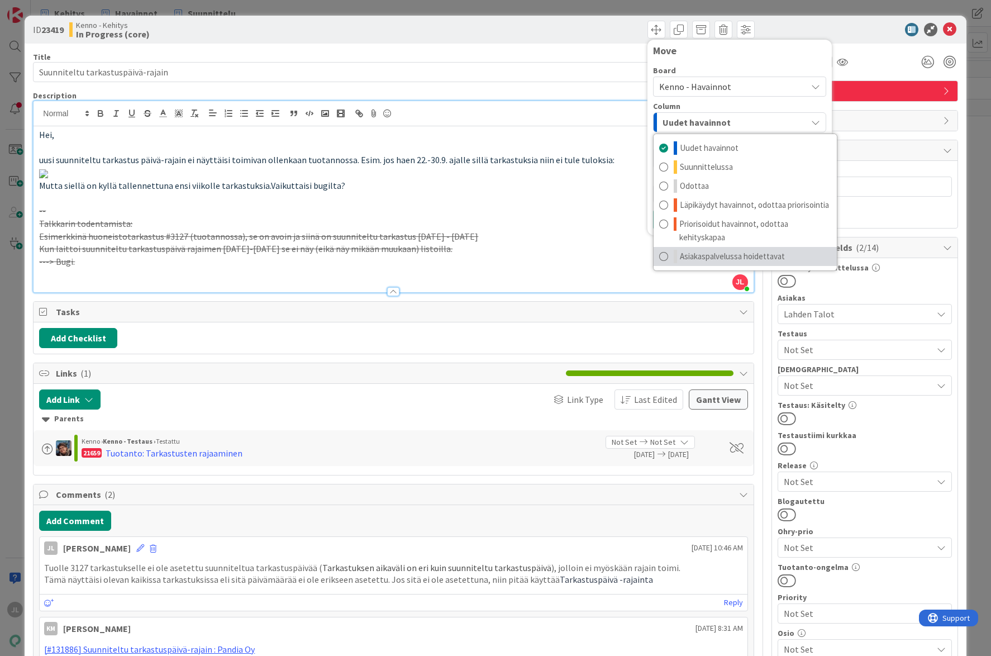
click at [745, 250] on span "Asiakaspalvelussa hoidettavat" at bounding box center [732, 256] width 105 height 13
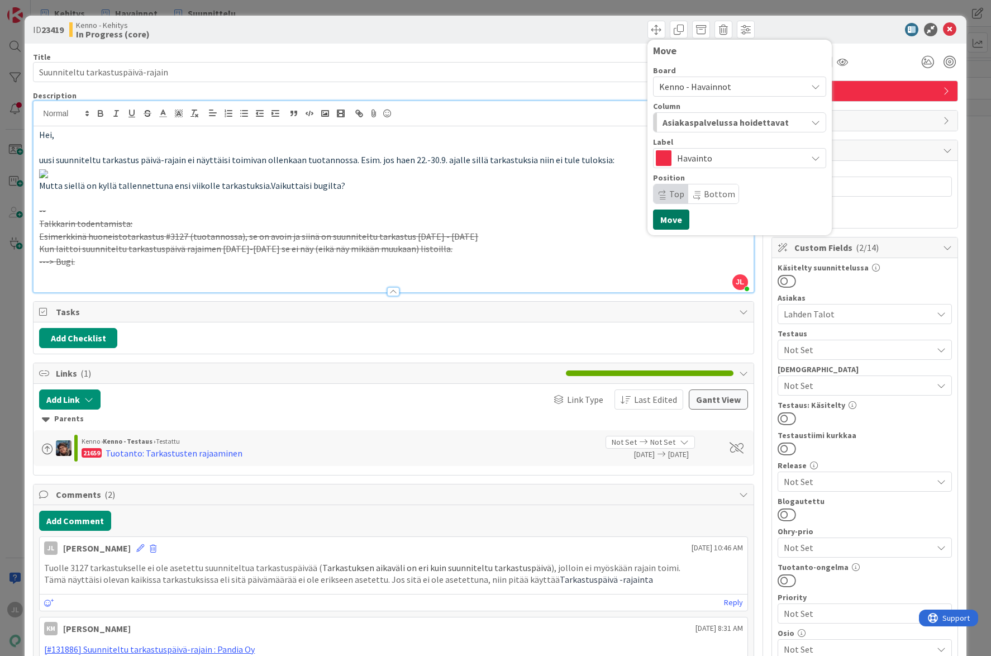
click at [671, 225] on button "Move" at bounding box center [671, 219] width 36 height 20
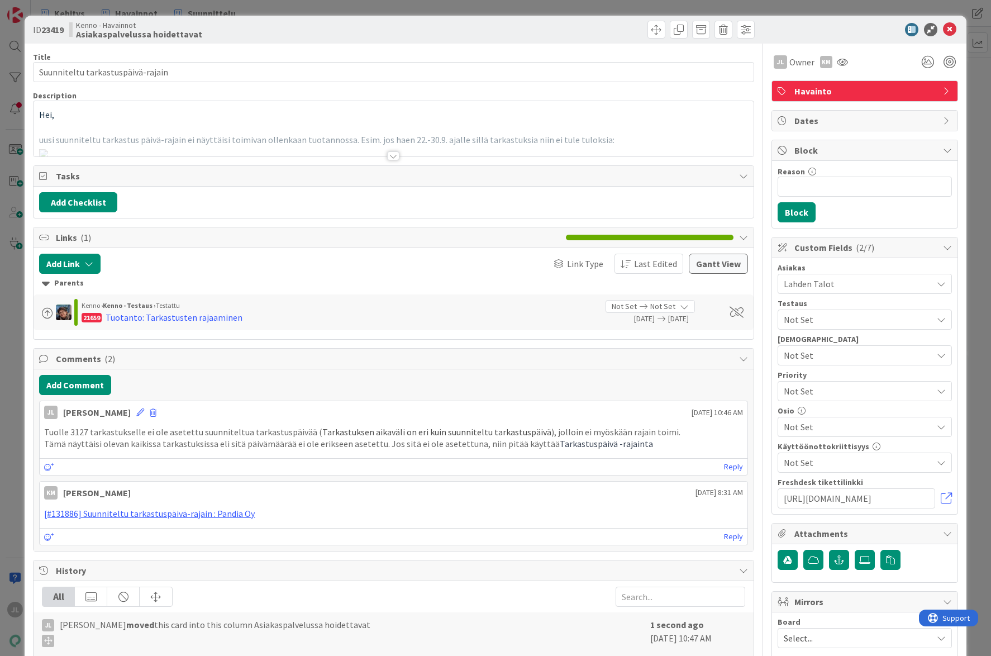
click at [255, 131] on div at bounding box center [393, 142] width 719 height 28
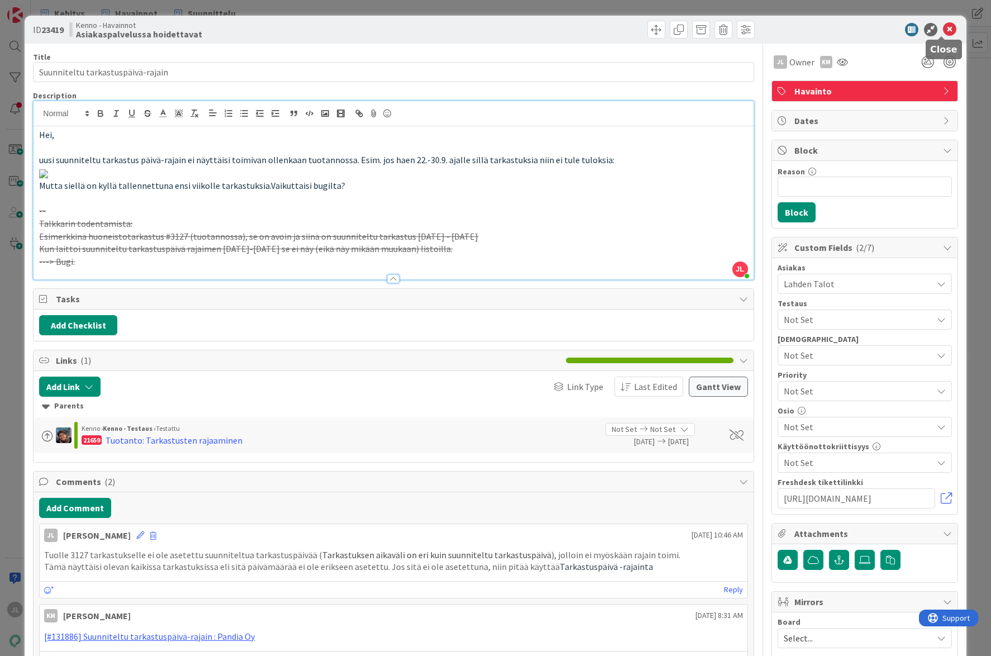
click at [943, 29] on icon at bounding box center [949, 29] width 13 height 13
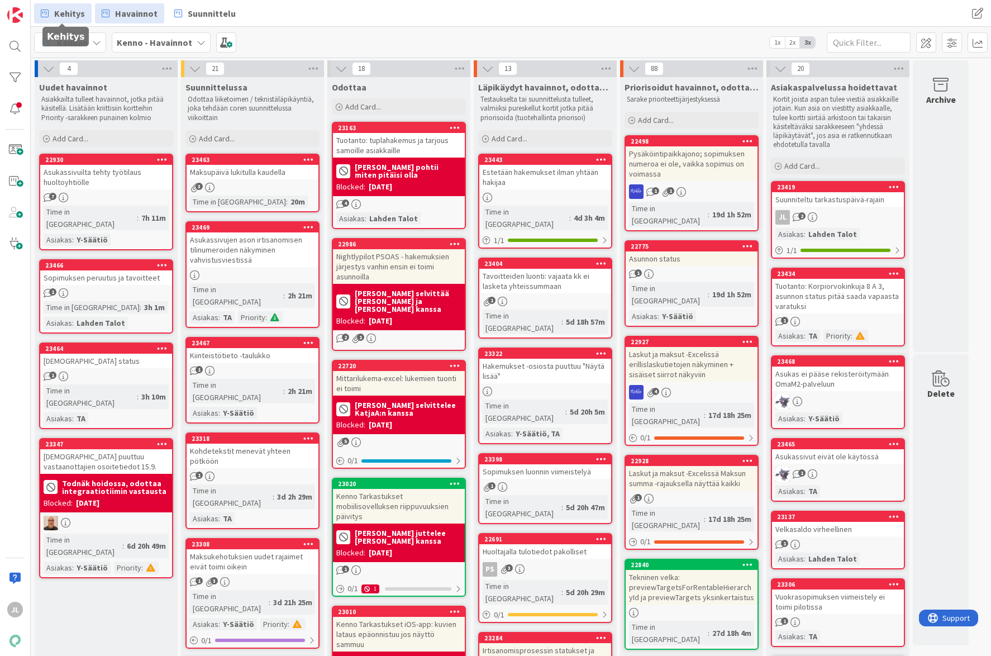
click at [66, 13] on span "Kehitys" at bounding box center [69, 13] width 31 height 13
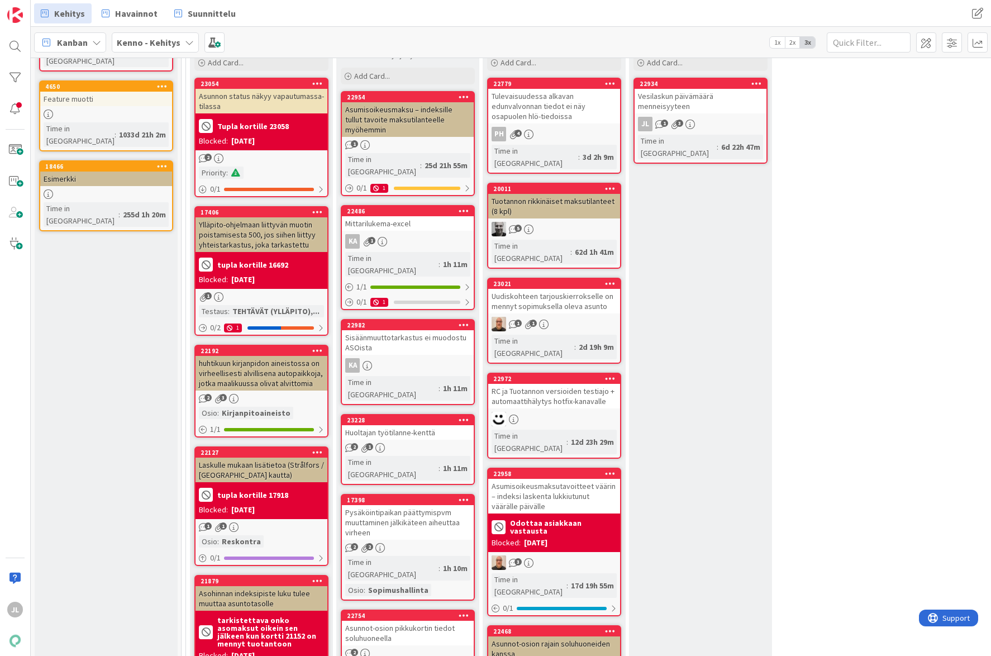
scroll to position [168, 0]
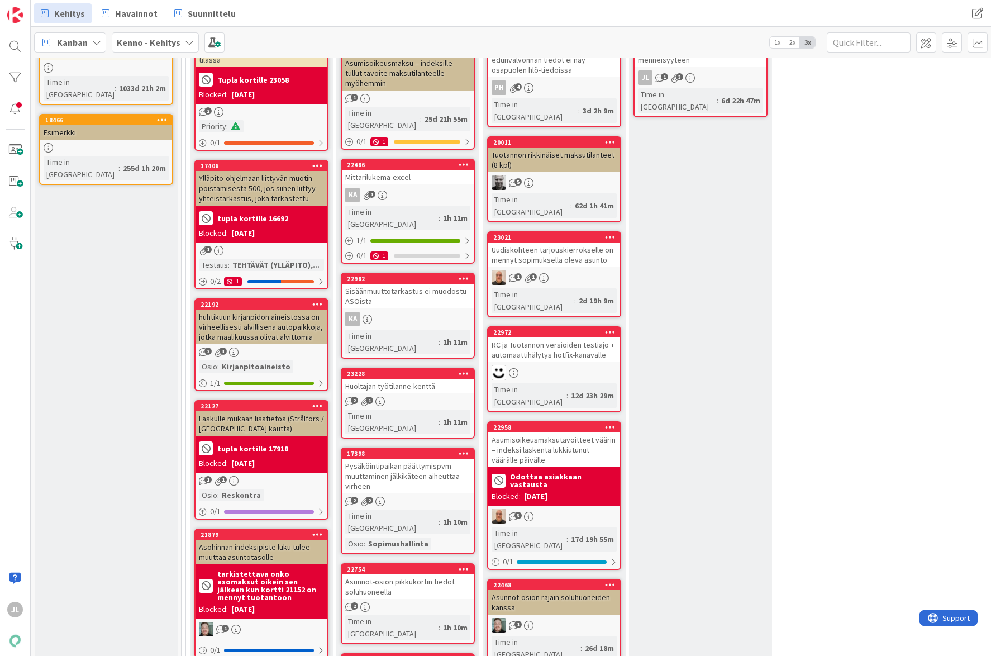
click at [405, 284] on div "Sisäänmuuttotarkastus ei muodostu ASOista" at bounding box center [408, 296] width 132 height 25
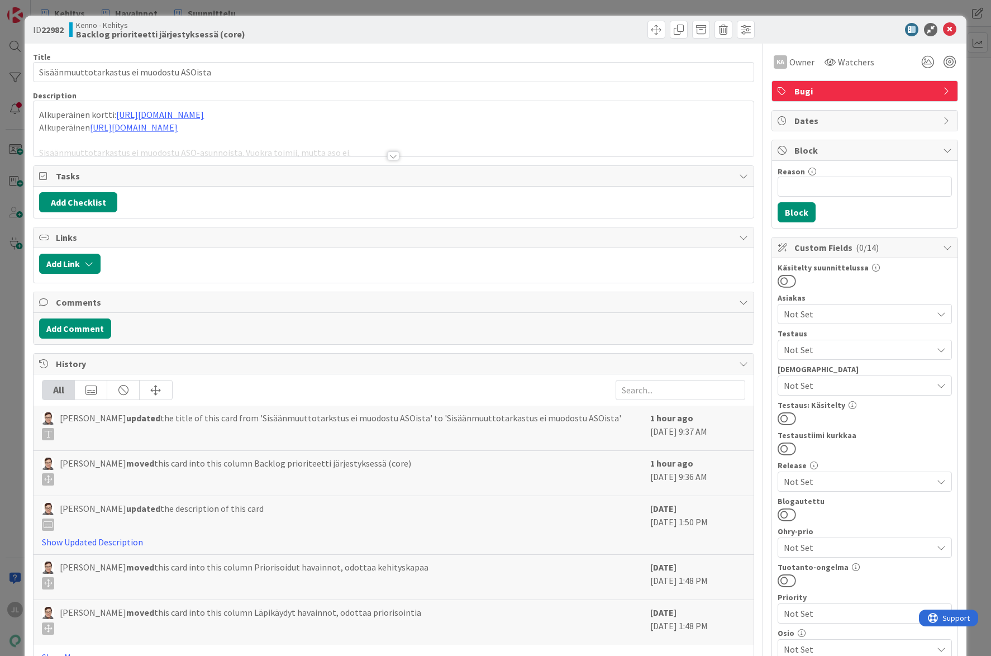
click at [214, 146] on div at bounding box center [393, 142] width 719 height 28
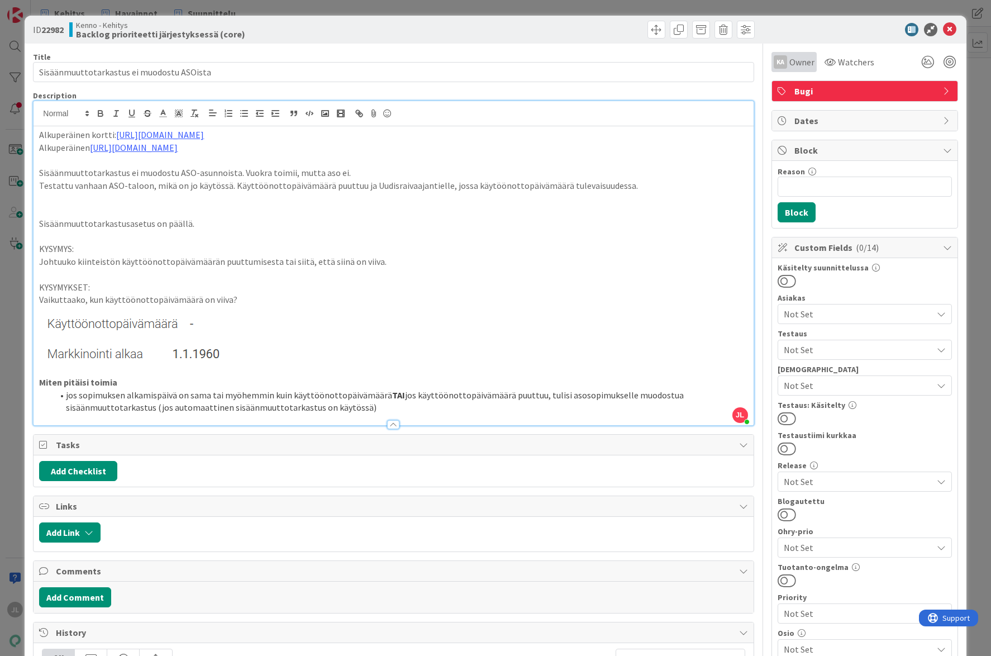
click at [799, 59] on span "Owner" at bounding box center [801, 61] width 25 height 13
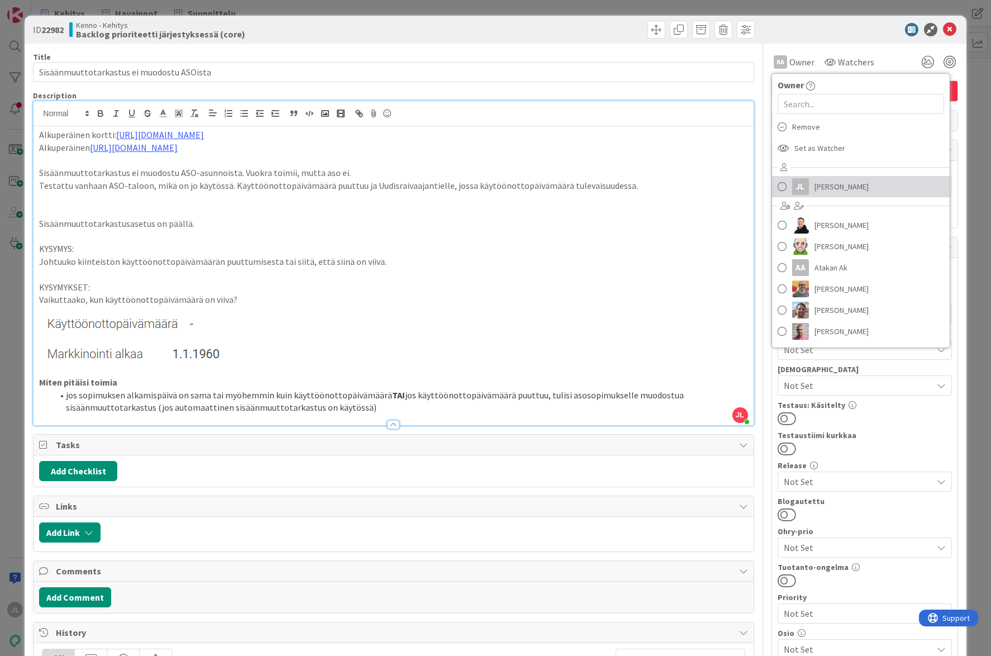
drag, startPoint x: 813, startPoint y: 190, endPoint x: 761, endPoint y: 141, distance: 71.9
click at [814, 190] on span "[PERSON_NAME]" at bounding box center [841, 186] width 54 height 17
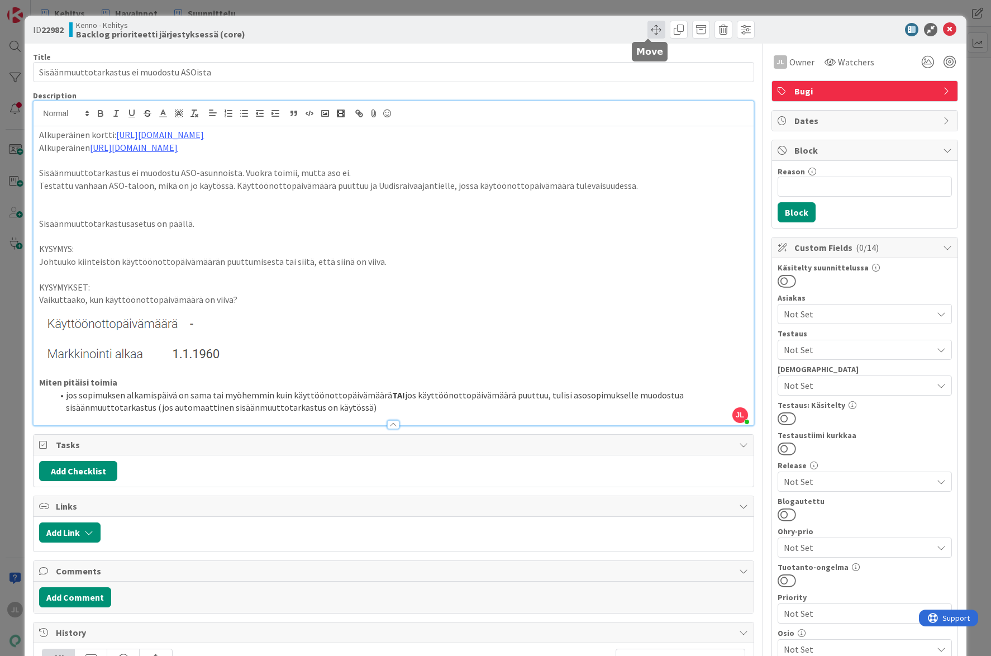
click at [647, 36] on span at bounding box center [656, 30] width 18 height 18
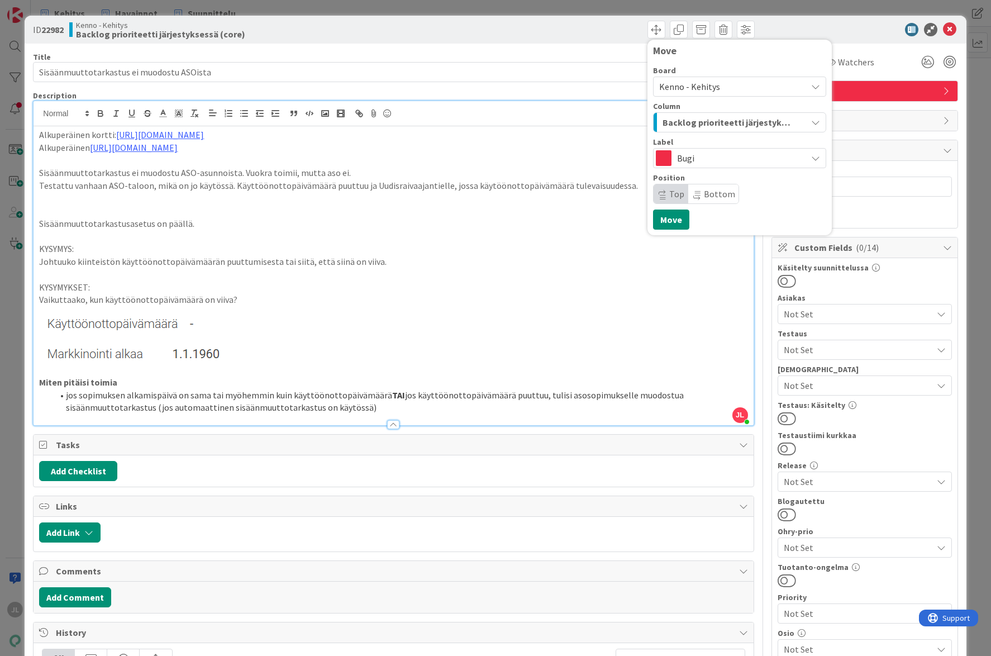
click at [748, 127] on span "Backlog prioriteetti järjestyksessä (core)" at bounding box center [726, 122] width 128 height 15
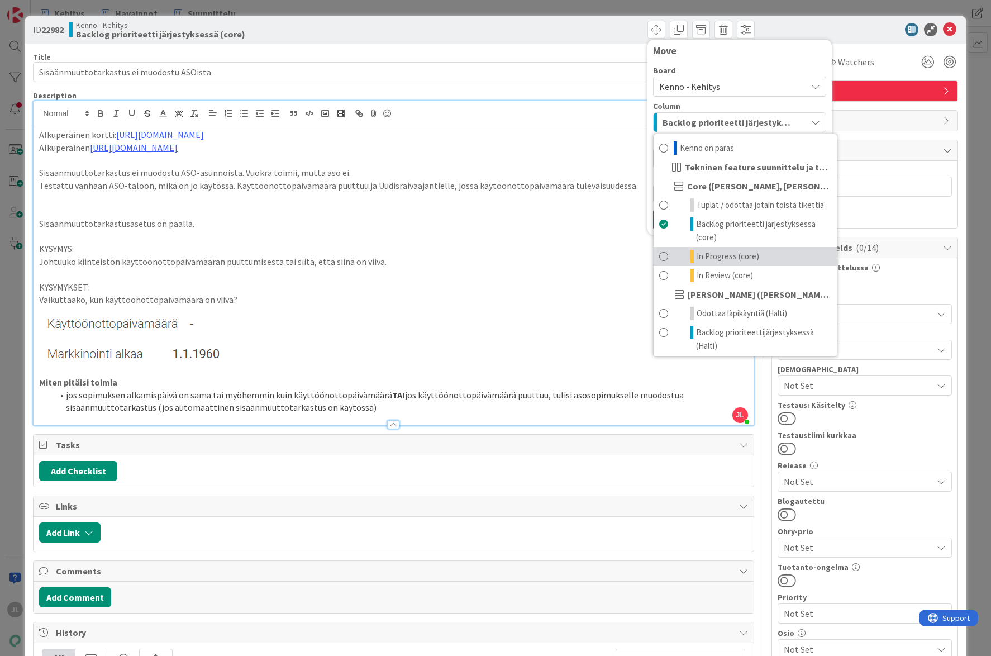
click at [719, 251] on span "In Progress (core)" at bounding box center [727, 256] width 63 height 13
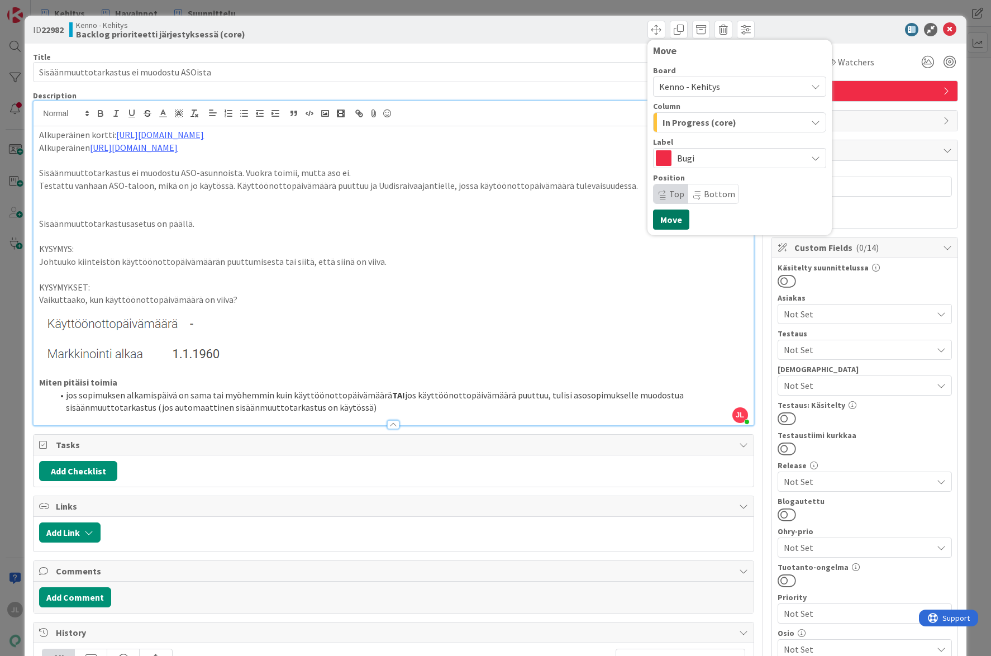
click at [670, 221] on button "Move" at bounding box center [671, 219] width 36 height 20
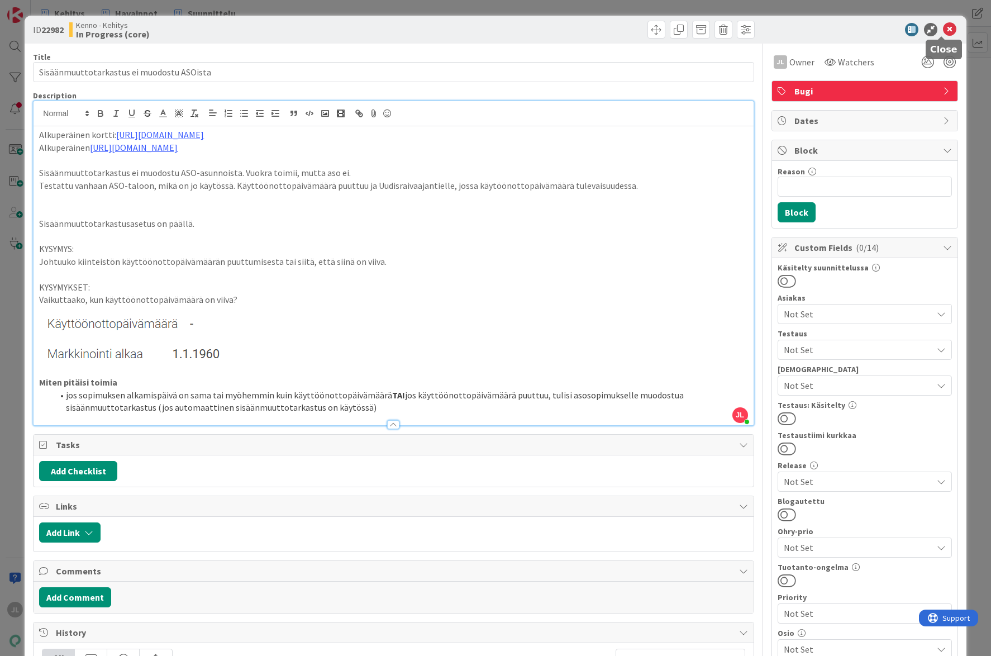
click at [943, 30] on icon at bounding box center [949, 29] width 13 height 13
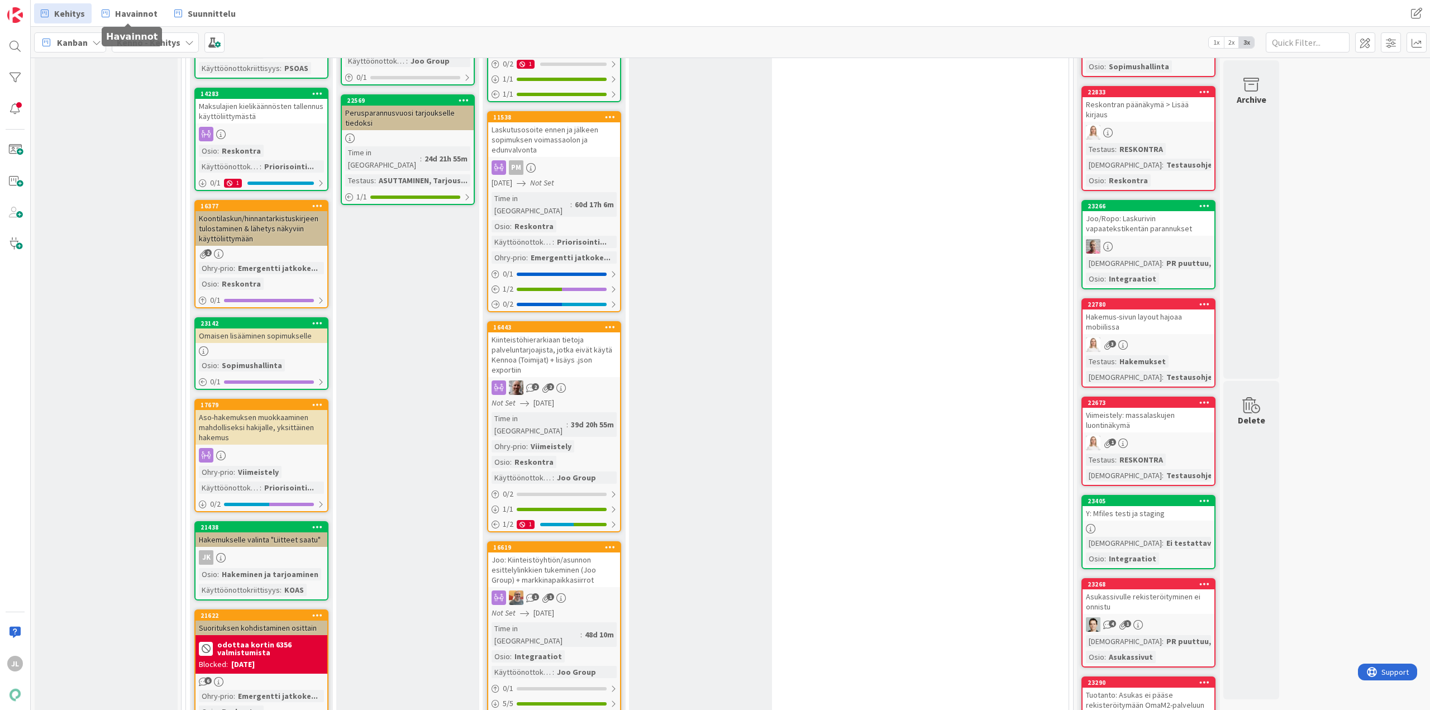
scroll to position [1564, 0]
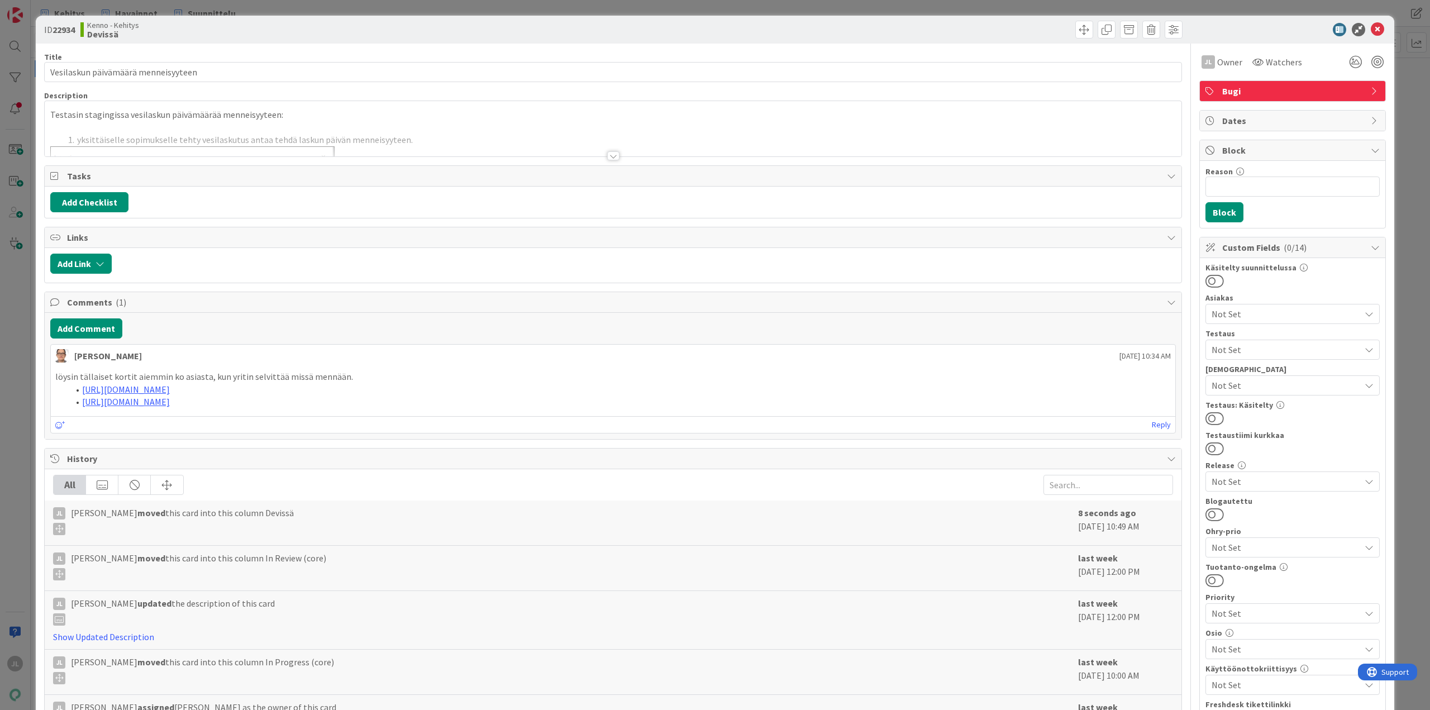
click at [218, 128] on div at bounding box center [613, 142] width 1137 height 28
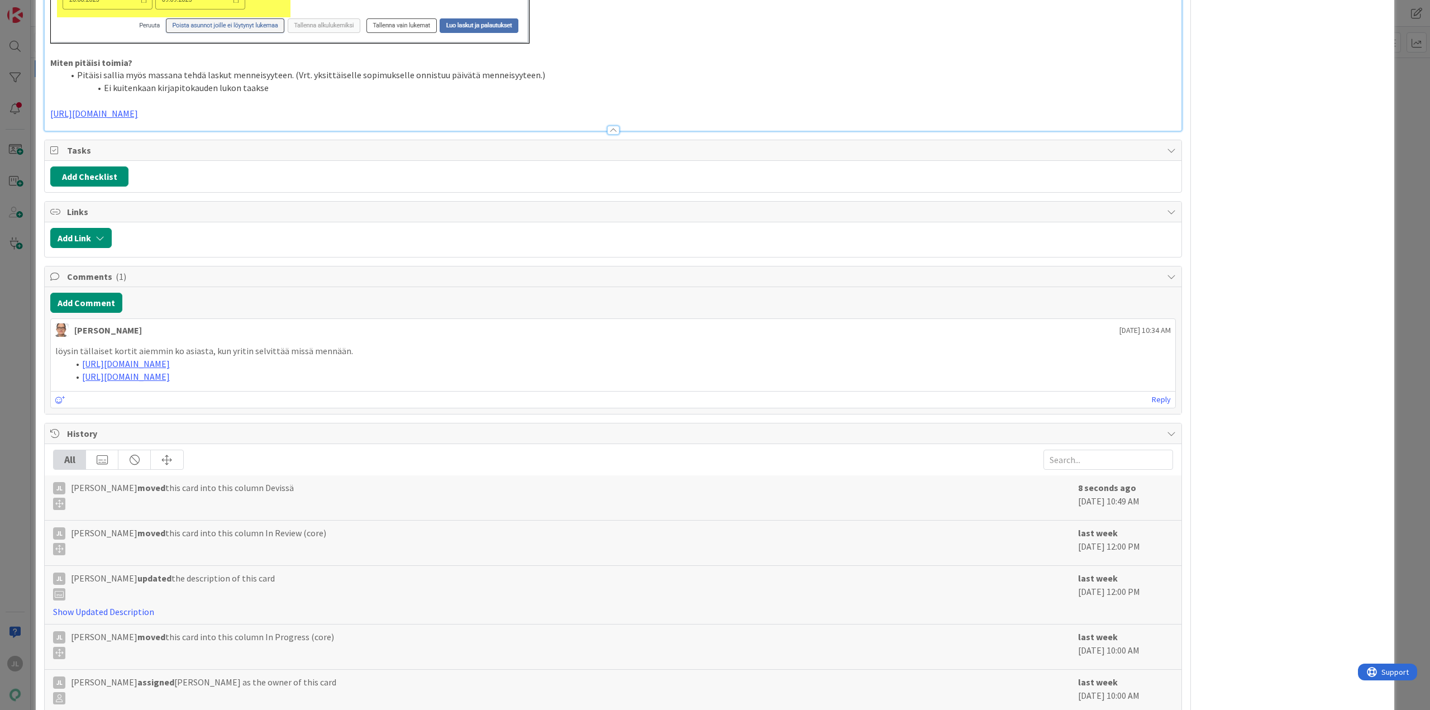
scroll to position [1376, 0]
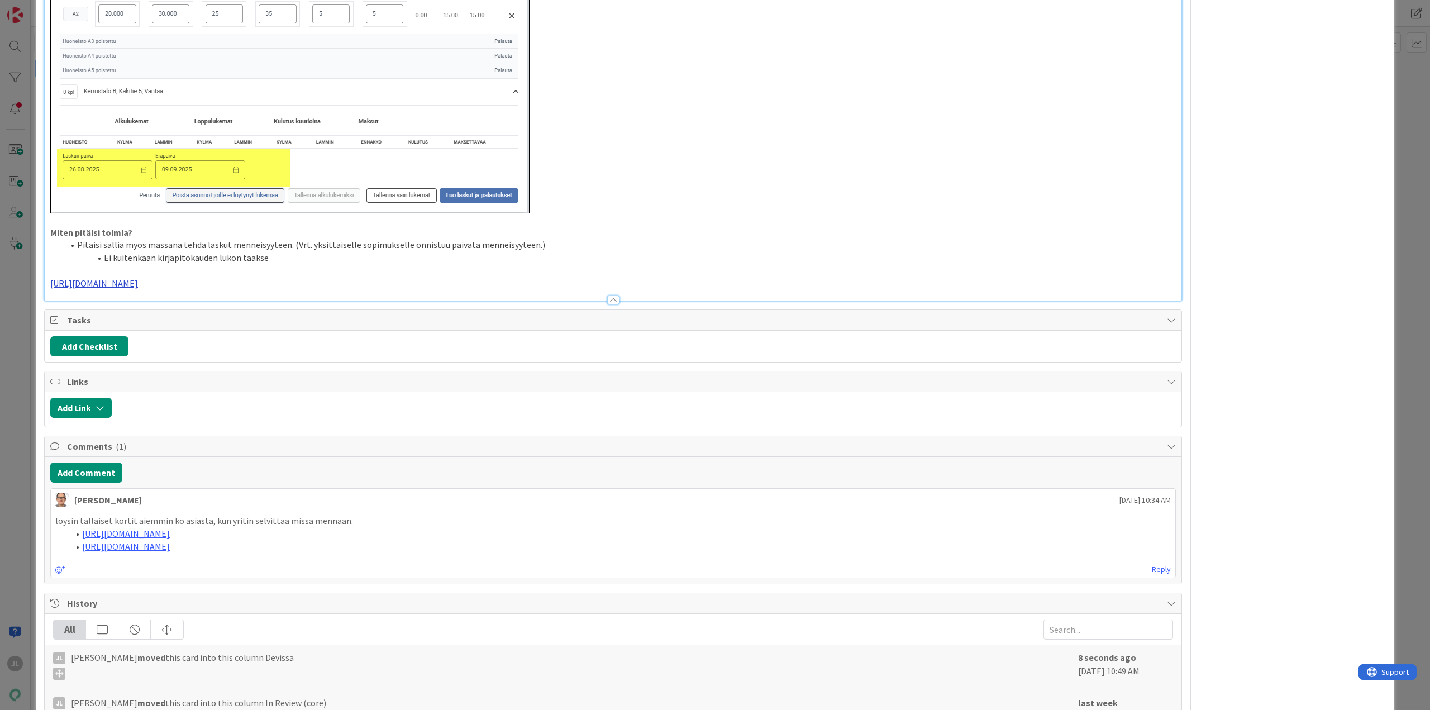
click at [138, 281] on link "https://github.com/pandiafi/kenno/pull/8450" at bounding box center [94, 283] width 88 height 11
click at [127, 302] on link "https://github.com/pandiafi/kenno/pull/8450" at bounding box center [106, 305] width 77 height 15
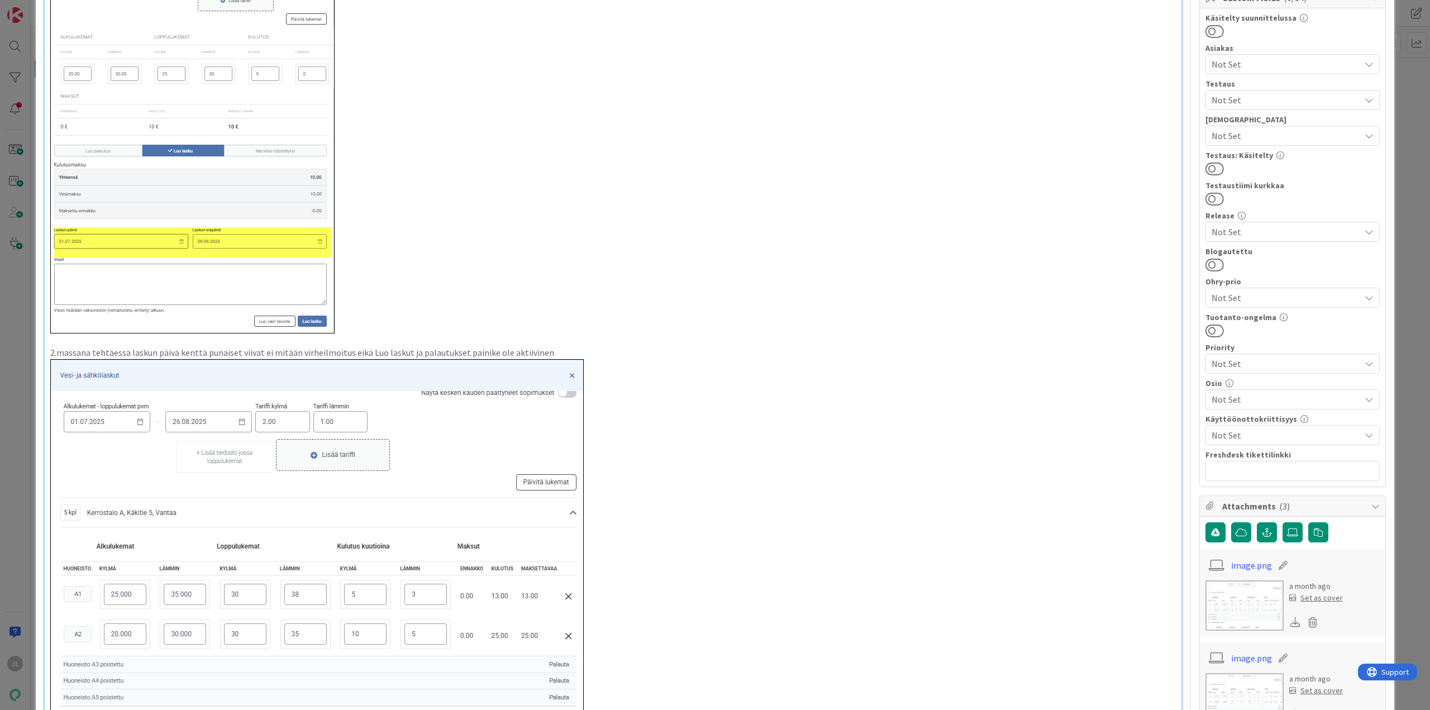
scroll to position [0, 0]
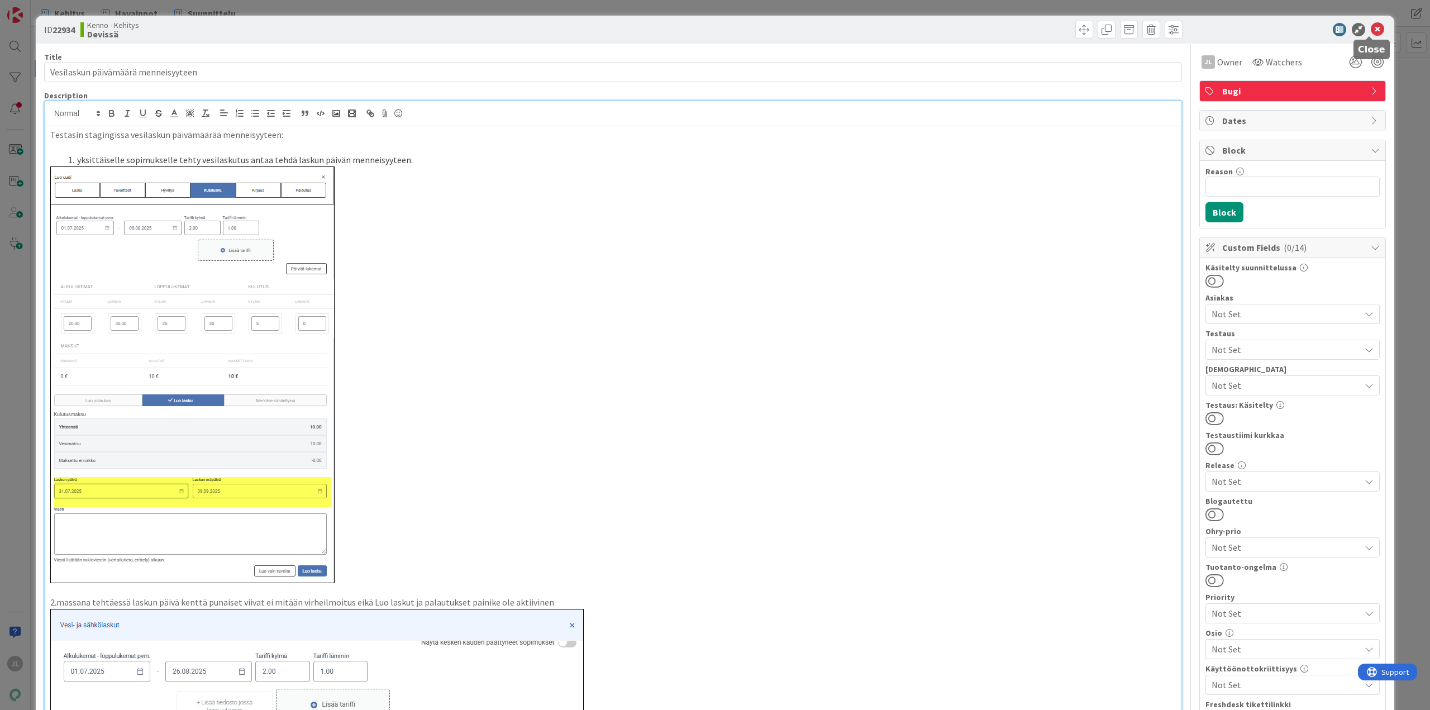
click at [1371, 29] on icon at bounding box center [1377, 29] width 13 height 13
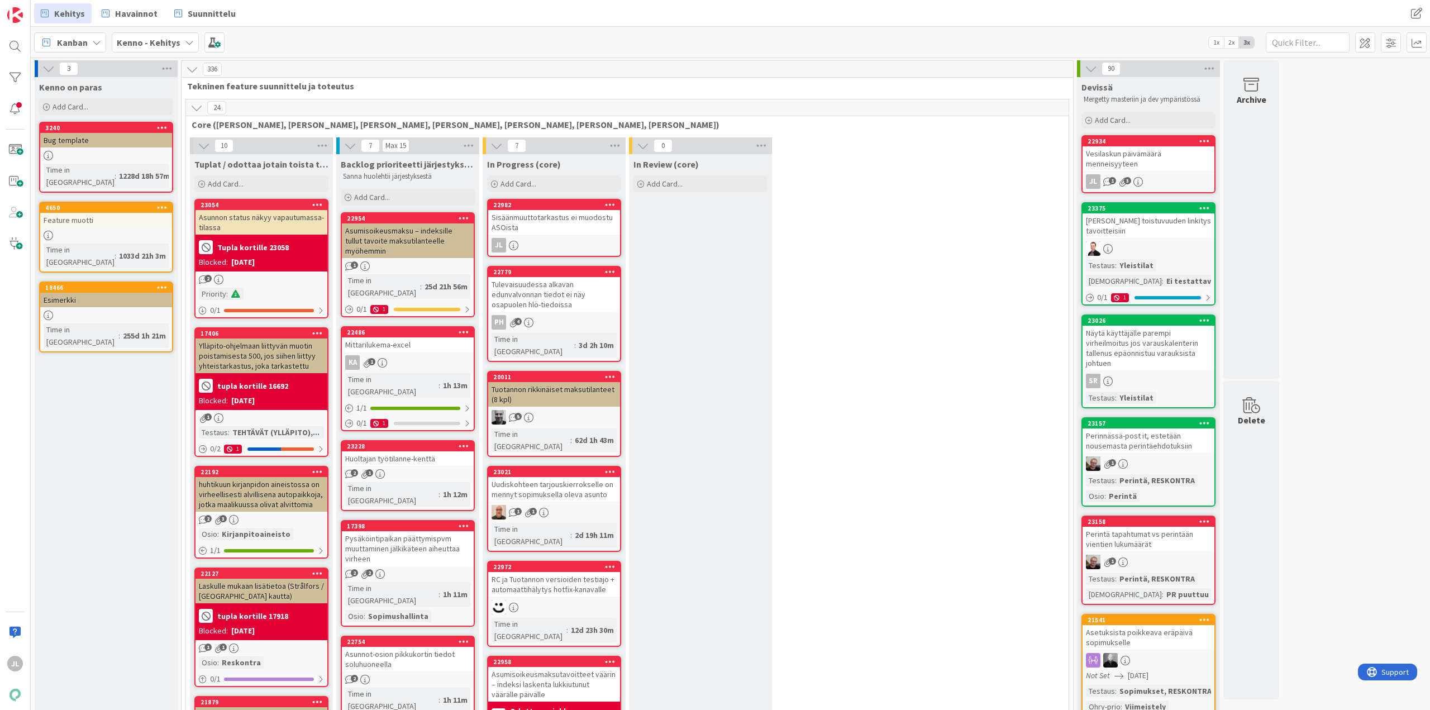
click at [551, 224] on div "Sisäänmuuttotarkastus ei muodostu ASOista" at bounding box center [554, 222] width 132 height 25
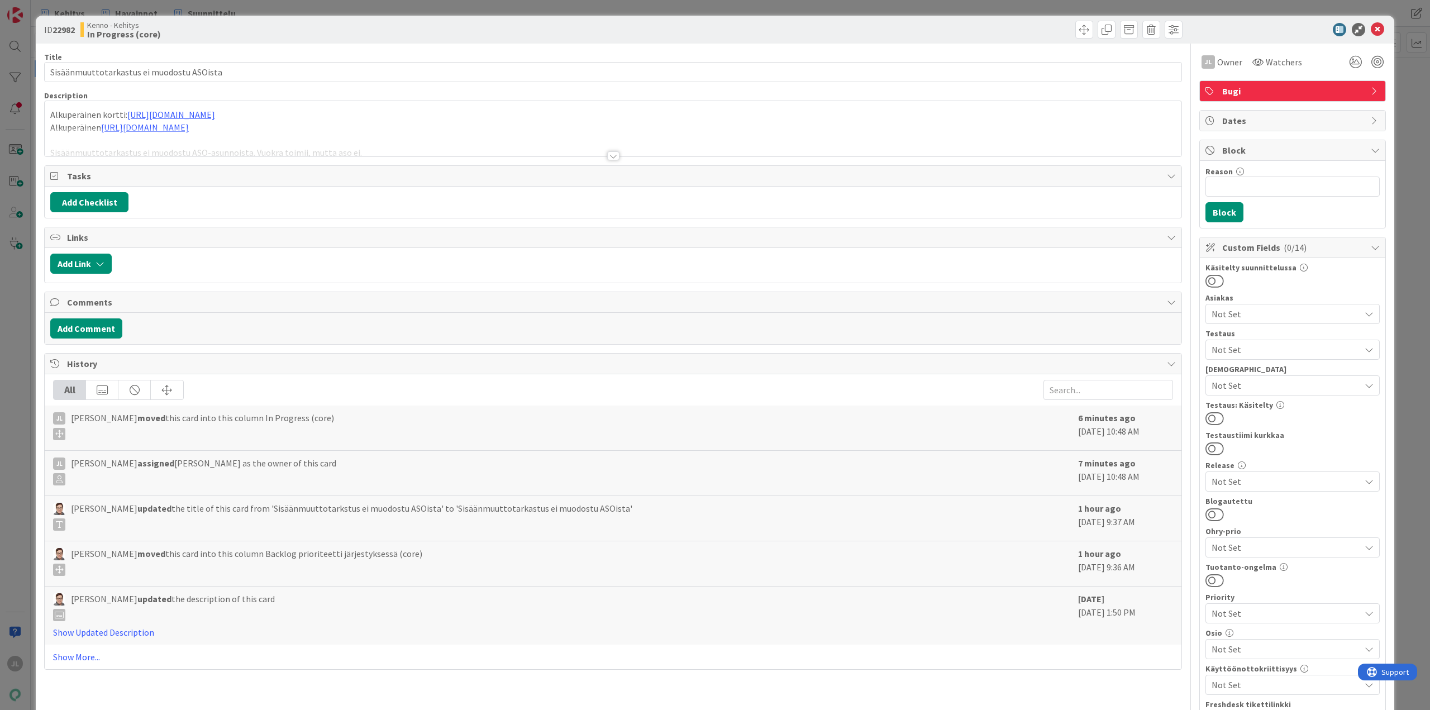
click at [347, 147] on div at bounding box center [613, 142] width 1137 height 28
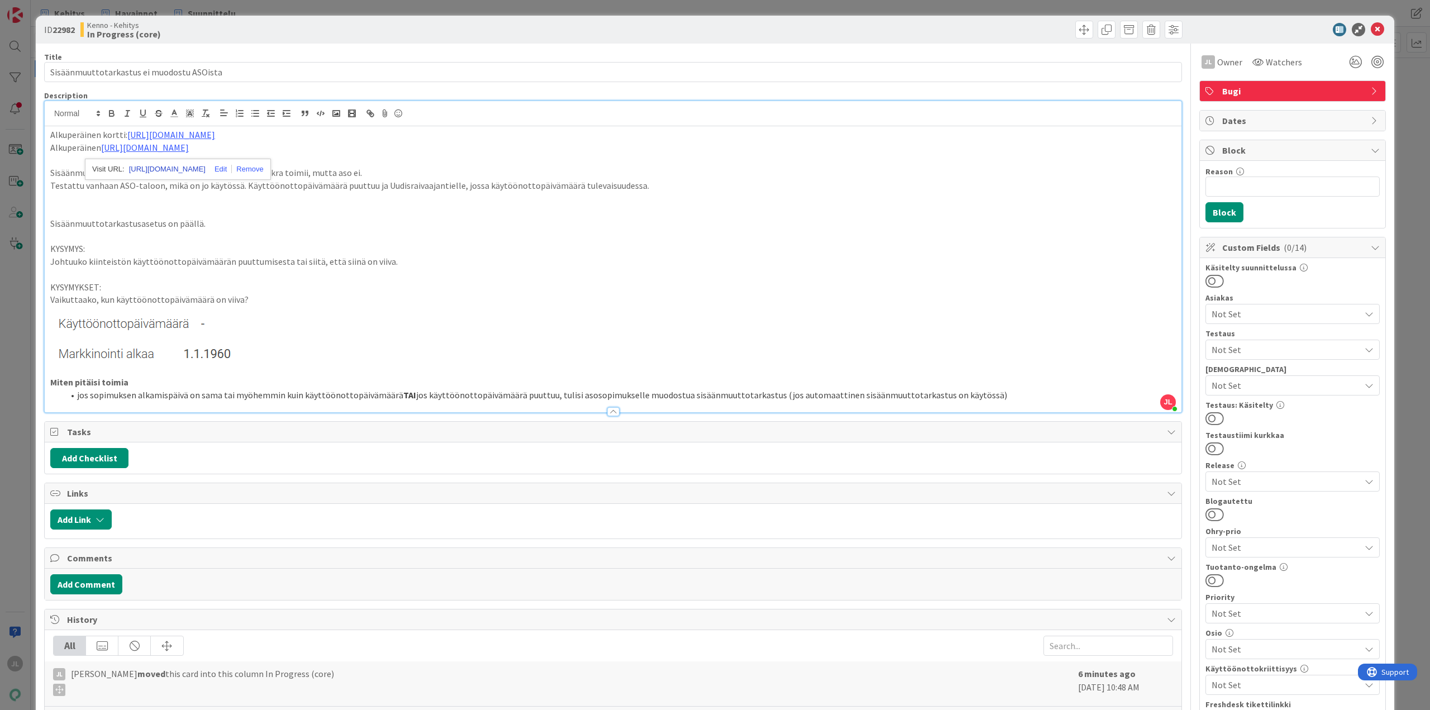
click at [184, 165] on link "https://github.com/pandiafi/kenno/pull/8180/files" at bounding box center [167, 169] width 77 height 15
click at [414, 266] on p "Johtuuko kiinteistön käyttöönottopäivämäärän puuttumisesta tai siitä, että siin…" at bounding box center [612, 261] width 1125 height 13
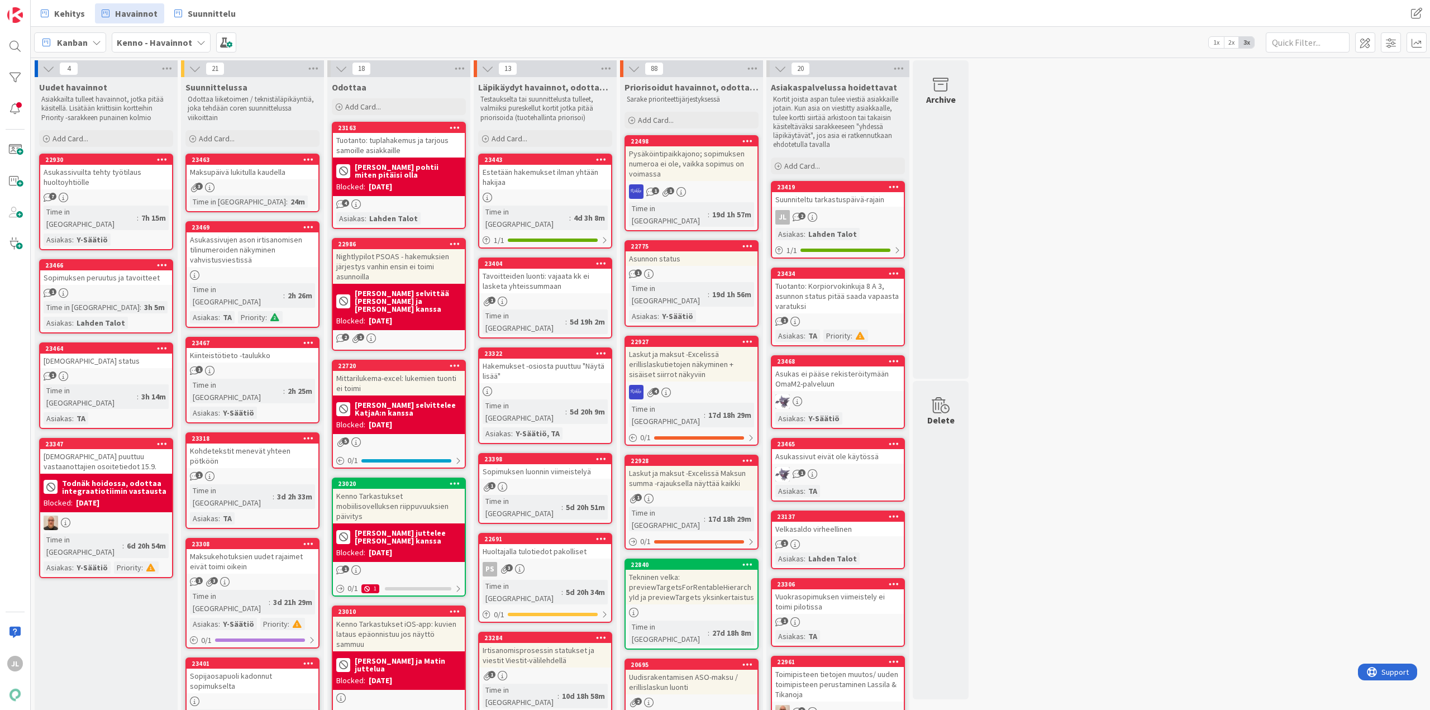
click at [843, 203] on div "Suunniteltu tarkastuspäivä-rajain" at bounding box center [838, 199] width 132 height 15
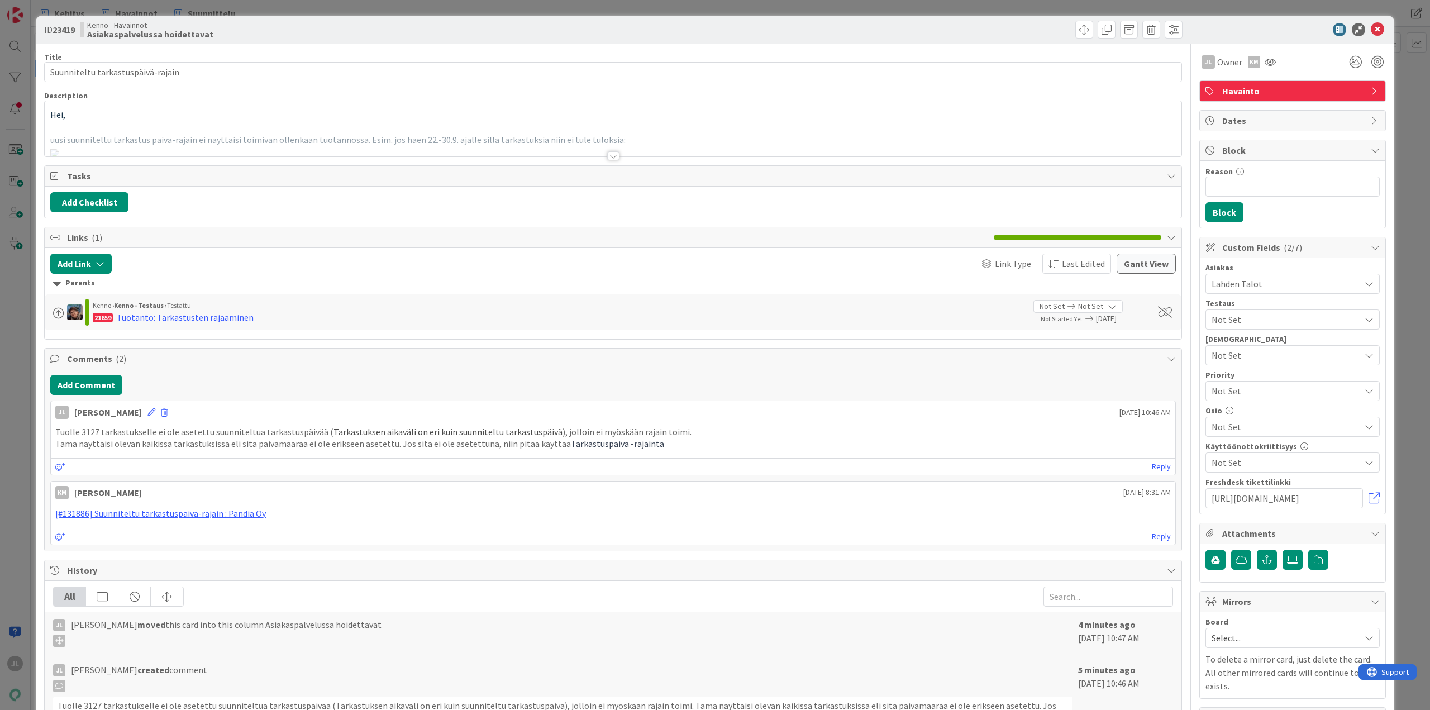
click at [283, 135] on div at bounding box center [613, 142] width 1137 height 28
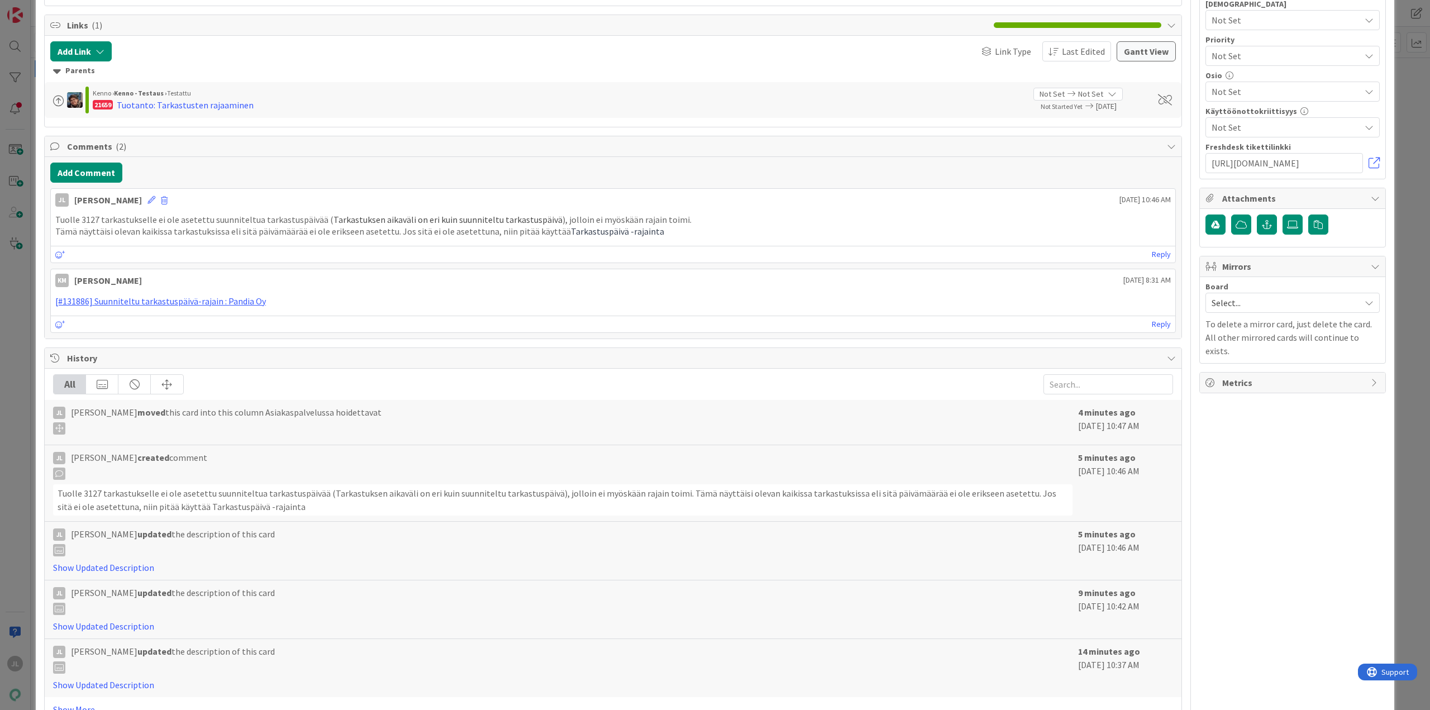
scroll to position [319, 0]
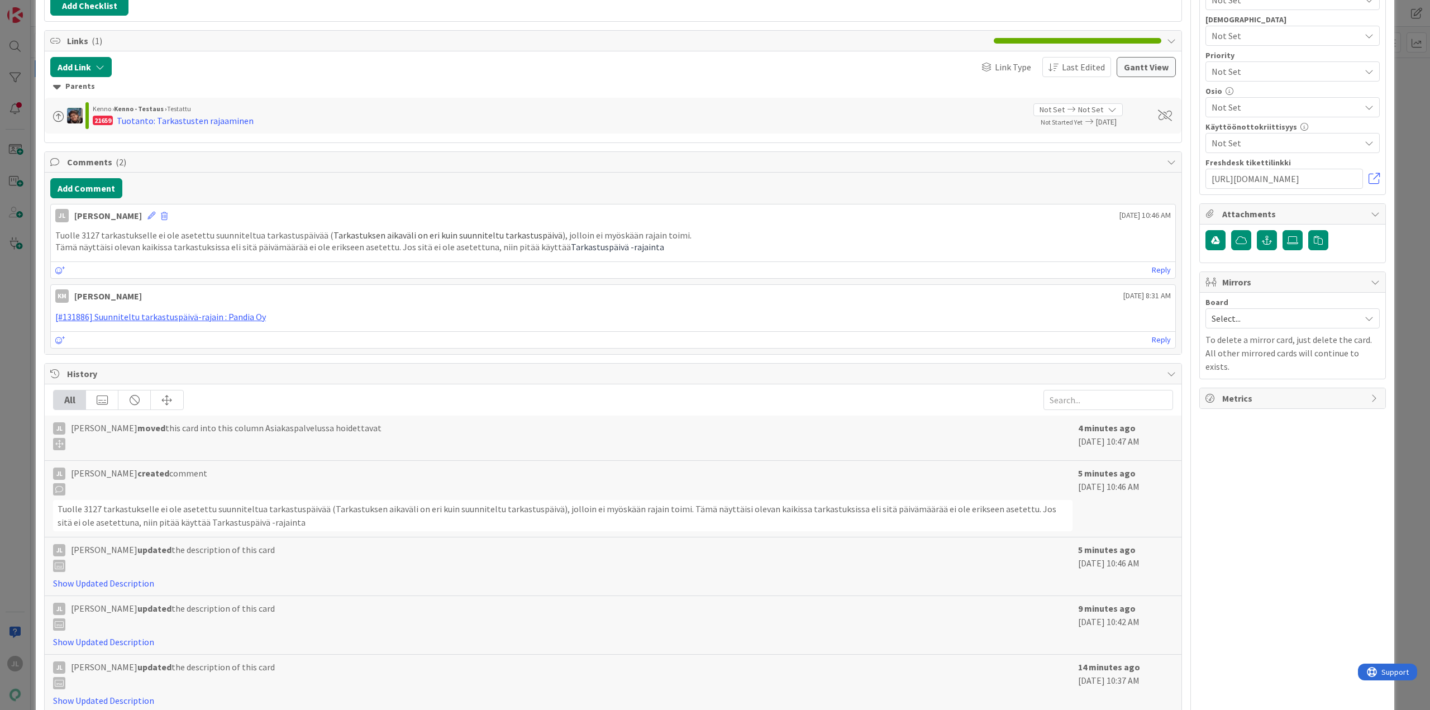
click at [643, 254] on p "Tämä näyttäisi olevan kaikissa tarkastuksissa eli sitä päivämäärää ei ole eriks…" at bounding box center [612, 247] width 1115 height 13
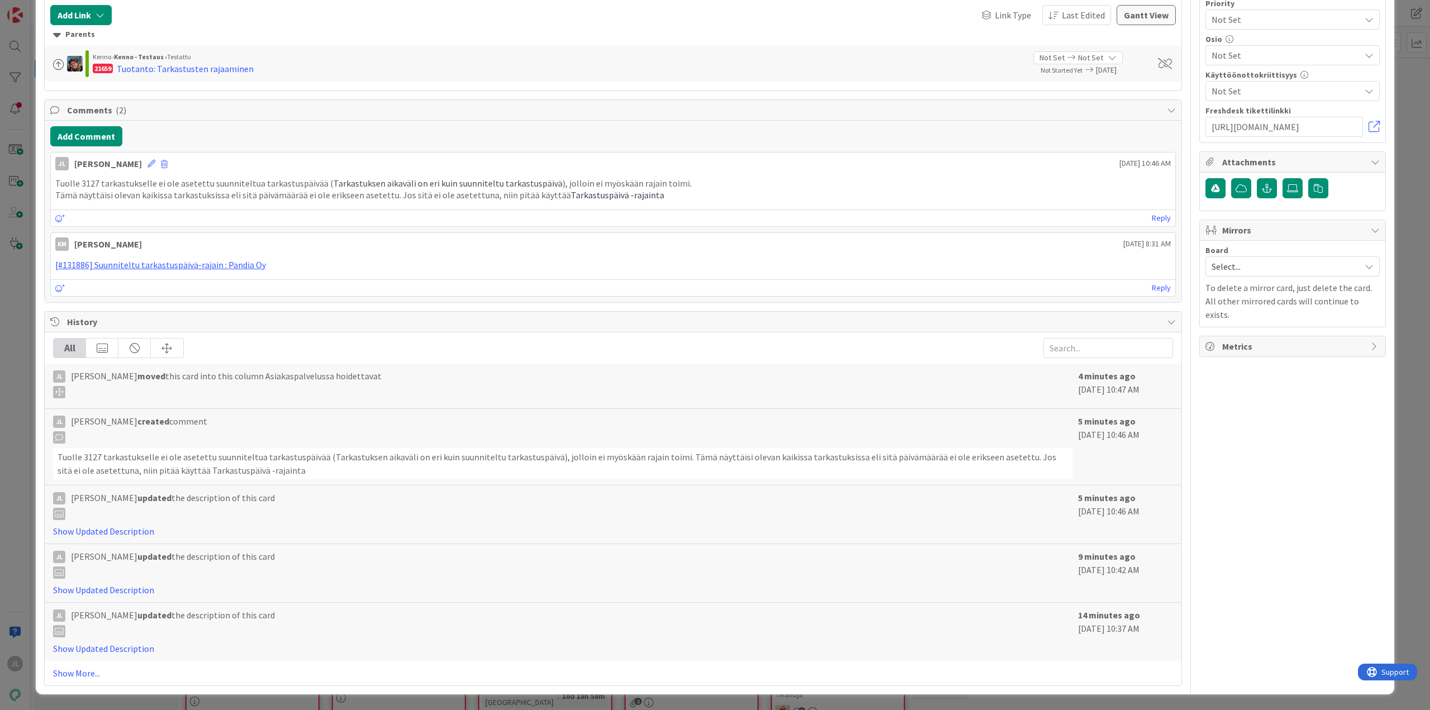
scroll to position [487, 0]
click at [147, 168] on icon at bounding box center [151, 164] width 8 height 8
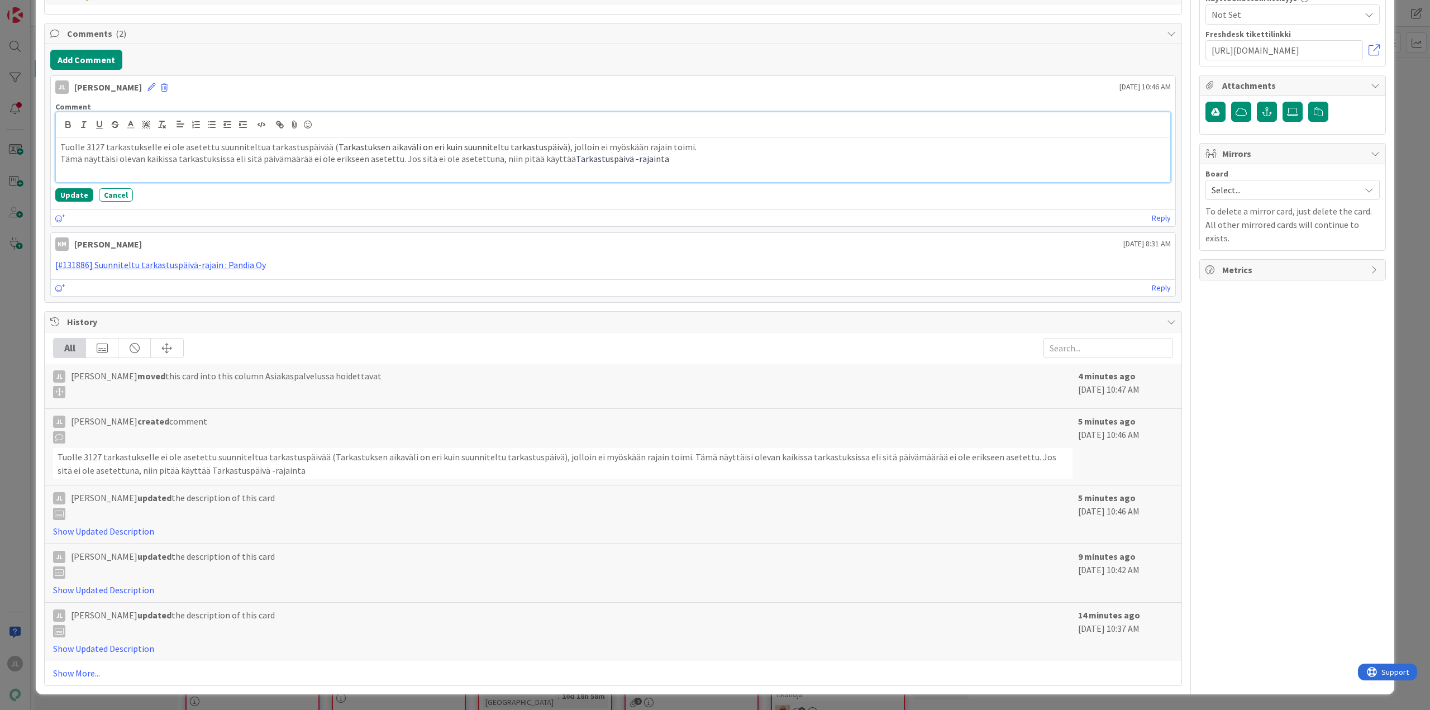
click at [680, 165] on p "Tämä näyttäisi olevan kaikissa tarkastuksissa eli sitä päivämäärää ei ole eriks…" at bounding box center [612, 158] width 1105 height 13
click at [112, 202] on button "Cancel" at bounding box center [116, 194] width 34 height 13
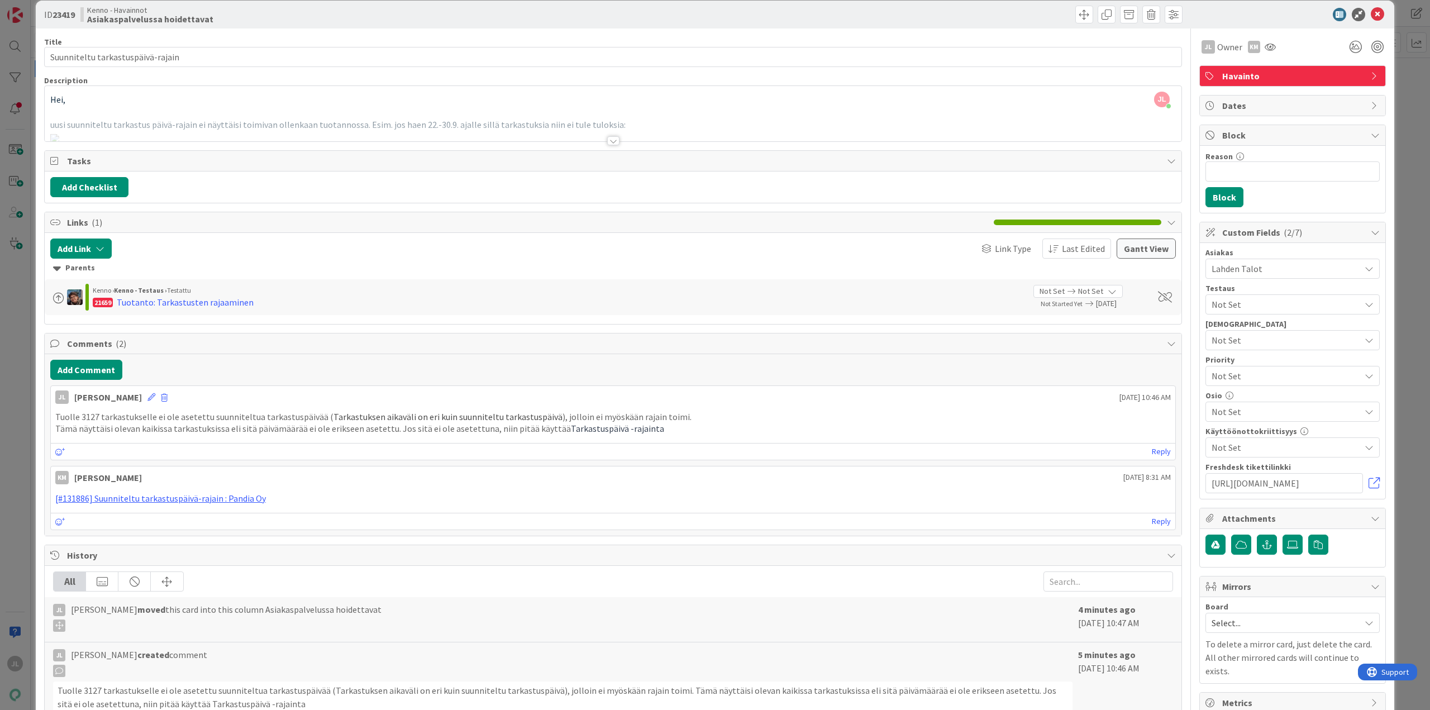
scroll to position [0, 0]
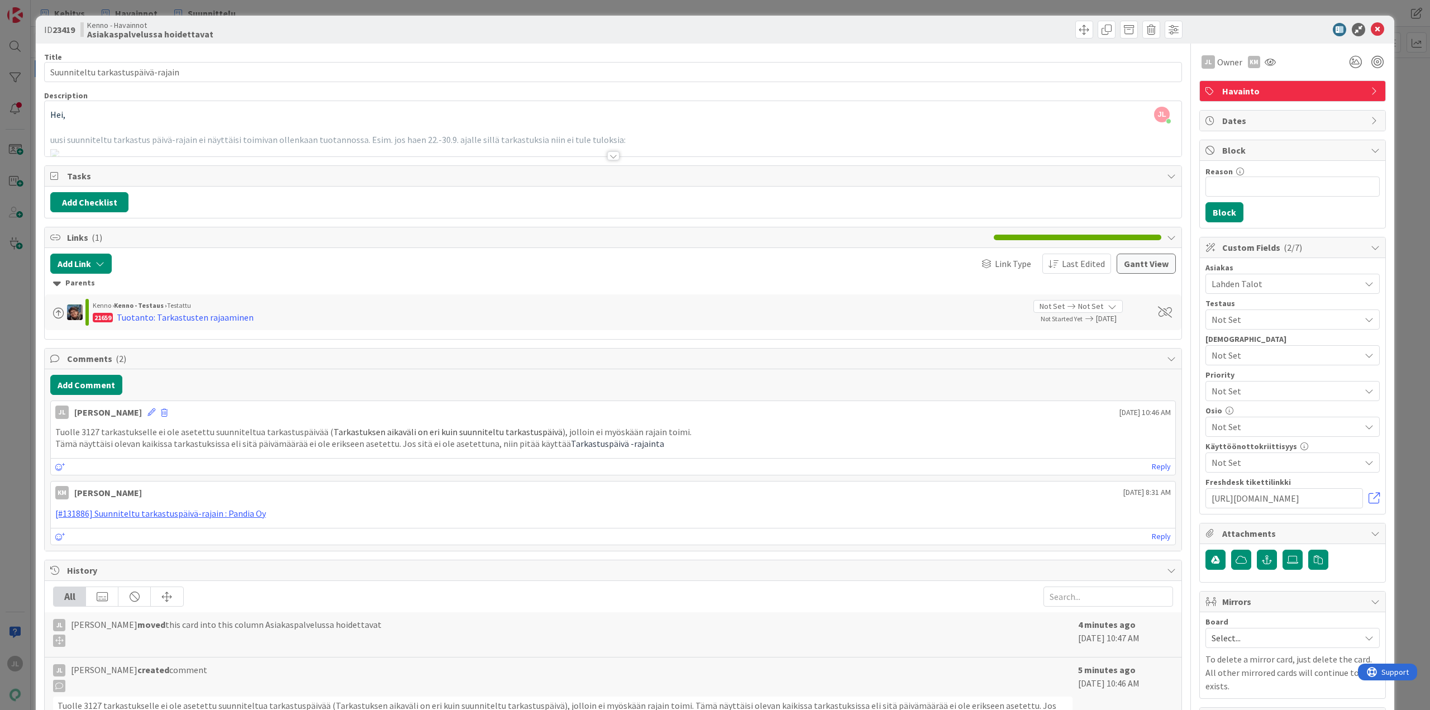
click at [136, 134] on div at bounding box center [613, 142] width 1137 height 28
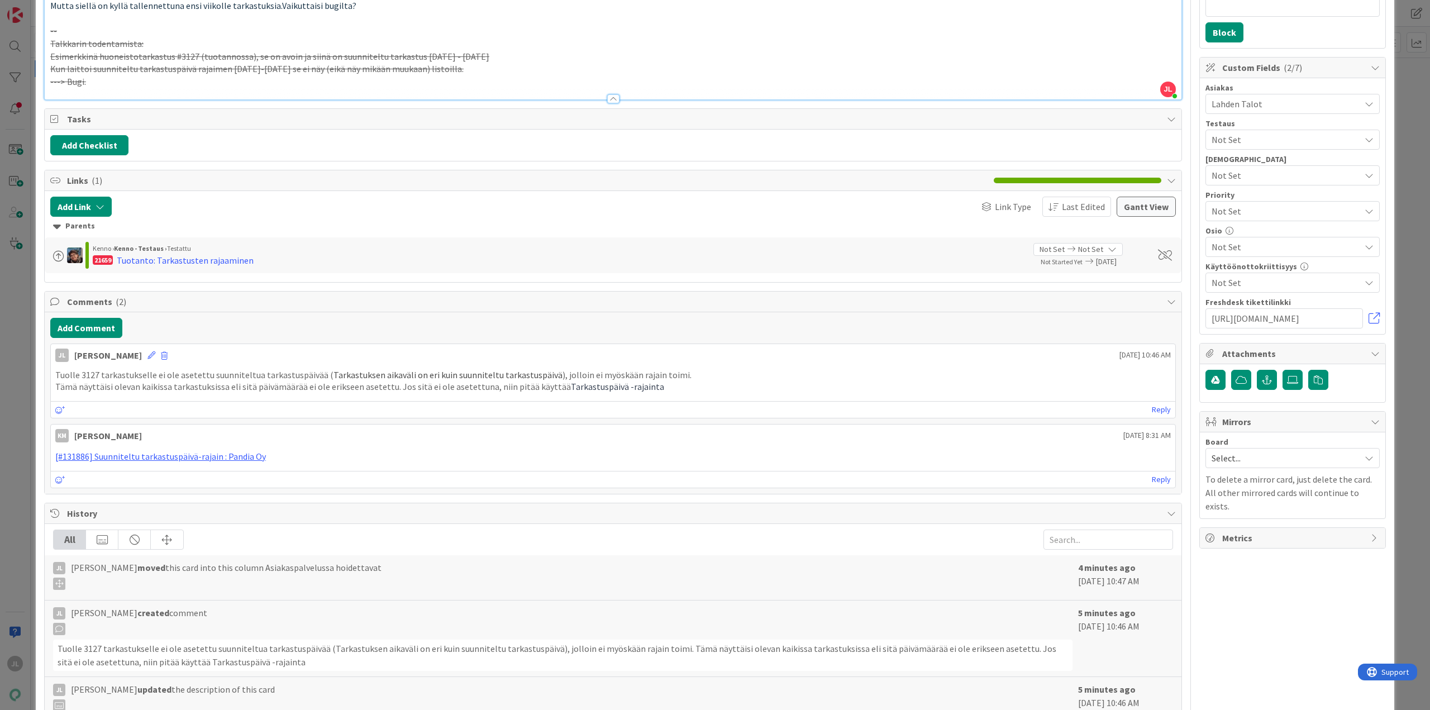
scroll to position [223, 0]
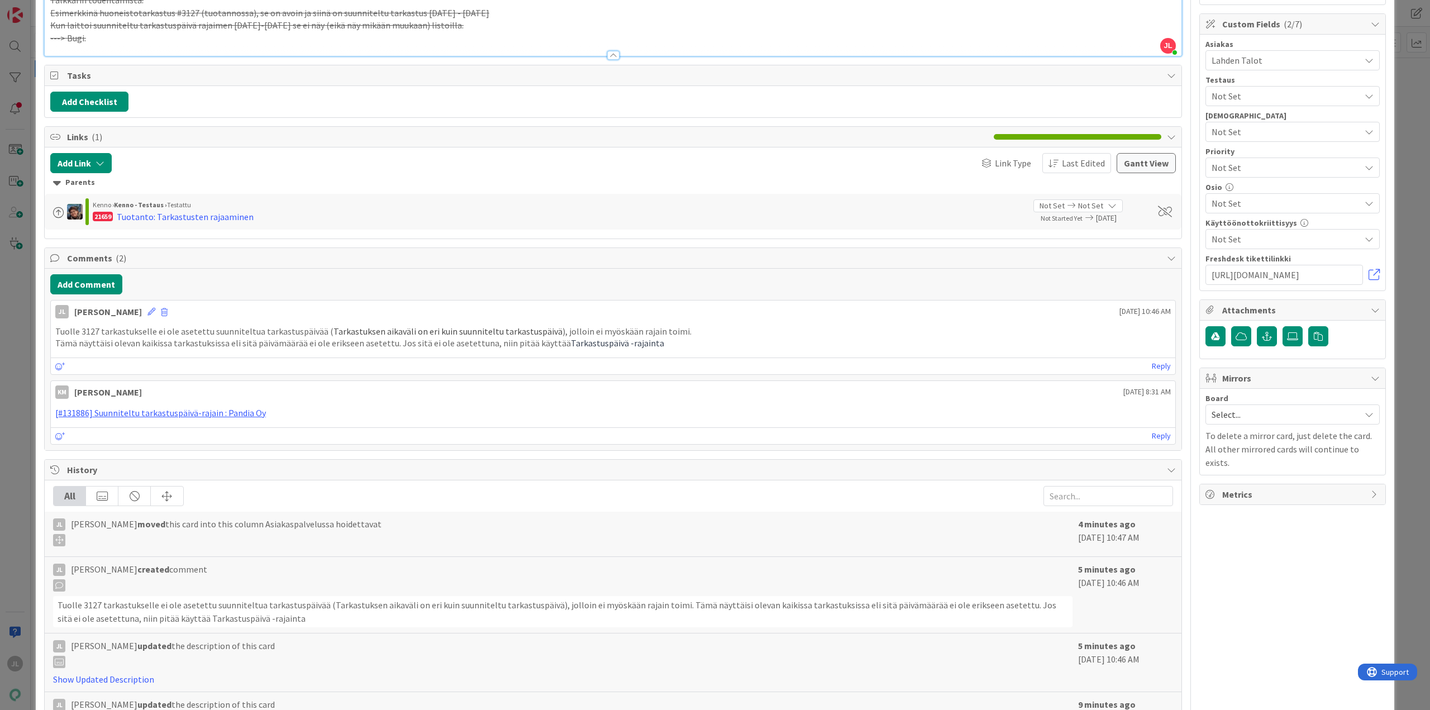
click at [107, 45] on p "---> Bugi." at bounding box center [612, 38] width 1125 height 13
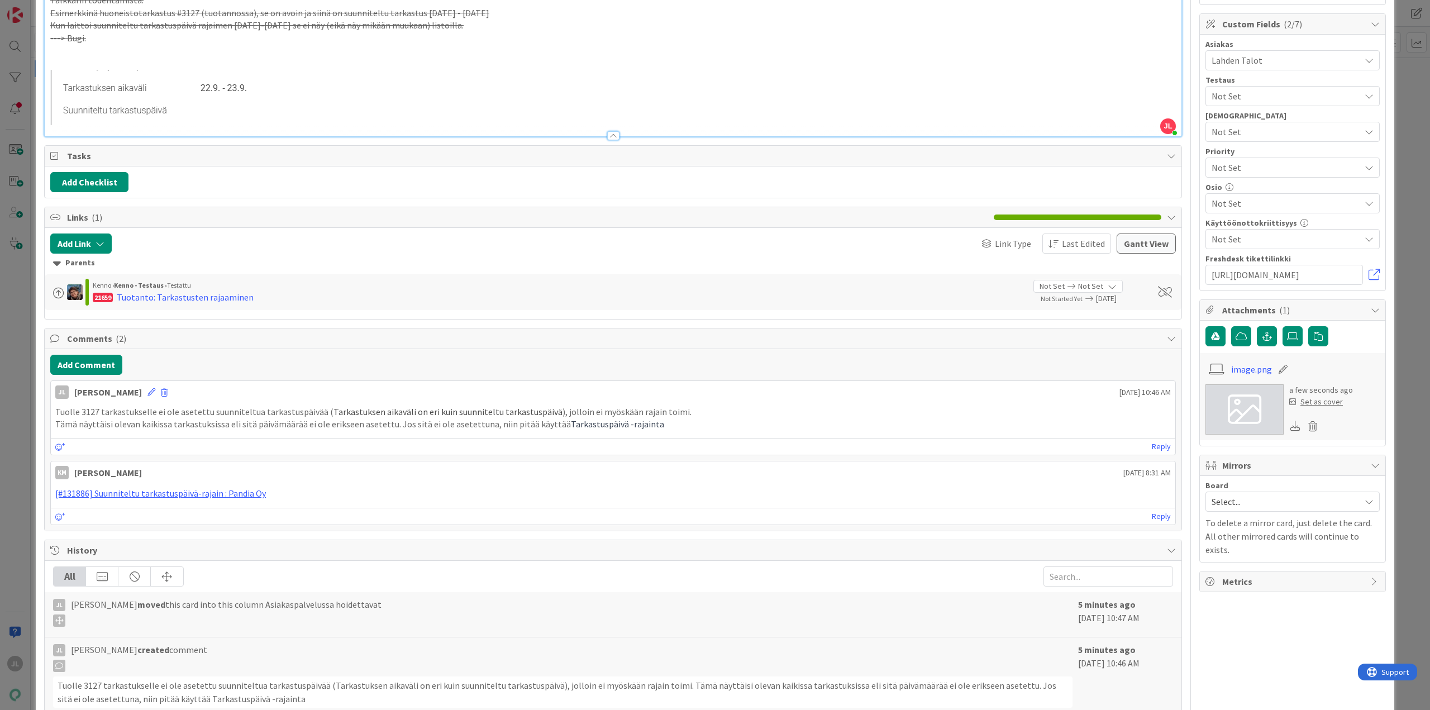
click at [552, 20] on p "Esimerkkinä huoneistotarkastus #3127 (tuotannossa), se on avoin ja siinä on suu…" at bounding box center [612, 13] width 1125 height 13
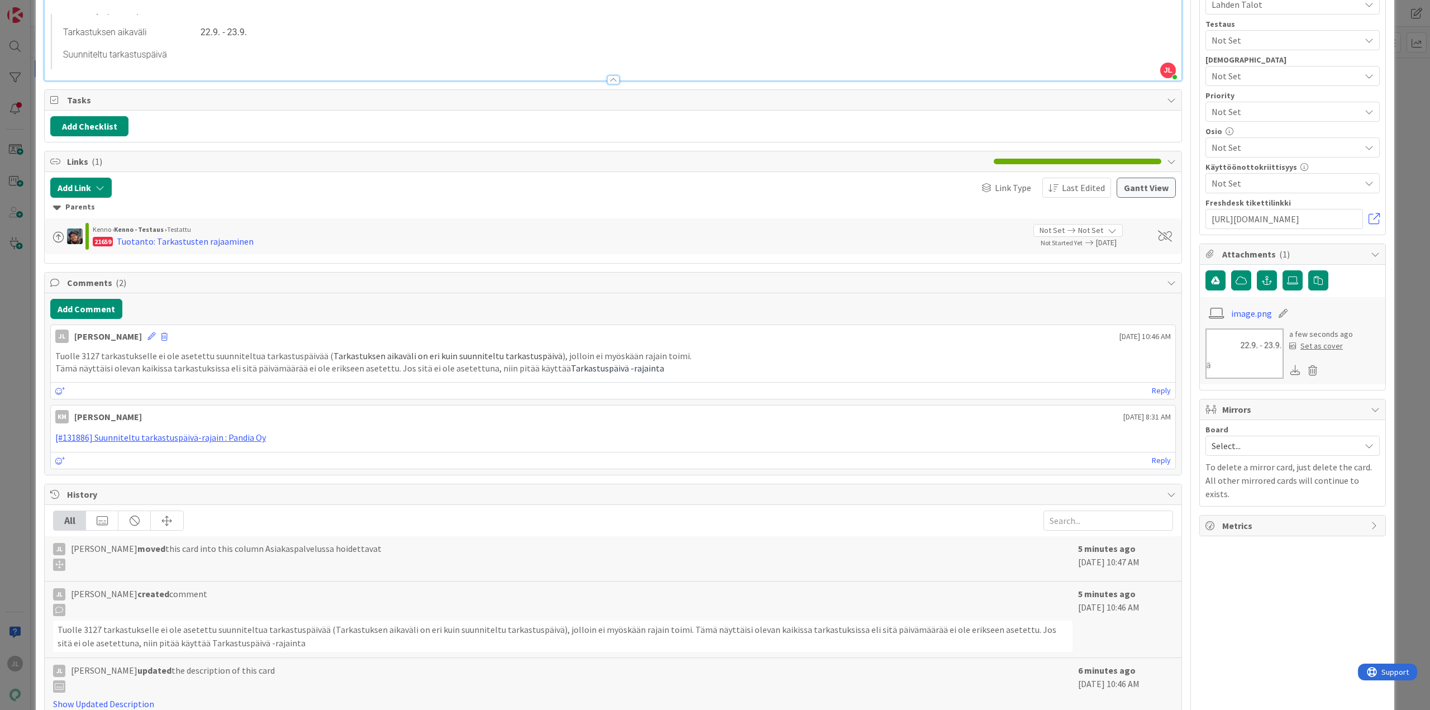
scroll to position [0, 0]
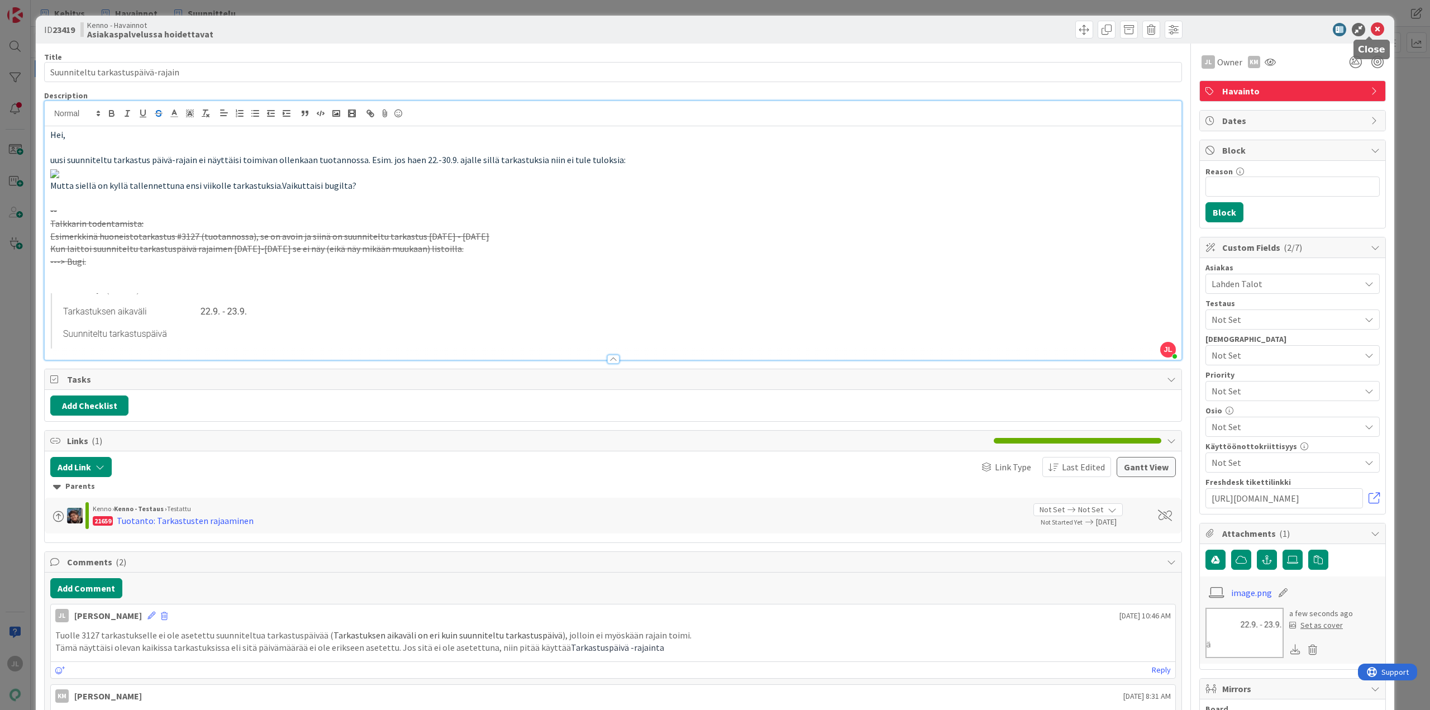
click at [1373, 25] on icon at bounding box center [1377, 29] width 13 height 13
